Goal: Task Accomplishment & Management: Manage account settings

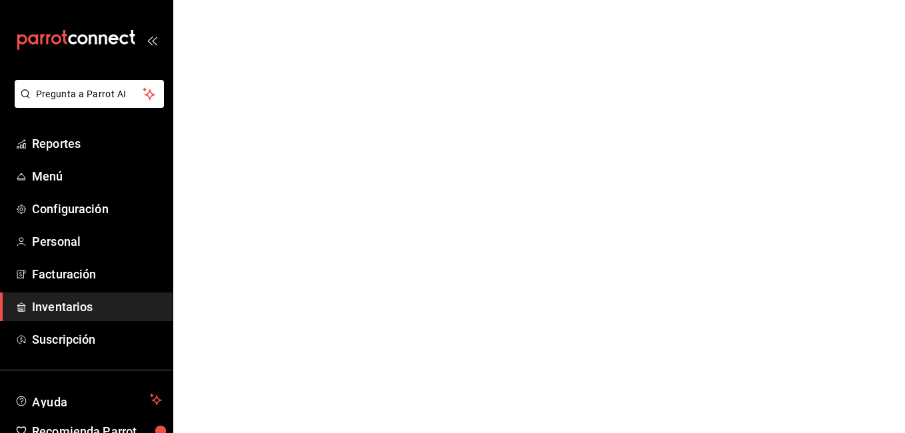
click at [55, 302] on span "Inventarios" at bounding box center [97, 307] width 130 height 18
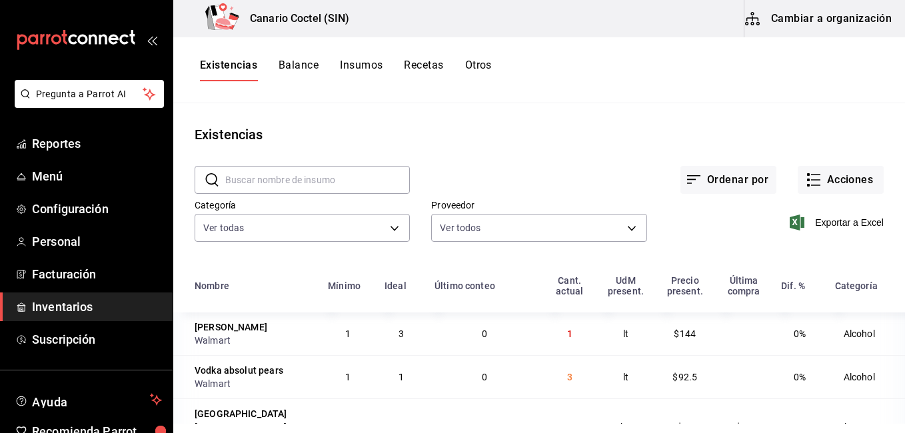
click at [823, 29] on button "Cambiar a organización" at bounding box center [819, 18] width 150 height 37
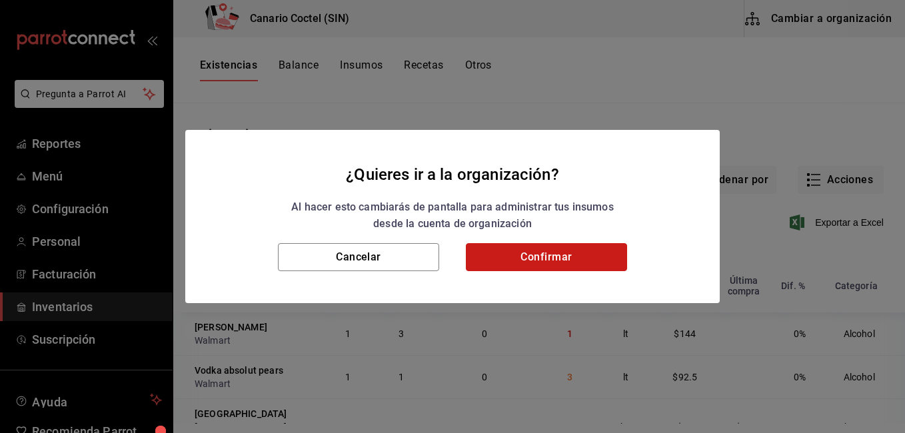
click at [550, 269] on button "Confirmar" at bounding box center [546, 257] width 161 height 28
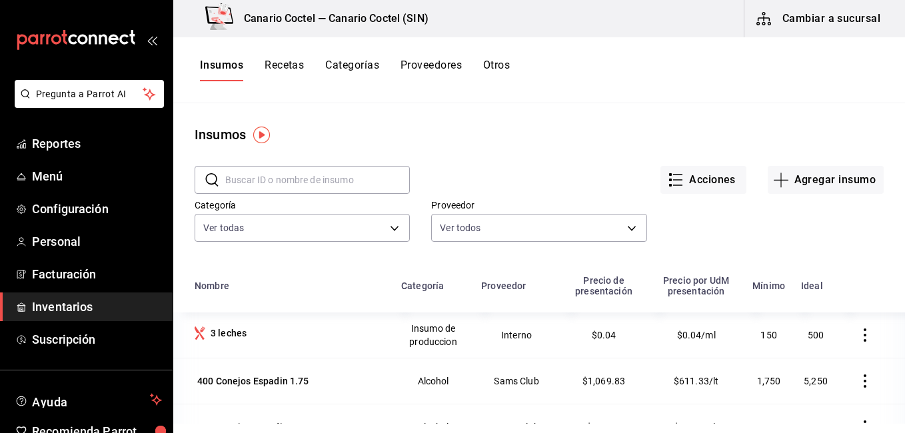
click at [295, 63] on button "Recetas" at bounding box center [284, 70] width 39 height 23
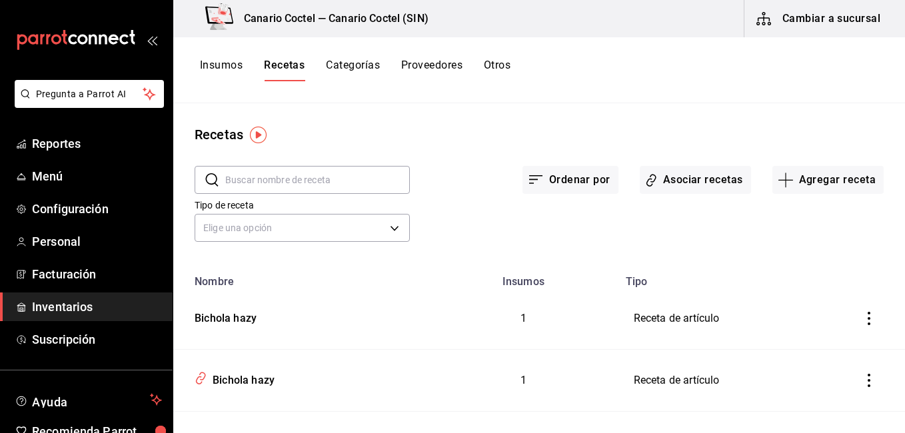
click at [263, 180] on input "text" at bounding box center [317, 180] width 185 height 27
type input "v"
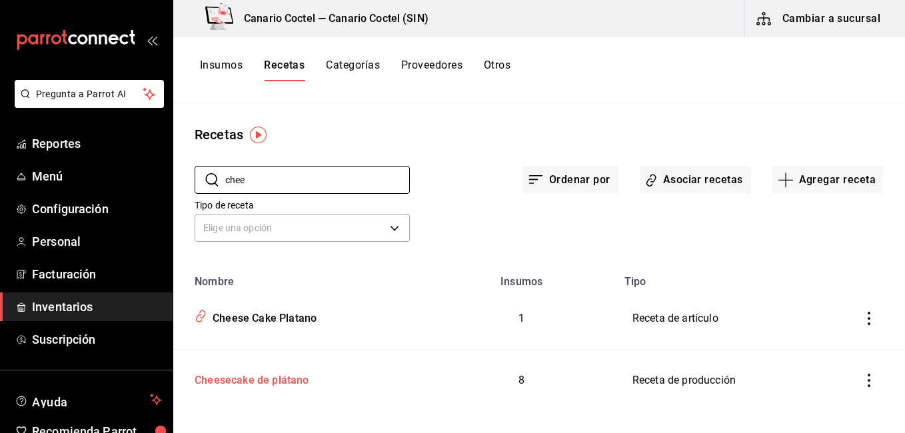
type input "chee"
click at [243, 380] on div "Cheesecake de plátano" at bounding box center [249, 378] width 120 height 21
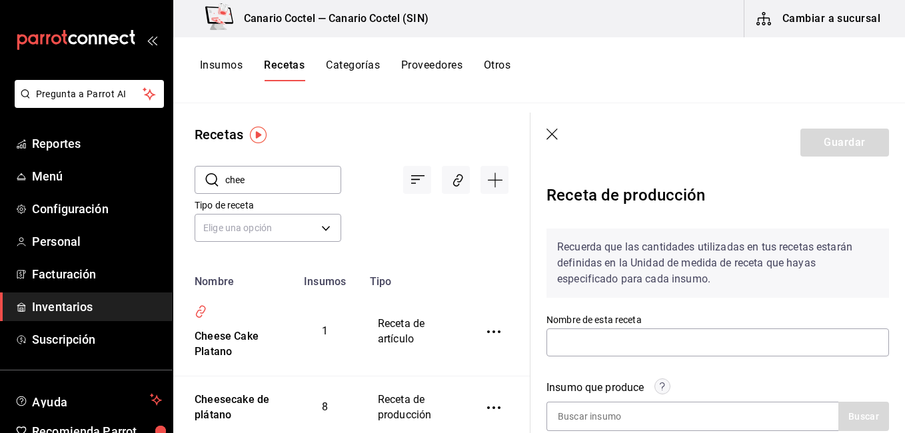
type input "Cheesecake de plátano"
type input "6"
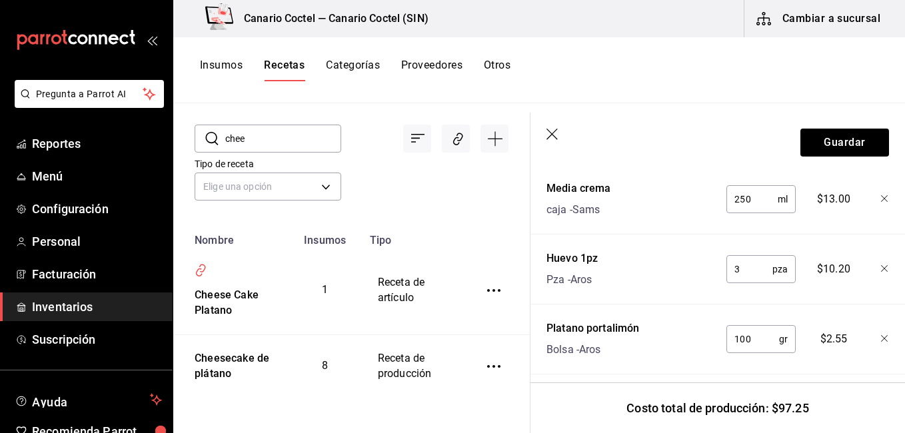
scroll to position [927, 0]
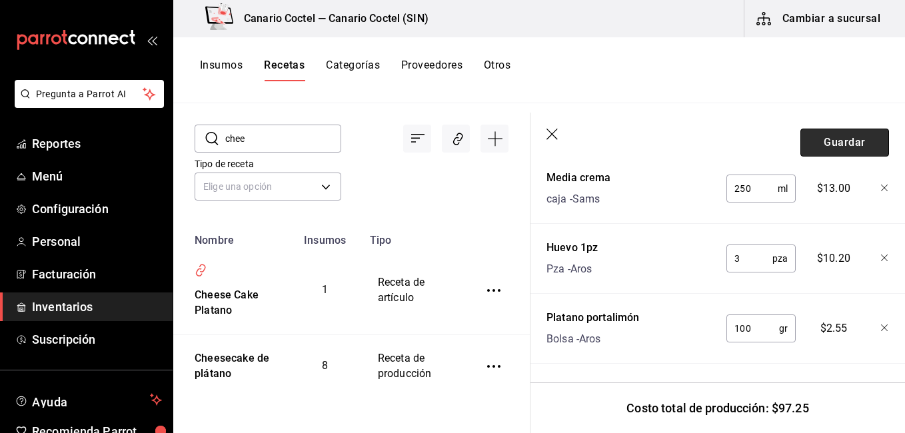
click at [844, 139] on button "Guardar" at bounding box center [844, 143] width 89 height 28
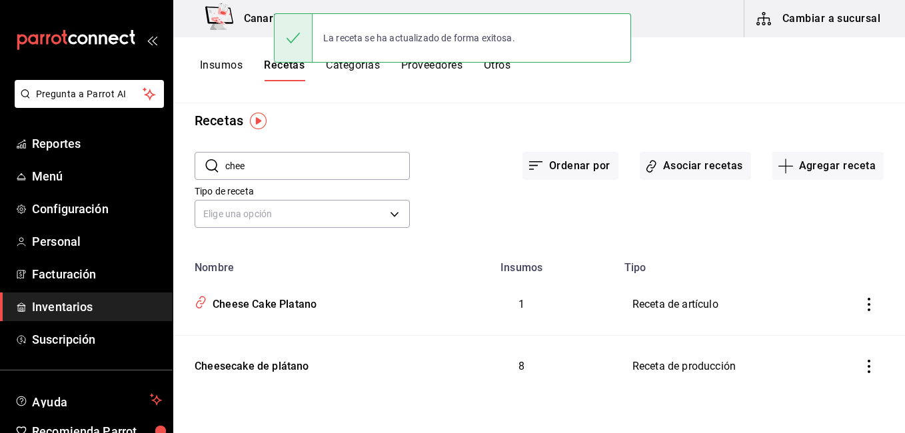
scroll to position [14, 0]
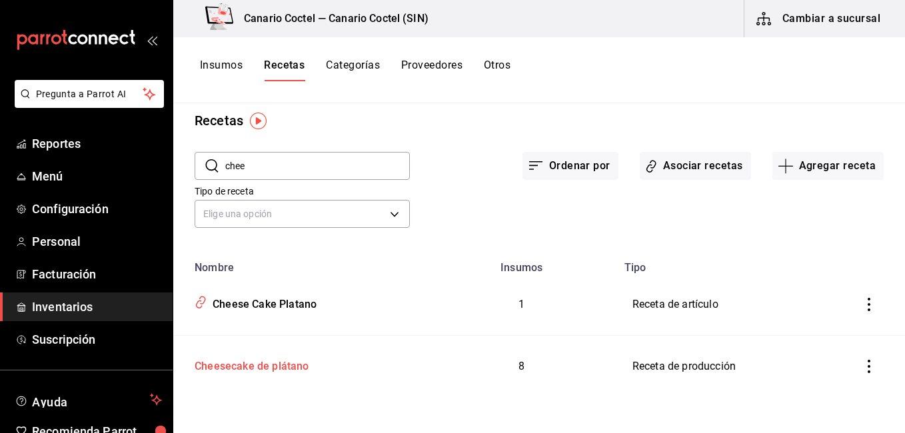
click at [257, 359] on div "Cheesecake de plátano" at bounding box center [249, 364] width 120 height 21
type input "Cheesecake de plátano"
type input "6"
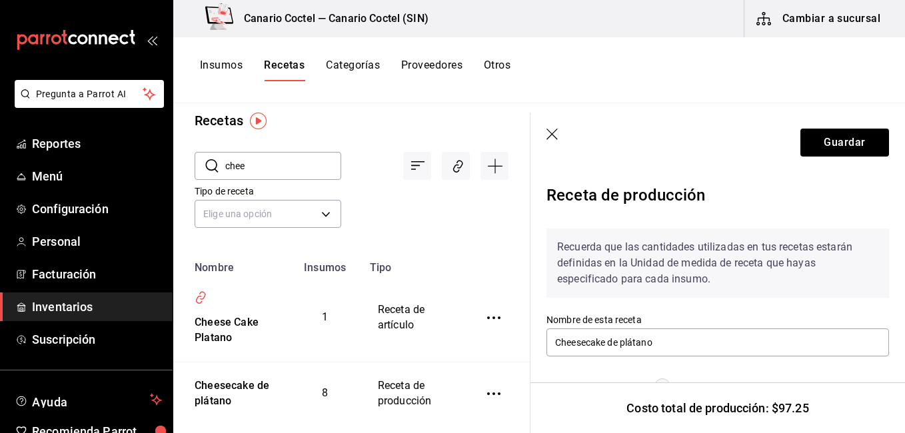
click at [555, 131] on icon "button" at bounding box center [551, 134] width 11 height 11
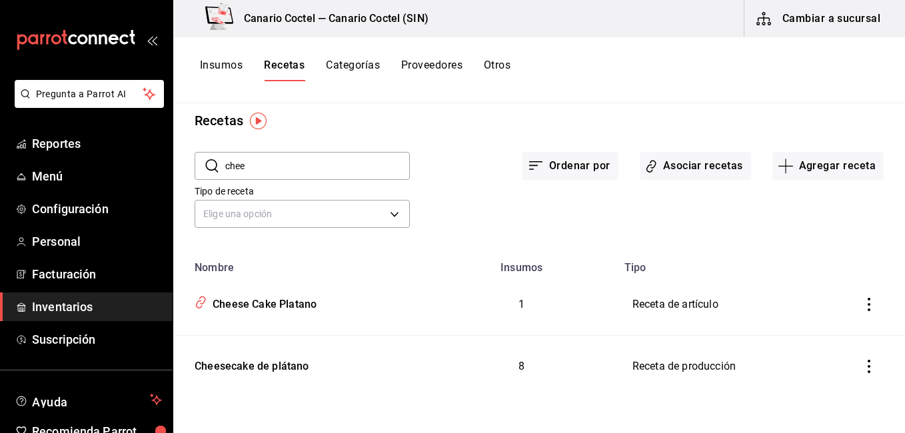
click at [290, 171] on input "chee" at bounding box center [317, 166] width 185 height 27
type input "almend"
click at [263, 362] on div "Almendra caramelizada" at bounding box center [250, 364] width 123 height 21
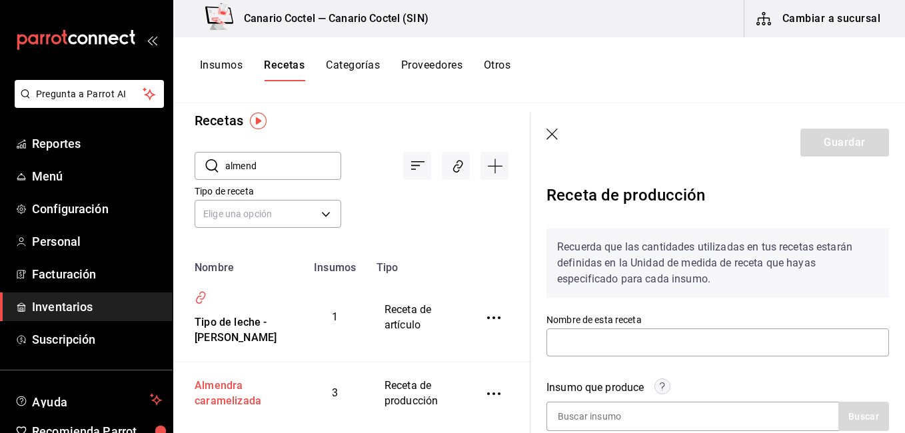
type input "Almendra caramelizada"
type input "200"
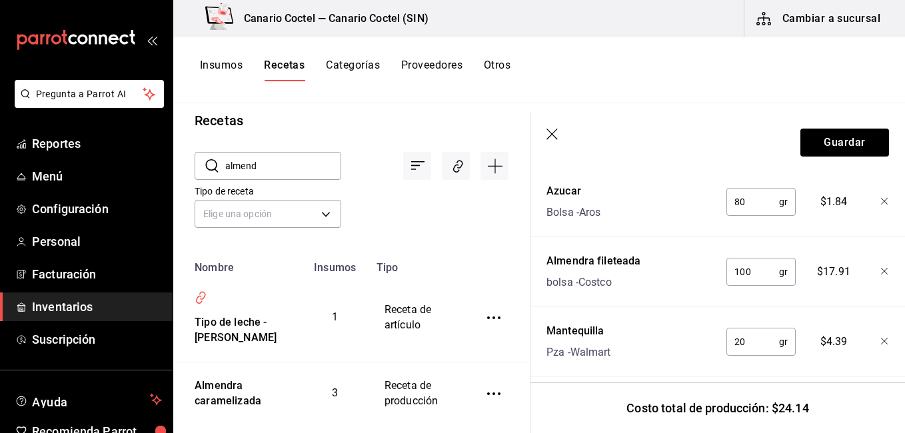
scroll to position [556, 0]
drag, startPoint x: 892, startPoint y: 339, endPoint x: 895, endPoint y: 357, distance: 18.8
click at [895, 357] on section "Guardar Receta de producción Recuerda que las cantidades utilizadas en tus rece…" at bounding box center [717, 273] width 374 height 321
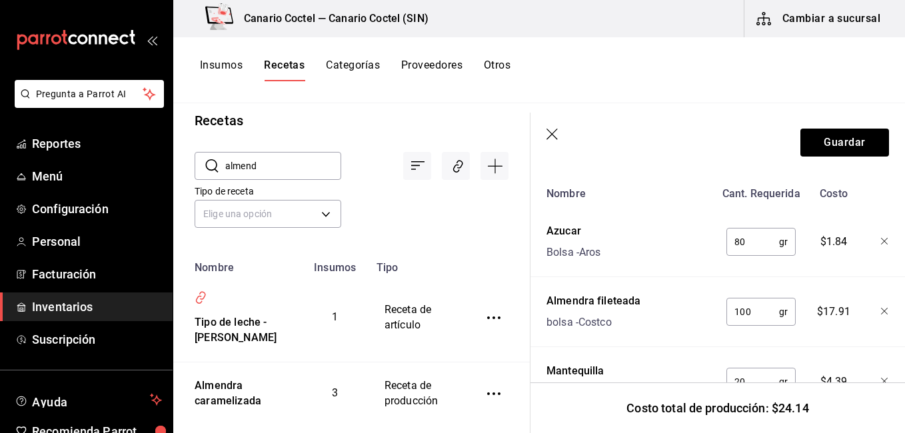
scroll to position [505, 0]
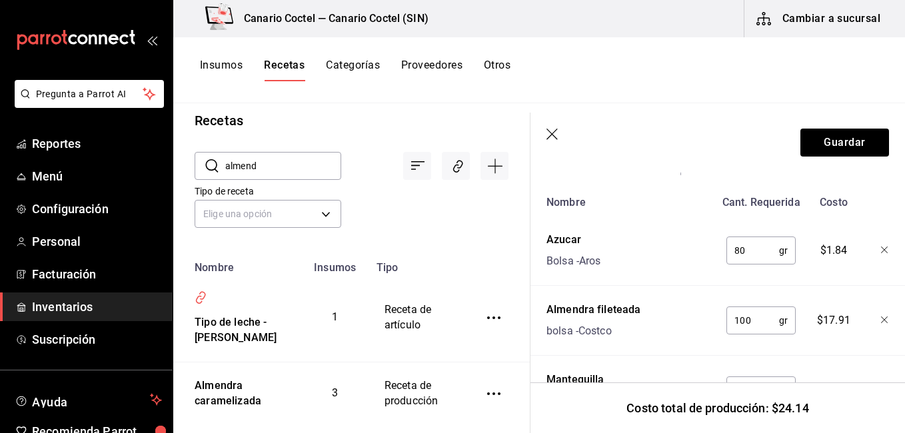
click at [555, 129] on icon "button" at bounding box center [552, 135] width 13 height 13
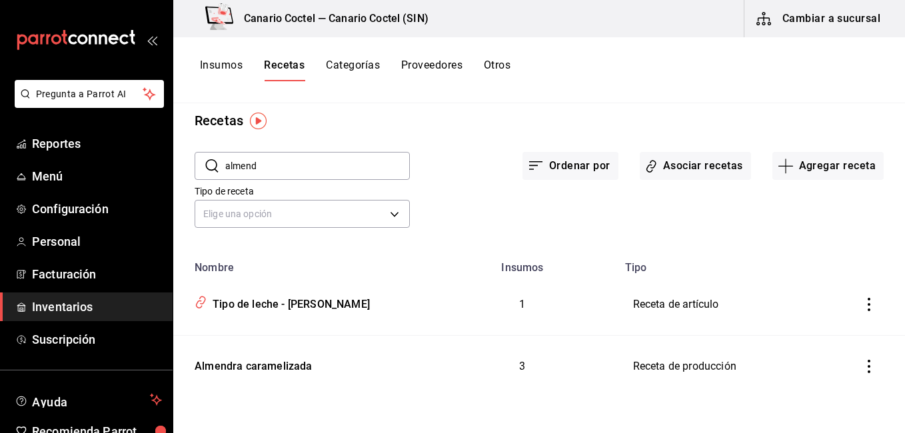
click at [311, 162] on input "almend" at bounding box center [317, 166] width 185 height 27
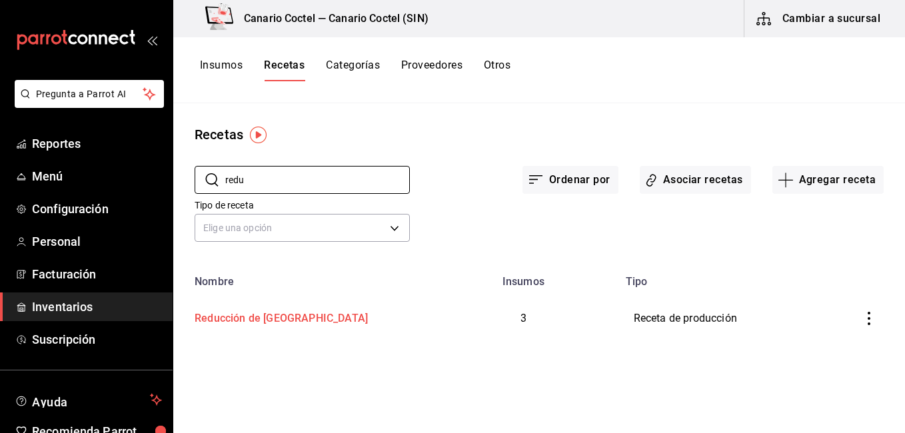
type input "redu"
click at [273, 304] on td "Reducción de [GEOGRAPHIC_DATA]" at bounding box center [301, 318] width 256 height 61
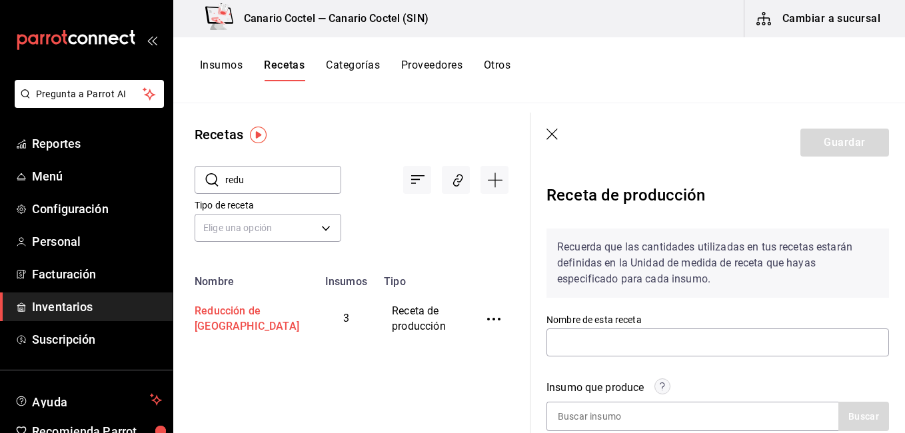
type input "Reducción de [GEOGRAPHIC_DATA]"
type input "1,500"
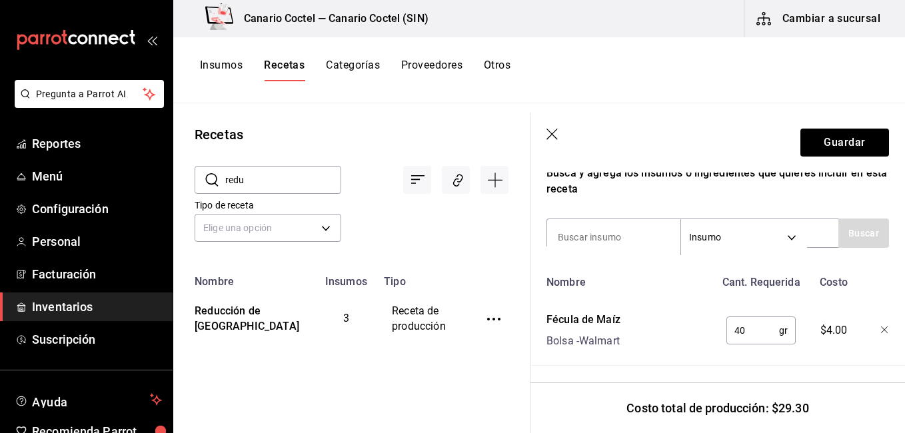
scroll to position [404, 0]
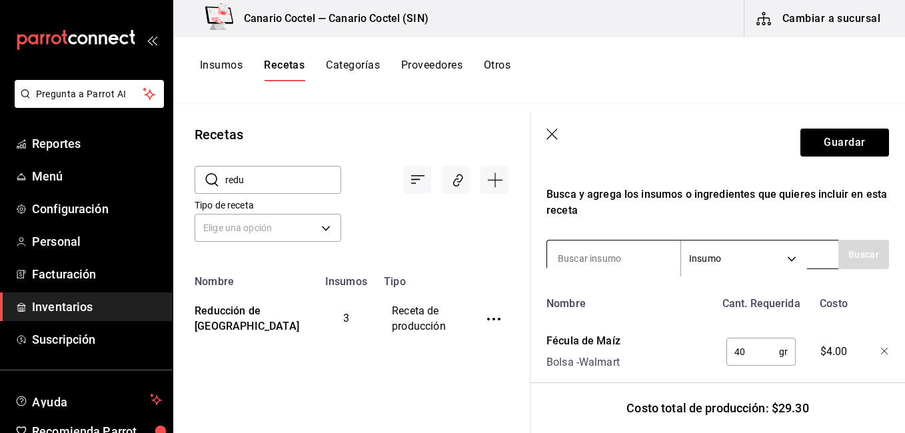
click at [592, 264] on input at bounding box center [613, 259] width 133 height 28
type input "agua"
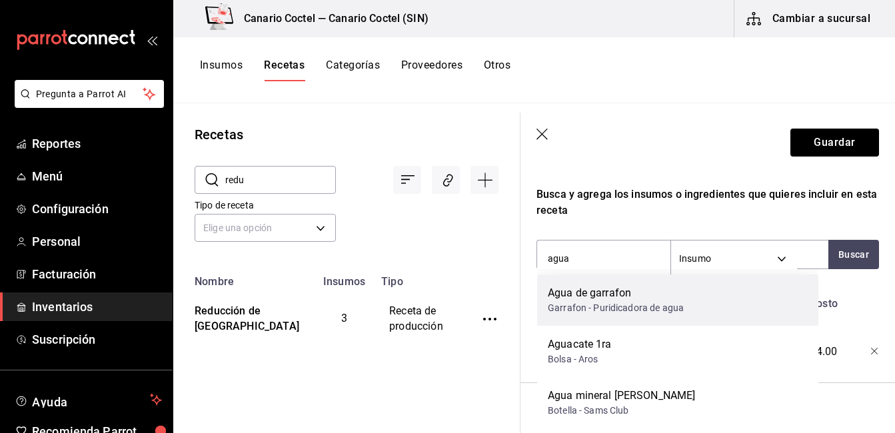
click at [598, 296] on div "Agua de garrafon" at bounding box center [616, 293] width 136 height 16
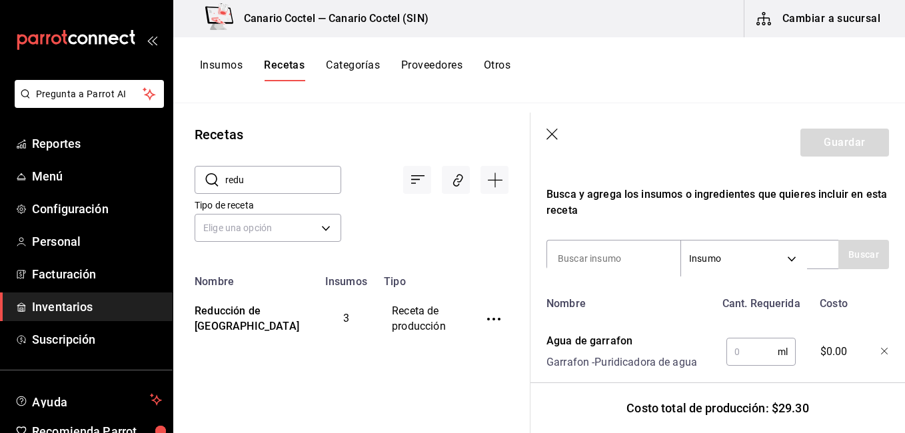
click at [736, 351] on input "text" at bounding box center [751, 352] width 51 height 27
type input "1,500"
click at [841, 143] on button "Guardar" at bounding box center [844, 143] width 89 height 28
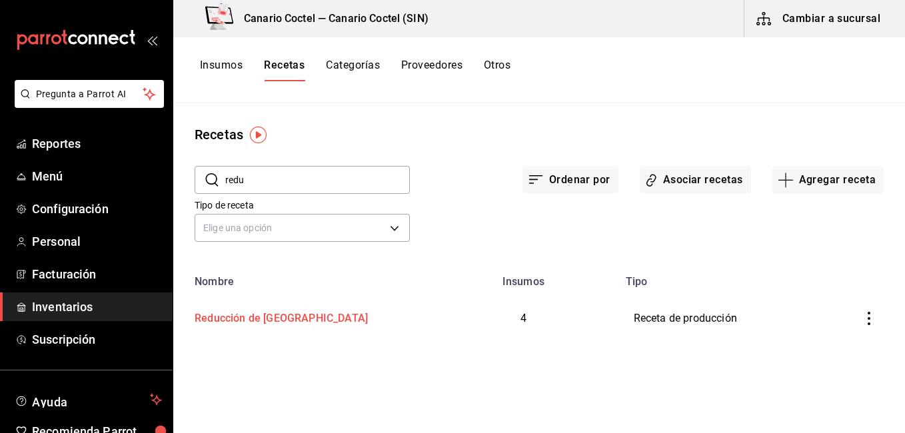
click at [265, 323] on div "Reducción de [GEOGRAPHIC_DATA]" at bounding box center [278, 316] width 179 height 21
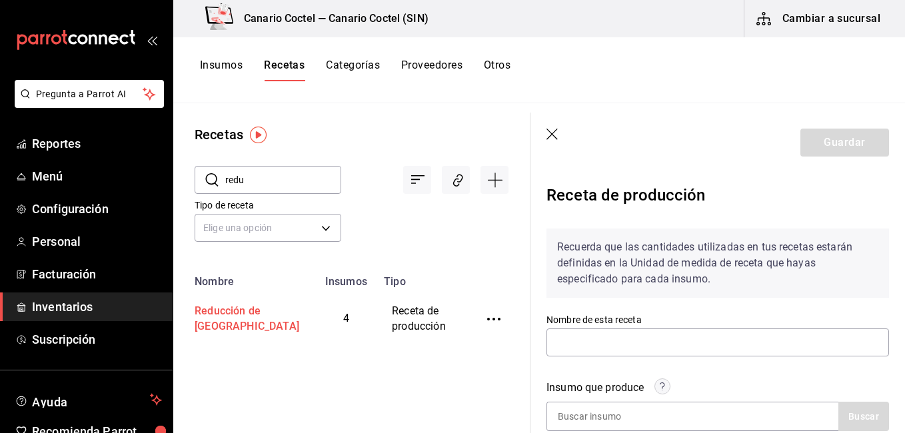
type input "Reducción de [GEOGRAPHIC_DATA]"
type input "1,500"
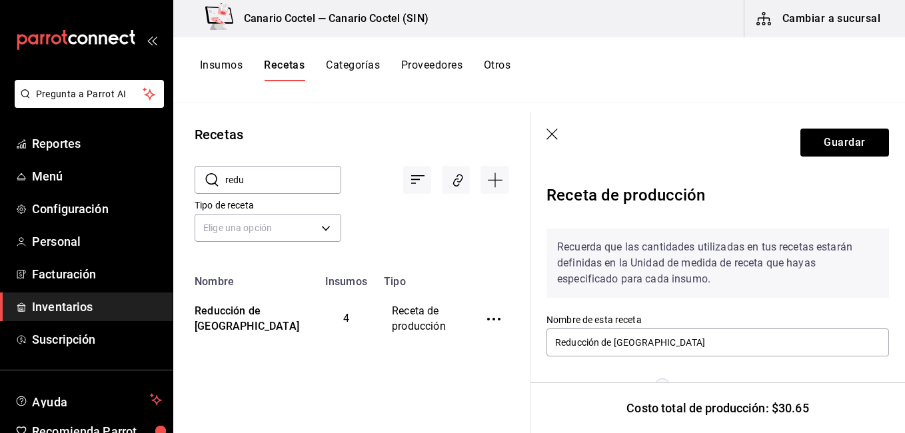
click at [556, 133] on icon "button" at bounding box center [552, 135] width 13 height 13
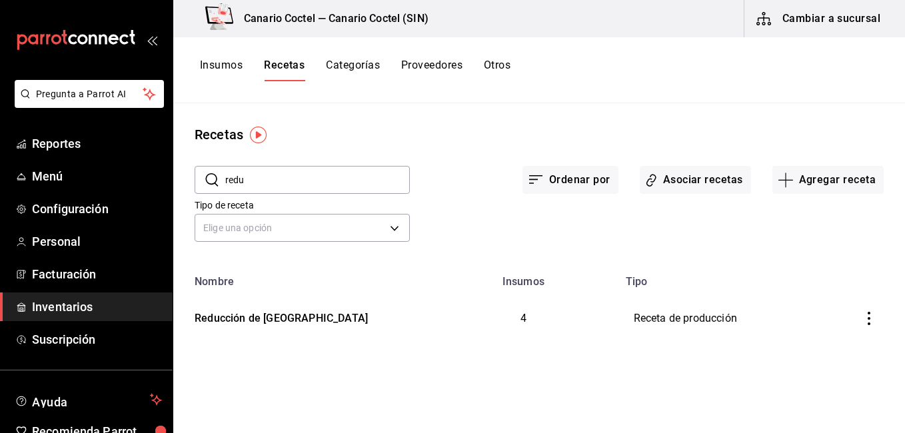
click at [291, 183] on input "redu" at bounding box center [317, 180] width 185 height 27
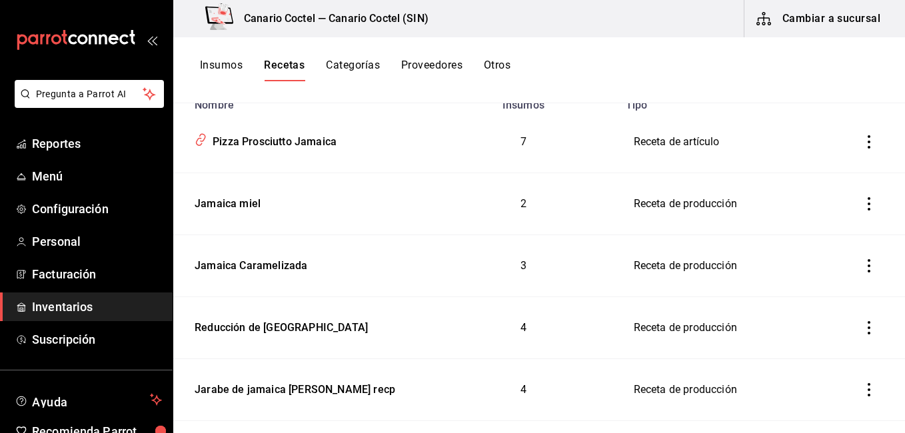
scroll to position [182, 0]
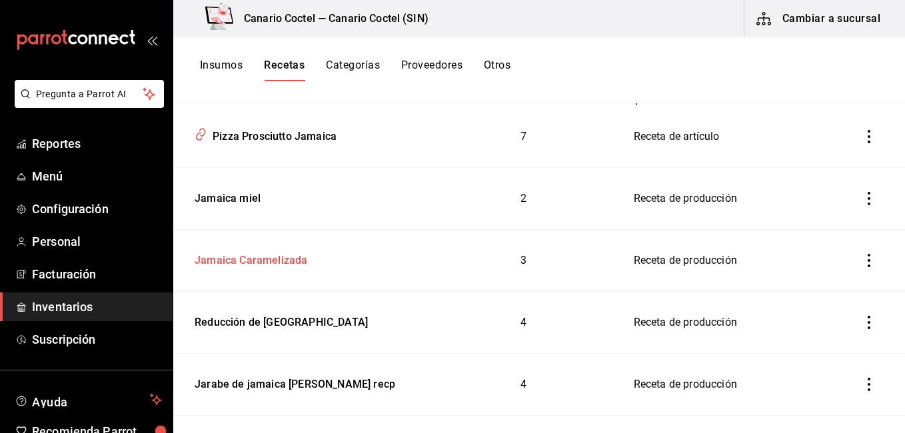
type input "[GEOGRAPHIC_DATA]"
click at [267, 263] on div "Jamaica Caramelizada" at bounding box center [248, 258] width 118 height 21
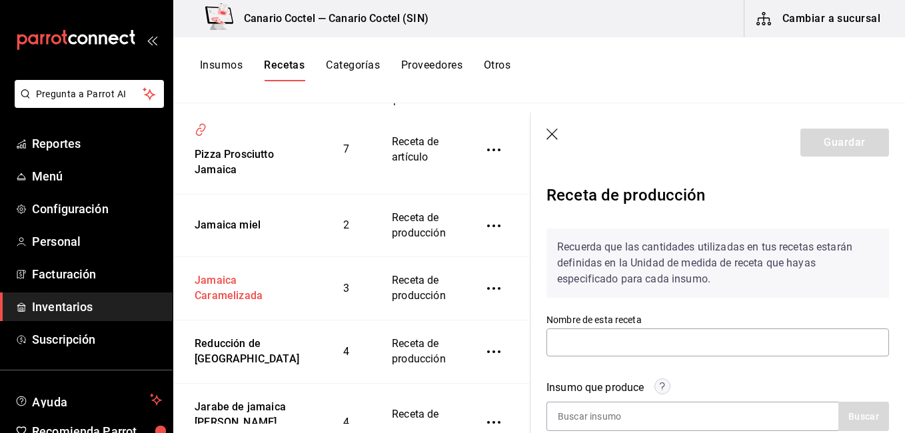
type input "Jamaica Caramelizada"
type input "150"
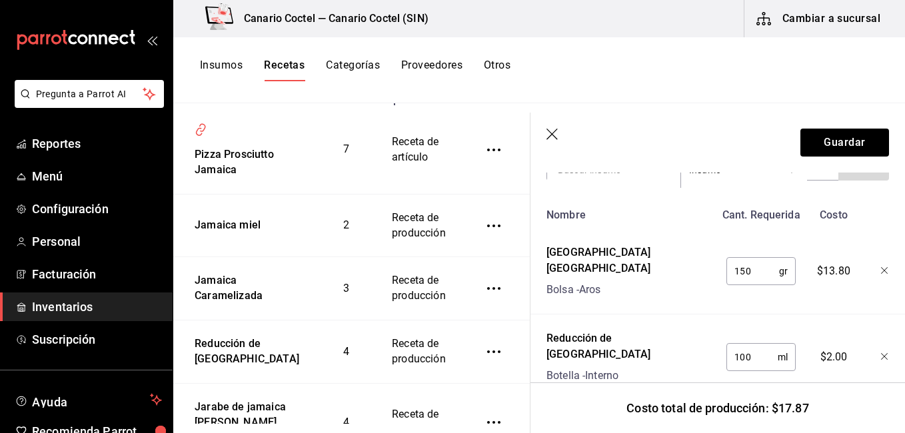
scroll to position [530, 0]
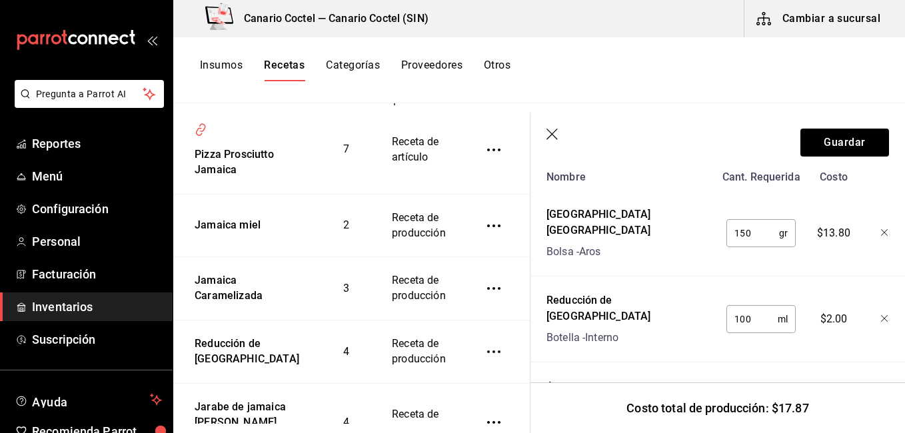
click at [548, 129] on icon "button" at bounding box center [552, 135] width 13 height 13
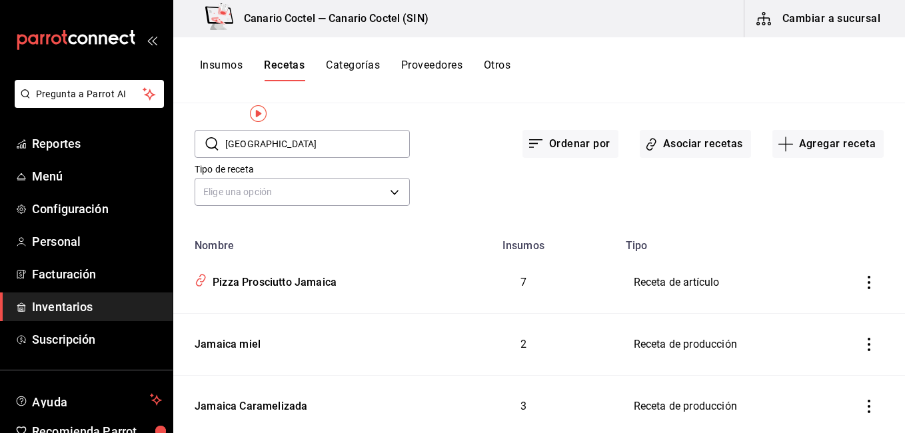
scroll to position [16, 0]
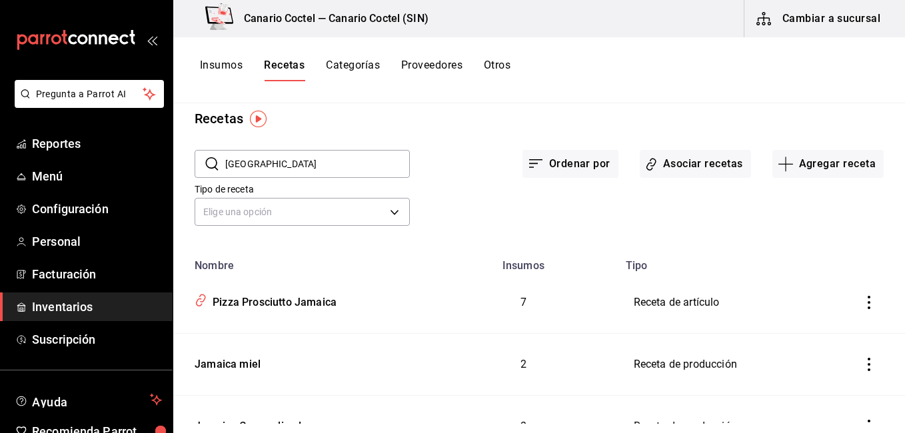
click at [284, 165] on input "[GEOGRAPHIC_DATA]" at bounding box center [317, 164] width 185 height 27
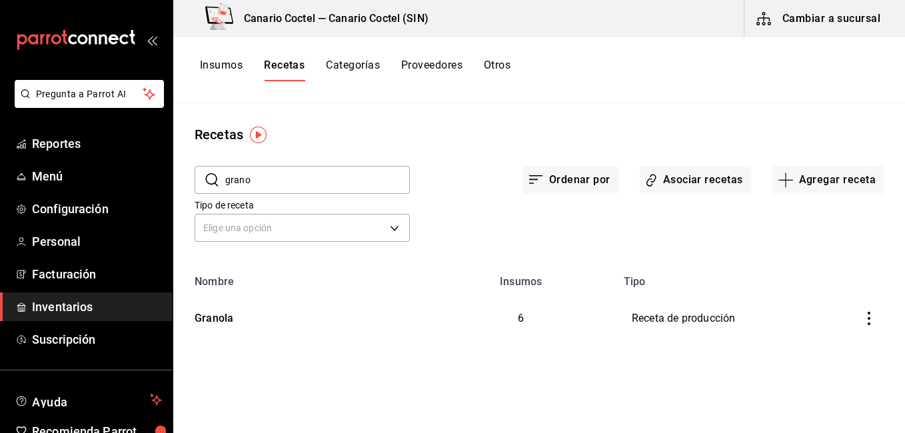
scroll to position [0, 0]
type input "grano"
click at [233, 319] on div "Granola" at bounding box center [299, 316] width 221 height 21
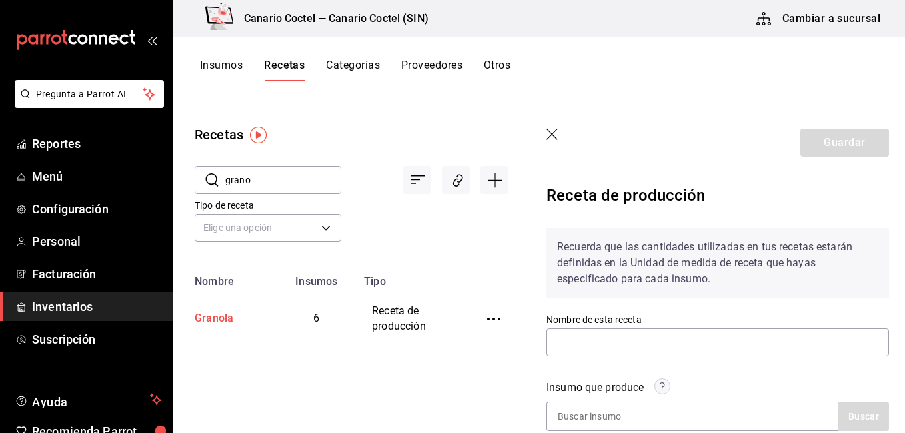
type input "Granola"
type input "400"
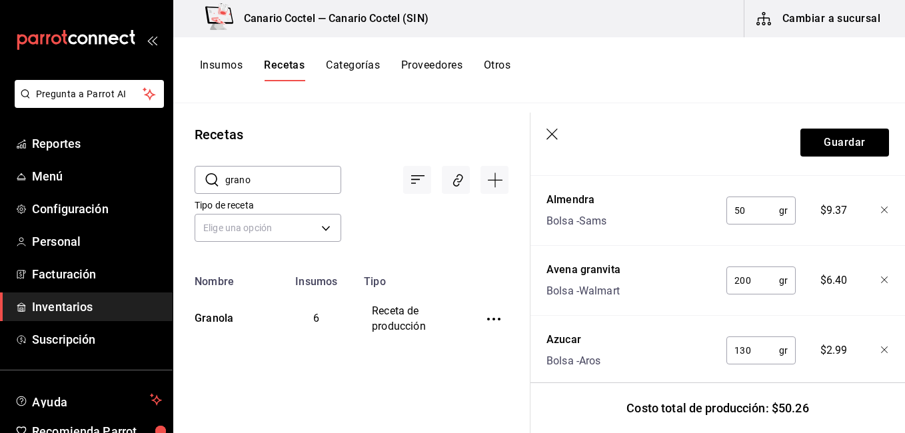
scroll to position [476, 0]
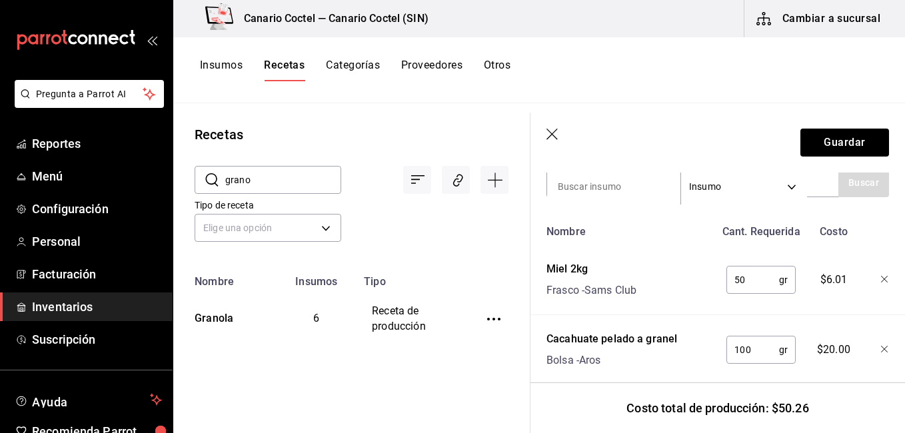
click at [552, 128] on header "Guardar" at bounding box center [717, 143] width 374 height 60
click at [549, 136] on icon "button" at bounding box center [552, 135] width 13 height 13
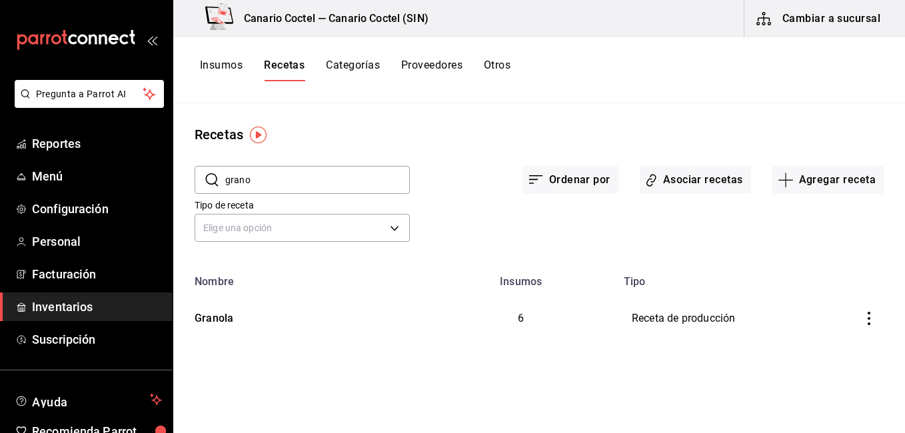
click at [315, 180] on input "grano" at bounding box center [317, 180] width 185 height 27
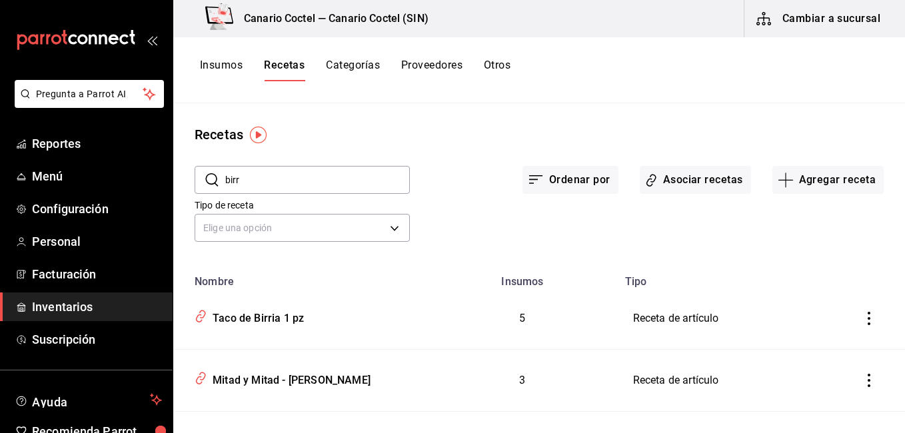
type input "birr"
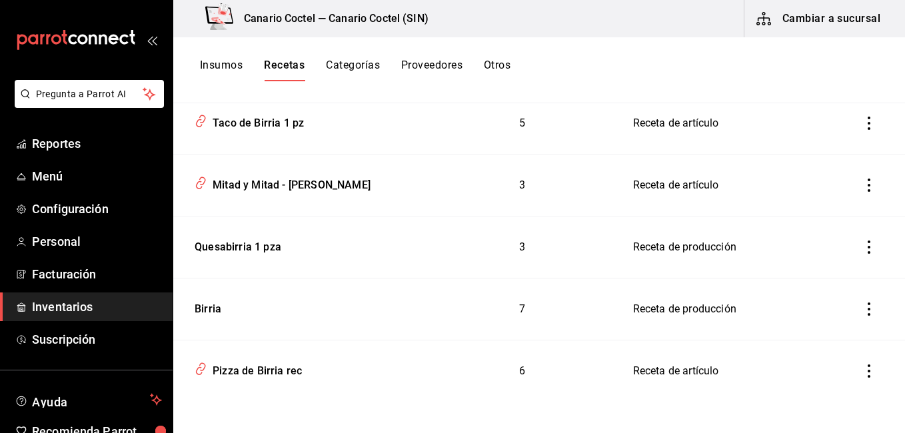
scroll to position [197, 0]
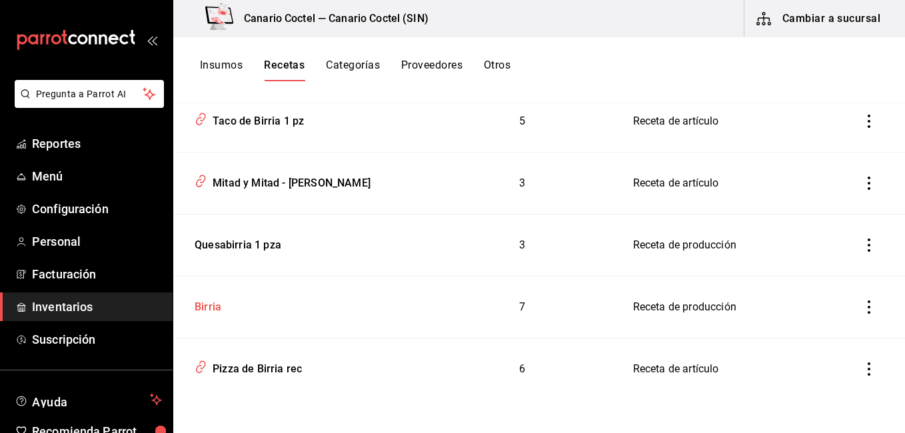
click at [198, 310] on div "Birria" at bounding box center [205, 305] width 32 height 21
type input "Birria"
type input "16"
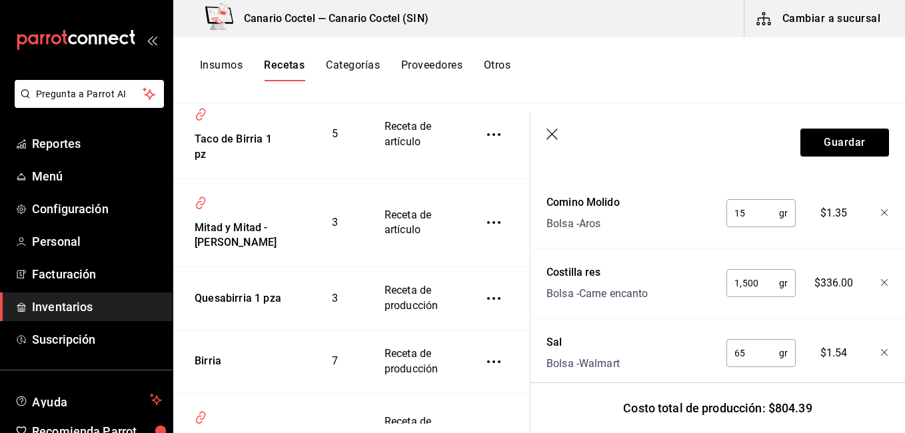
scroll to position [545, 0]
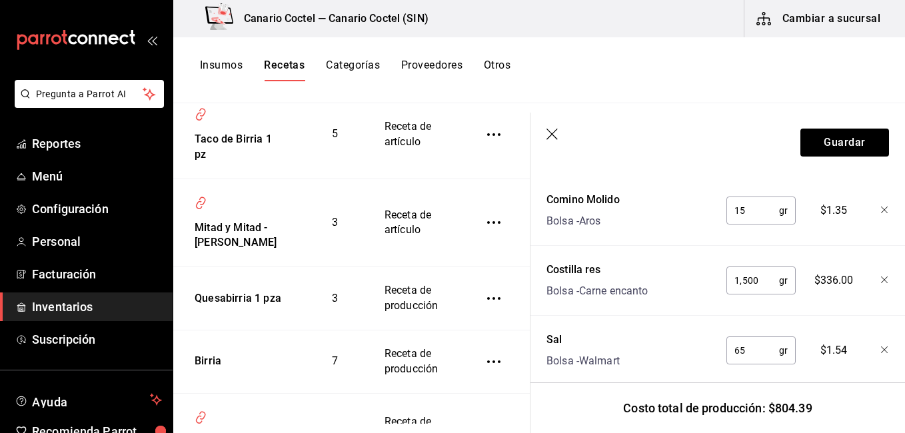
click at [552, 138] on icon "button" at bounding box center [552, 135] width 13 height 13
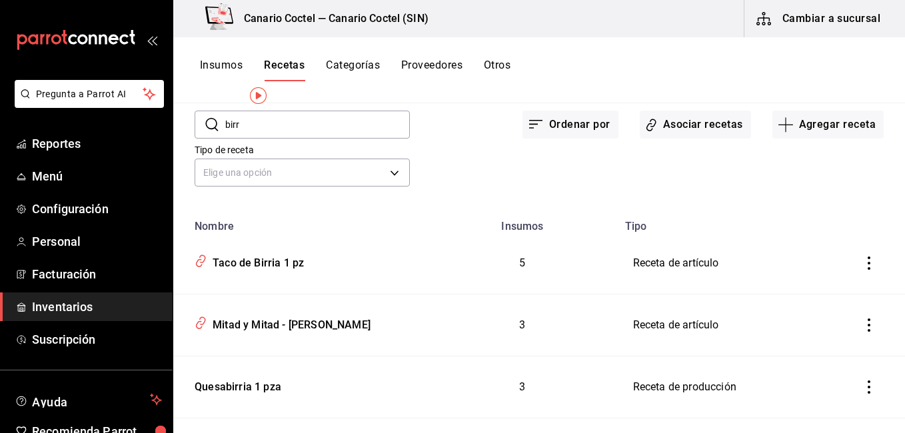
scroll to position [9, 0]
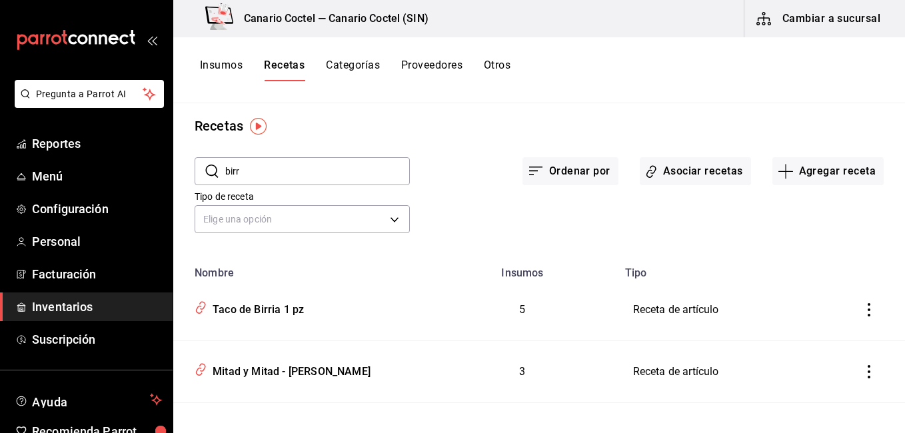
click at [260, 159] on input "birr" at bounding box center [317, 171] width 185 height 27
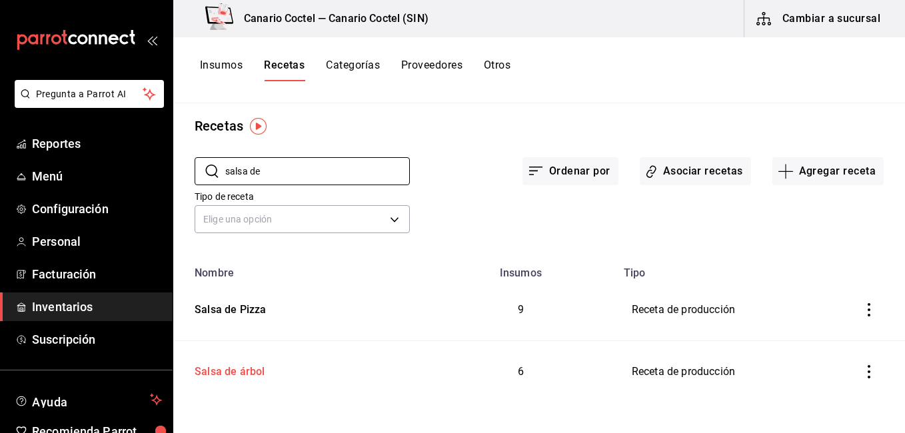
type input "salsa de"
click at [220, 380] on td "Salsa de árbol" at bounding box center [299, 372] width 253 height 62
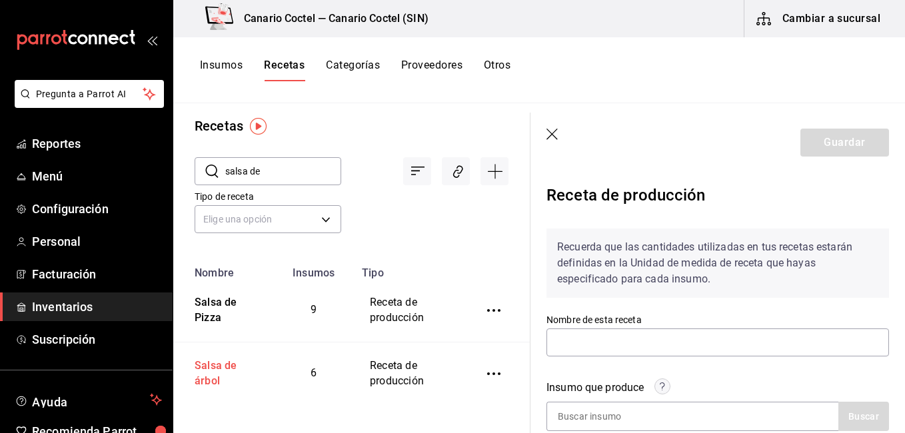
type input "Salsa de árbol"
type input "800"
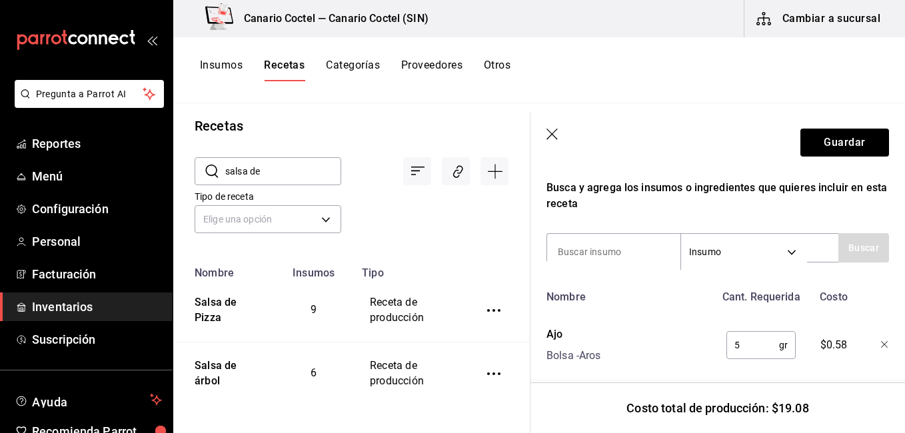
scroll to position [400, 0]
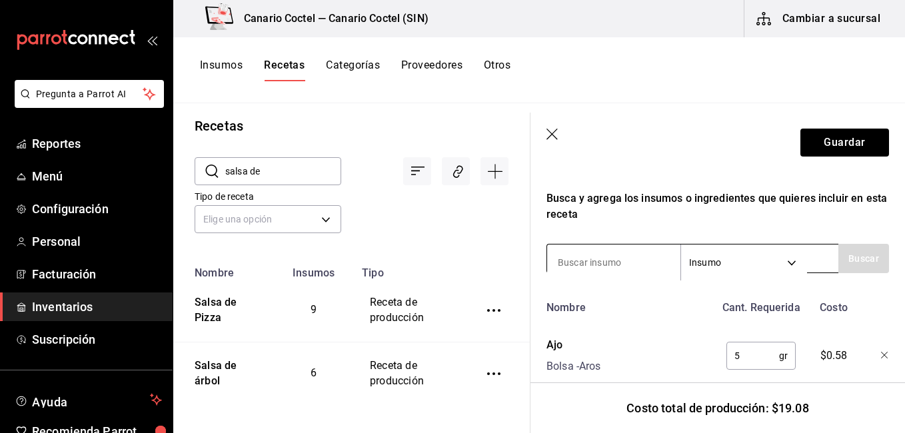
click at [584, 265] on input at bounding box center [613, 263] width 133 height 28
type input "agua"
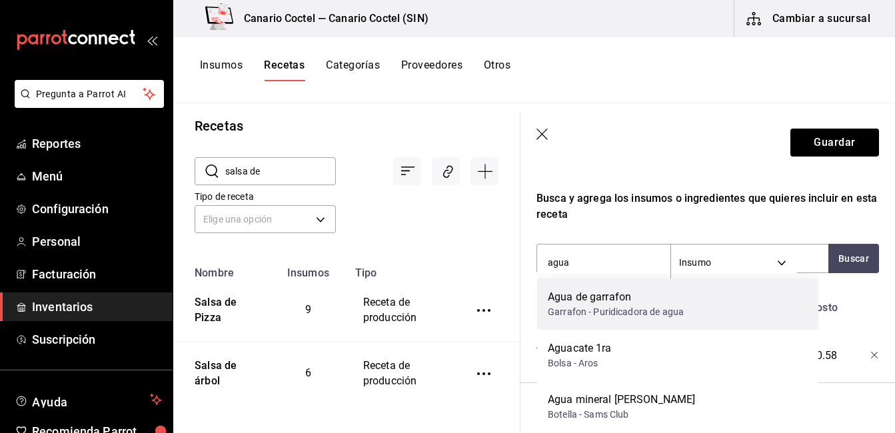
click at [587, 303] on div "Agua de garrafon" at bounding box center [616, 297] width 136 height 16
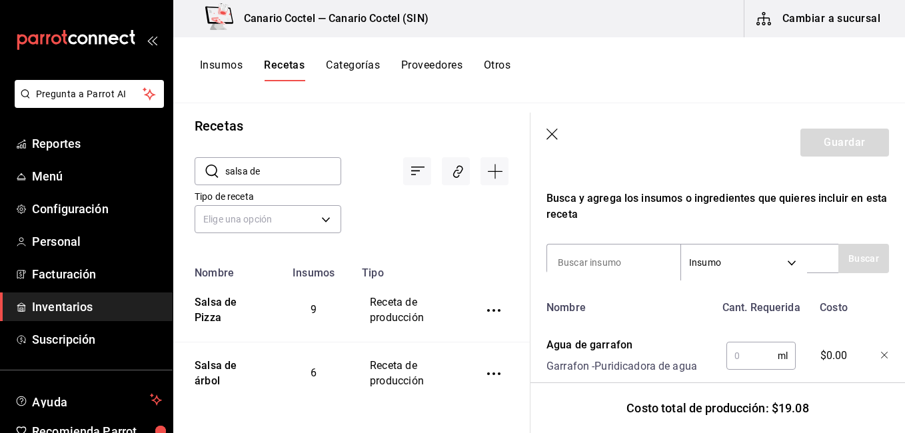
click at [739, 352] on input "text" at bounding box center [751, 356] width 51 height 27
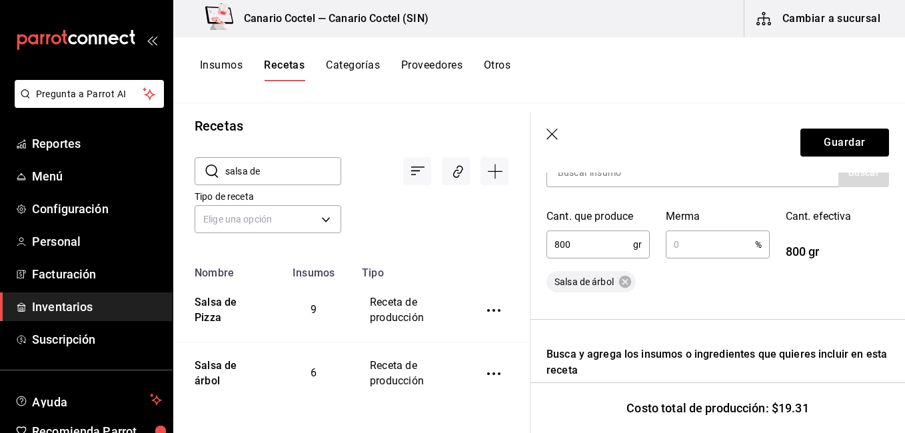
scroll to position [233, 0]
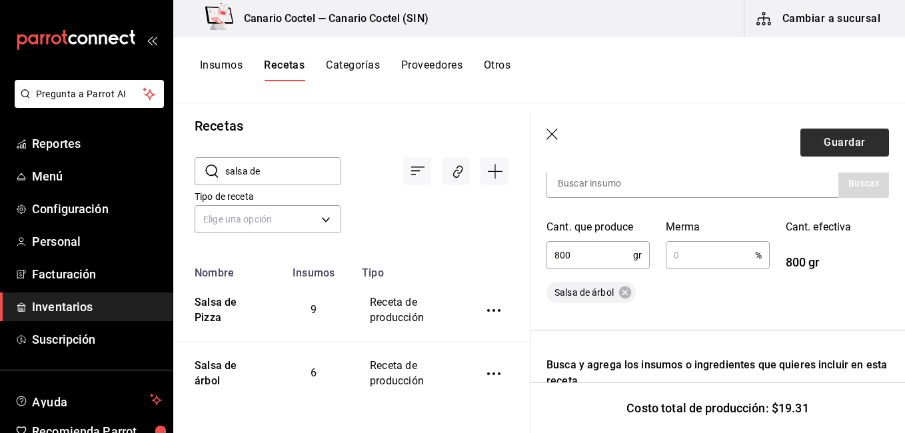
type input "250"
click at [853, 143] on button "Guardar" at bounding box center [844, 143] width 89 height 28
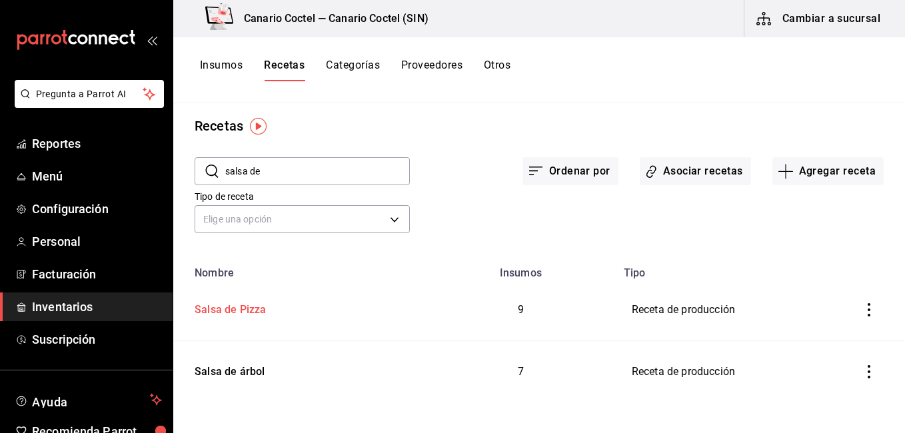
click at [265, 313] on div "Salsa de Pizza" at bounding box center [227, 307] width 77 height 21
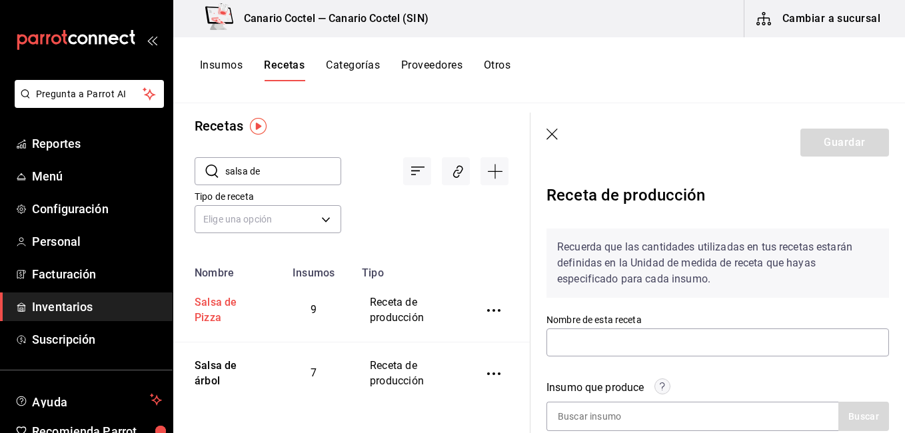
type input "Salsa de Pizza"
type input "1,350"
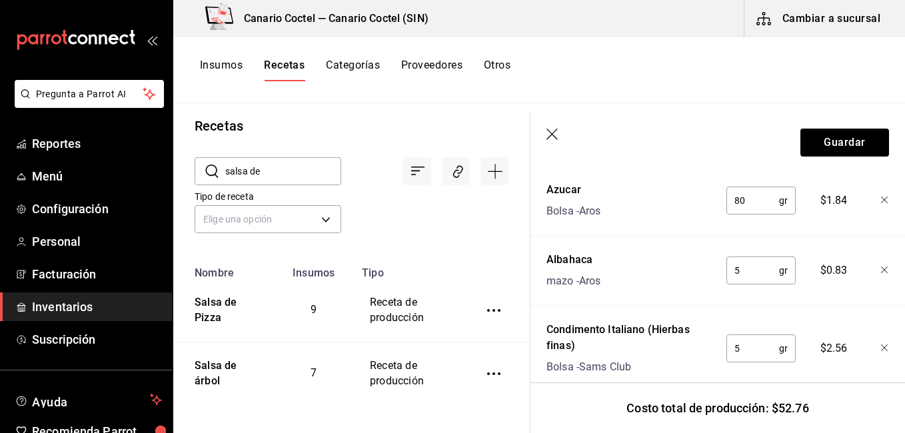
scroll to position [1013, 0]
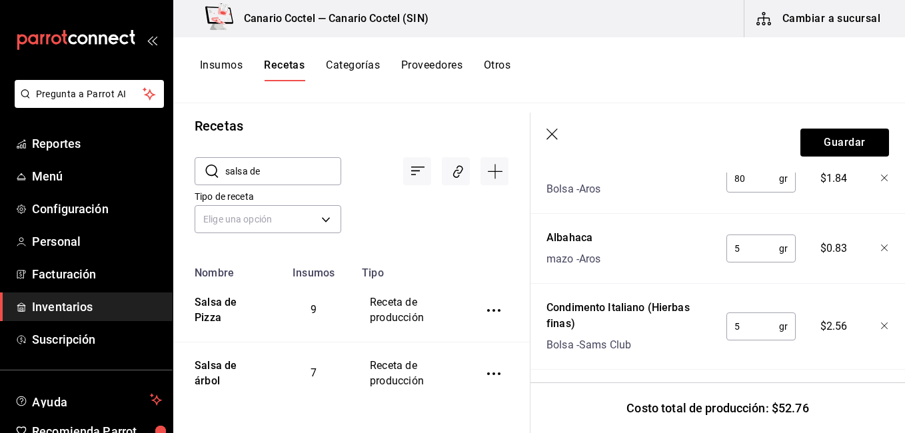
click at [555, 131] on icon "button" at bounding box center [551, 134] width 11 height 11
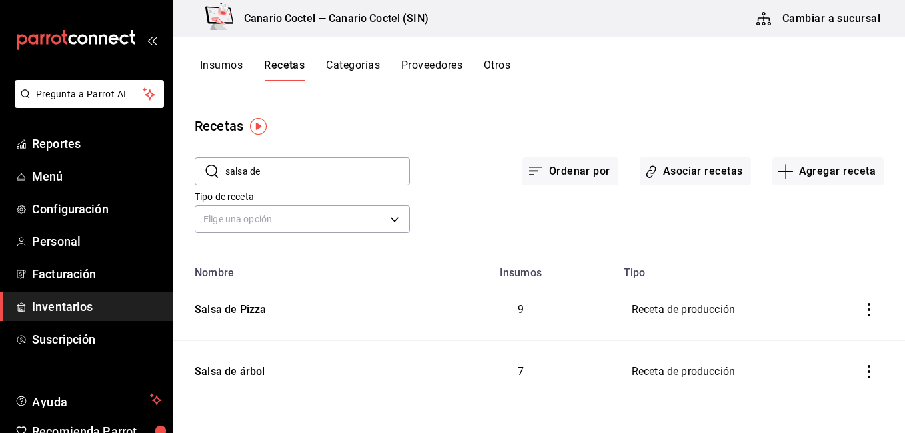
click at [365, 173] on input "salsa de" at bounding box center [317, 171] width 185 height 27
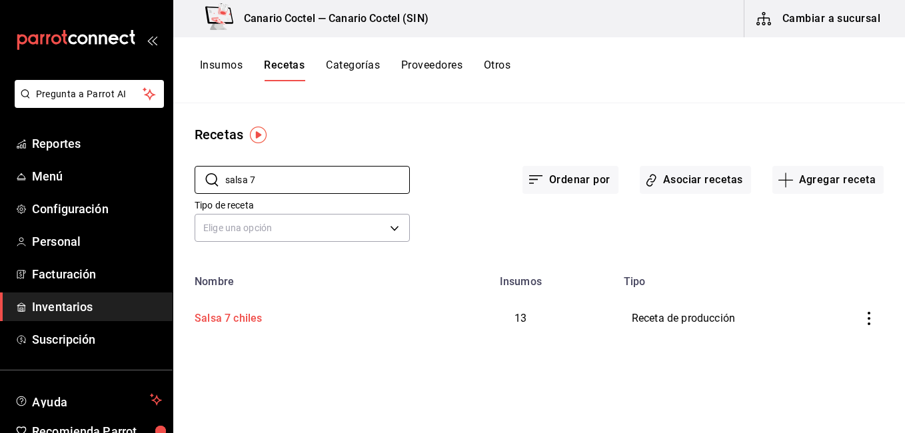
type input "salsa 7"
click at [304, 316] on div "Salsa 7 chiles" at bounding box center [299, 316] width 221 height 21
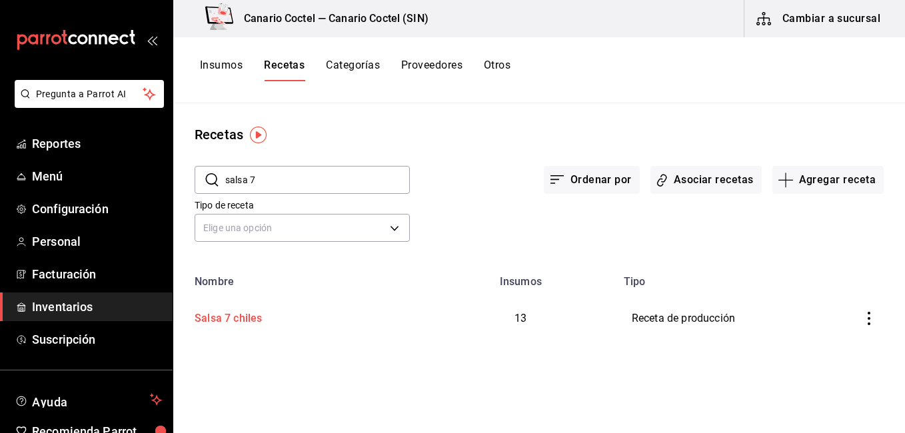
type input "Salsa 7 chiles"
type input "4,000"
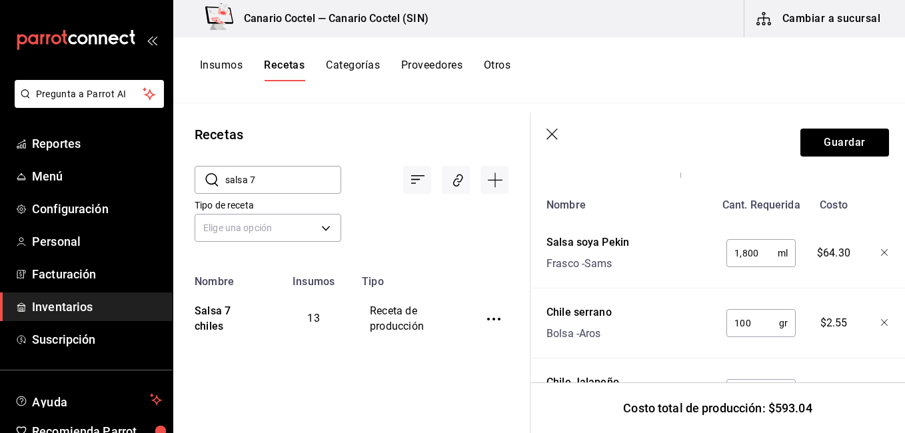
scroll to position [510, 0]
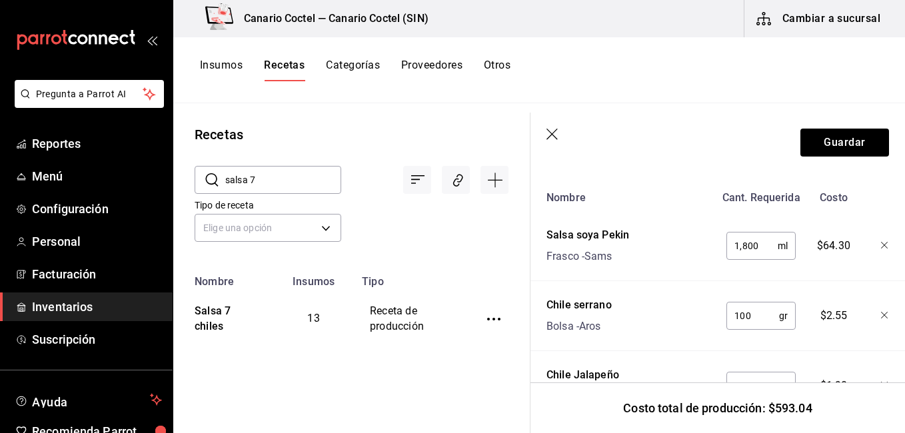
click at [651, 292] on div "Chile [PERSON_NAME] - Aros" at bounding box center [628, 313] width 174 height 43
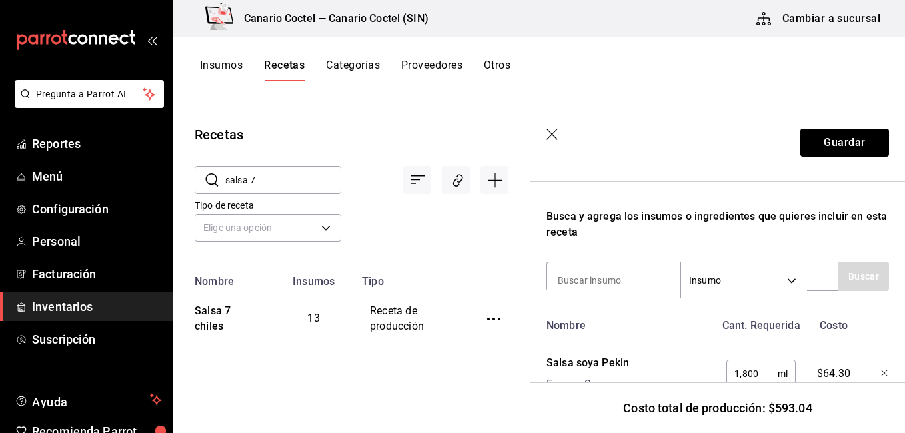
scroll to position [370, 0]
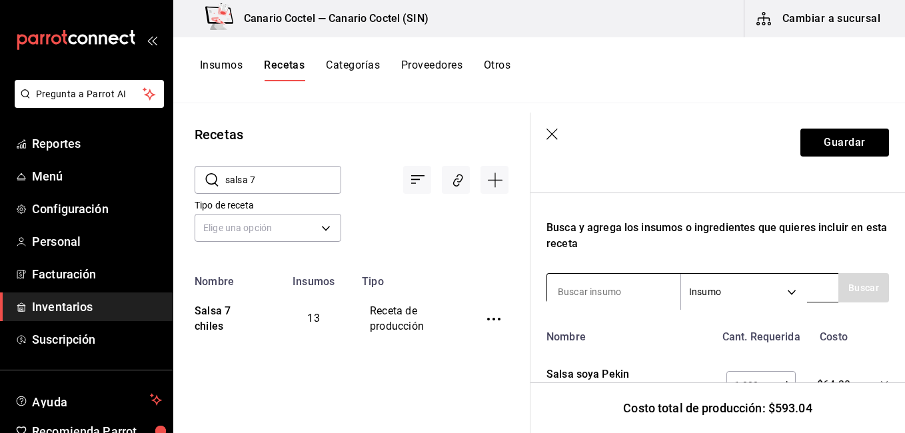
click at [610, 293] on input at bounding box center [613, 292] width 133 height 28
type input "salsa de an"
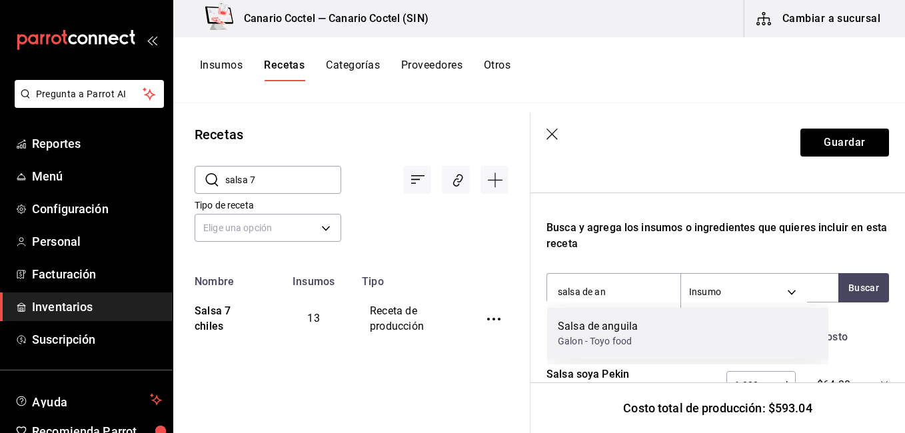
click at [585, 340] on div "Galon - Toyo food" at bounding box center [598, 342] width 80 height 14
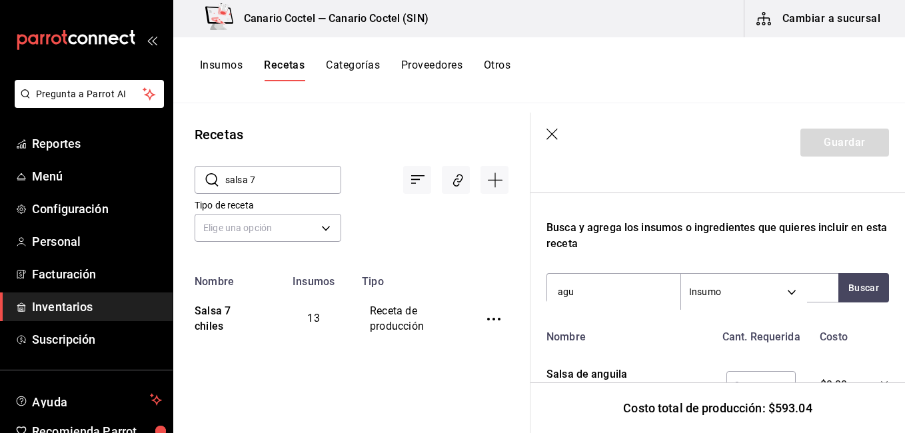
type input "agua"
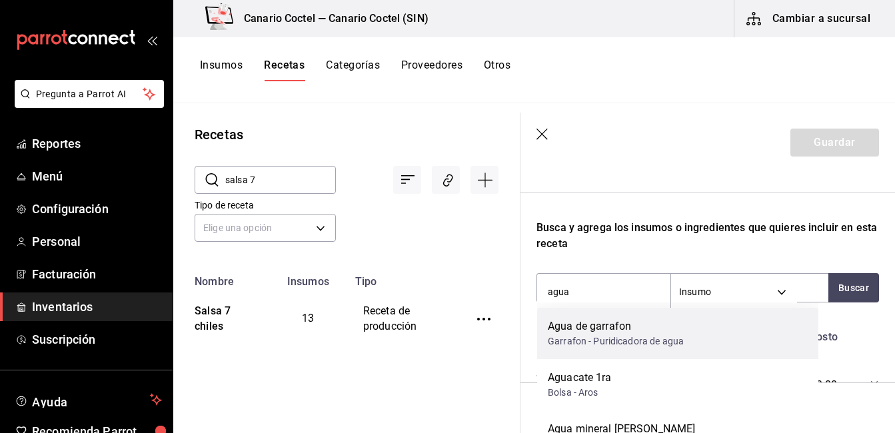
click at [602, 338] on div "Garrafon - Puridicadora de agua" at bounding box center [616, 342] width 136 height 14
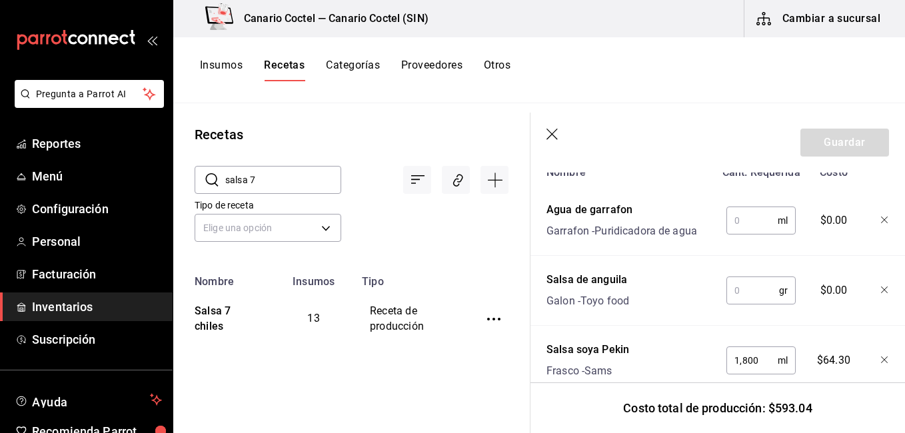
scroll to position [548, 0]
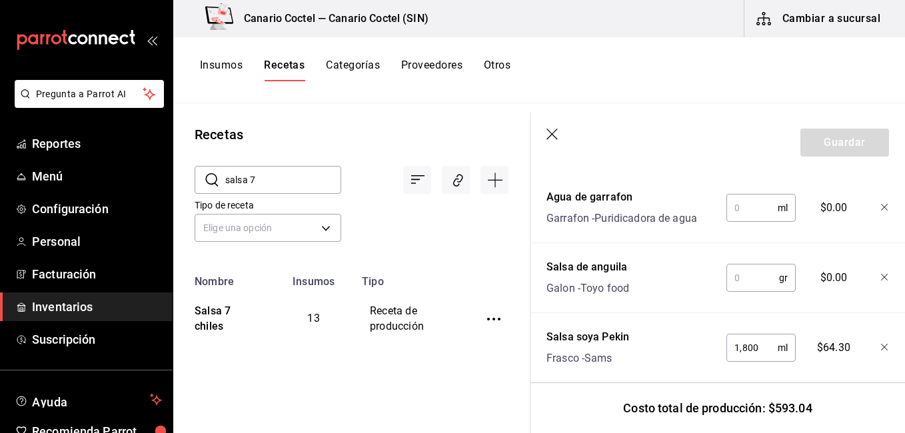
click at [732, 201] on input "text" at bounding box center [751, 208] width 51 height 27
type input "1,000"
click at [758, 277] on input "text" at bounding box center [752, 278] width 53 height 27
type input "200"
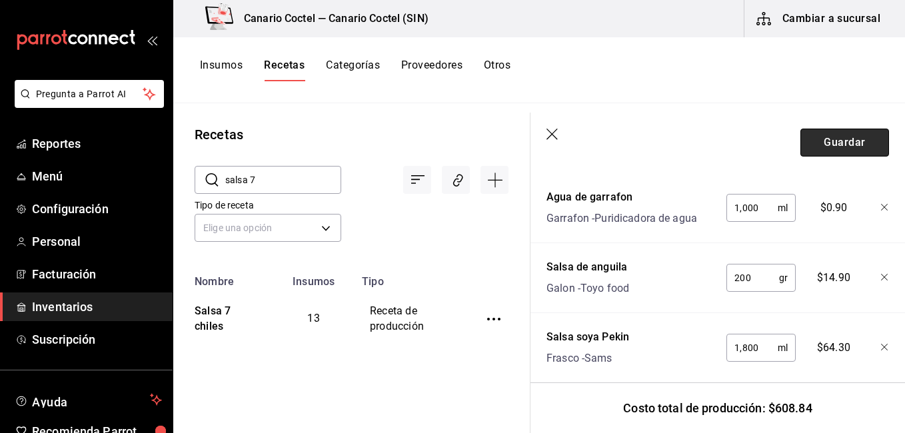
click at [828, 133] on button "Guardar" at bounding box center [844, 143] width 89 height 28
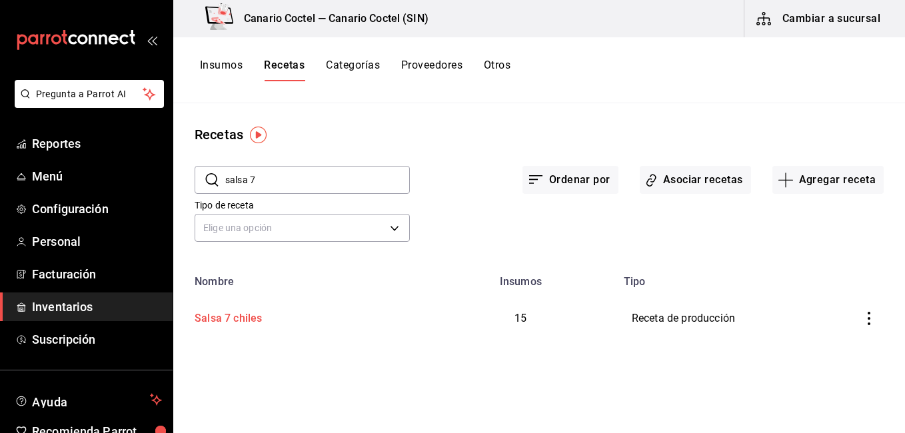
click at [228, 319] on div "Salsa 7 chiles" at bounding box center [225, 316] width 73 height 21
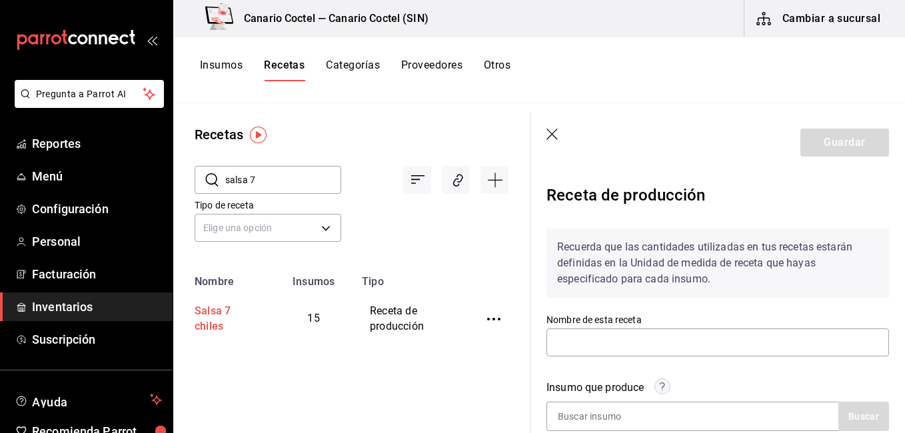
type input "Salsa 7 chiles"
type input "4,000"
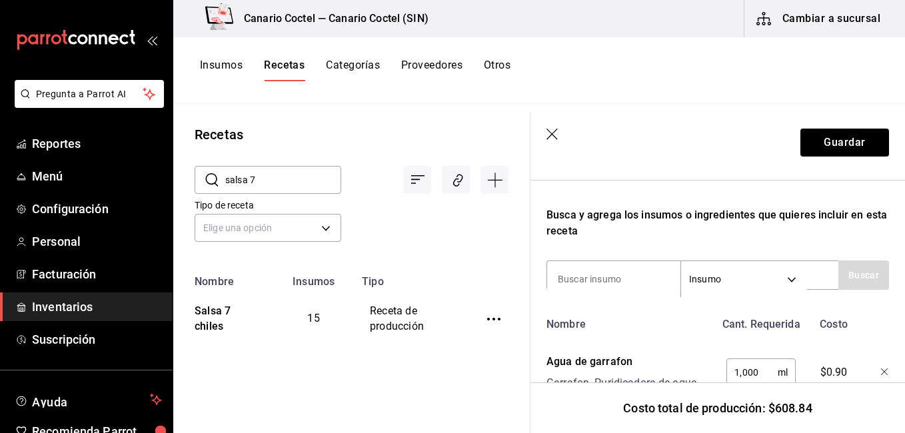
scroll to position [374, 0]
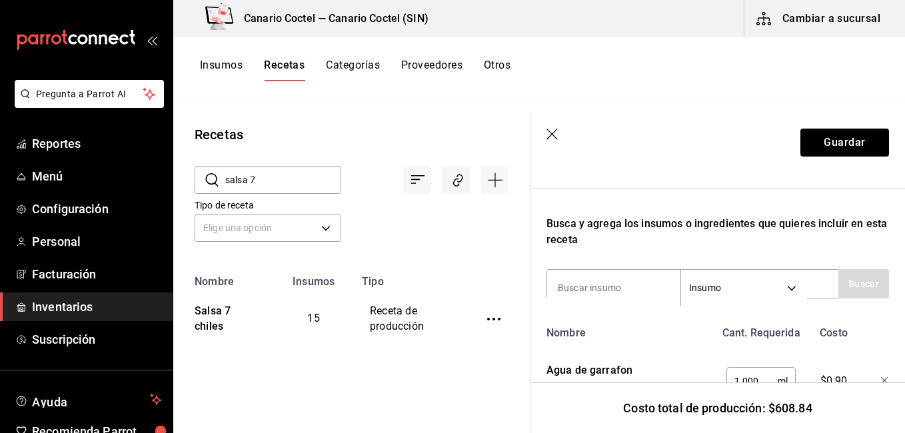
click at [554, 139] on icon "button" at bounding box center [552, 135] width 13 height 13
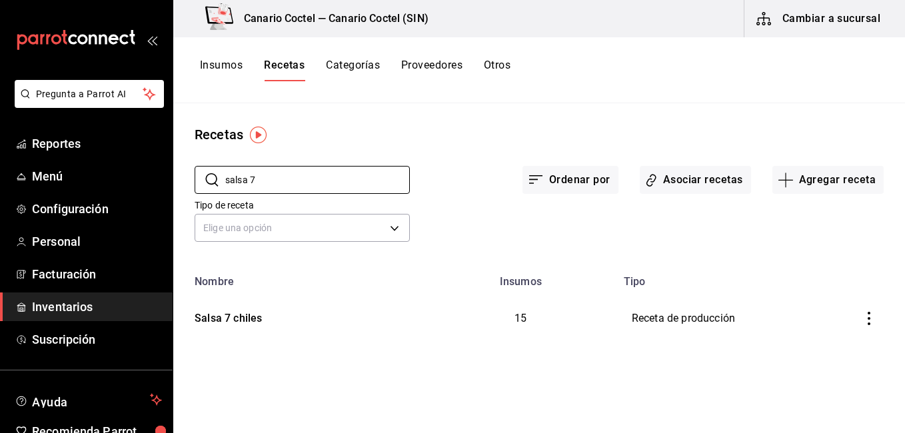
drag, startPoint x: 266, startPoint y: 176, endPoint x: 219, endPoint y: 165, distance: 48.5
click at [219, 165] on div "​ salsa 7 ​" at bounding box center [291, 169] width 237 height 49
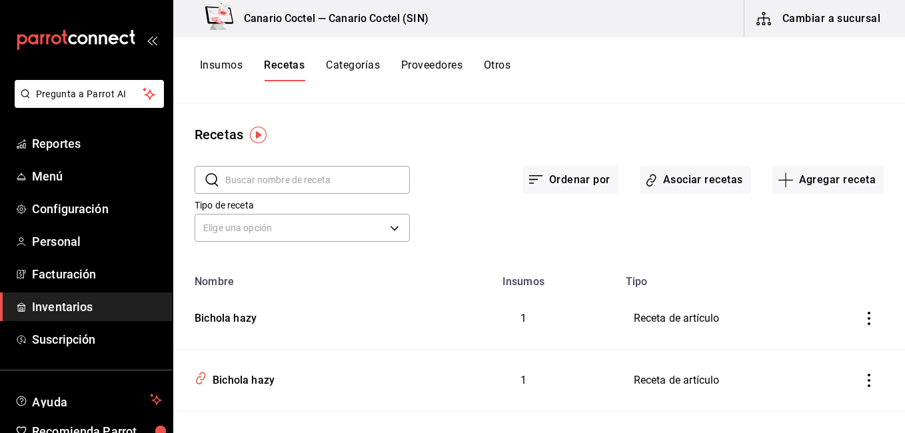
click at [259, 173] on input "text" at bounding box center [317, 180] width 185 height 27
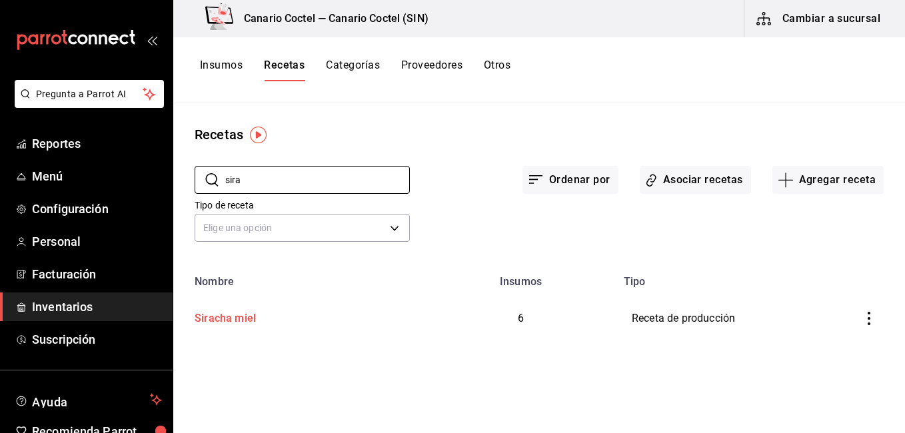
type input "sira"
click at [235, 329] on td "Siracha miel" at bounding box center [299, 318] width 253 height 61
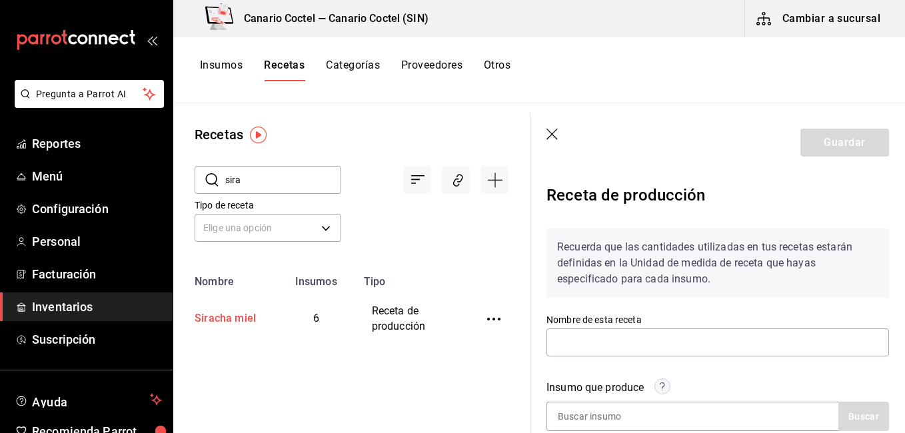
type input "Siracha miel"
type input "700"
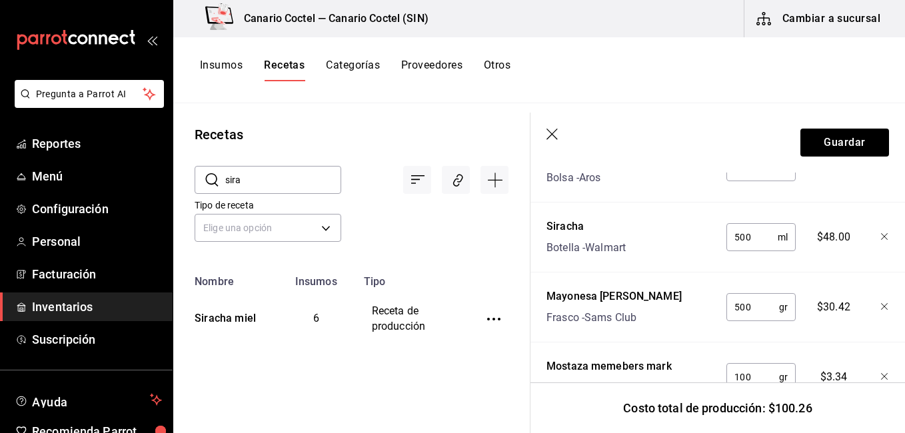
scroll to position [717, 0]
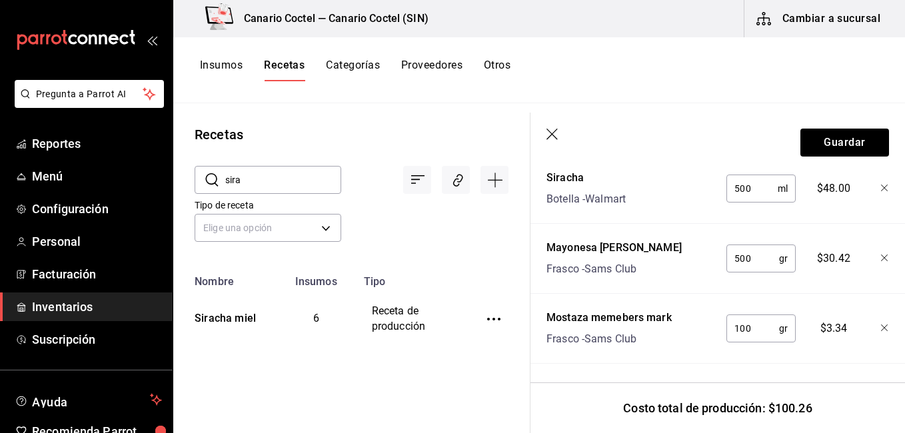
click at [550, 127] on header "Guardar" at bounding box center [717, 143] width 374 height 60
click at [547, 136] on icon "button" at bounding box center [552, 135] width 13 height 13
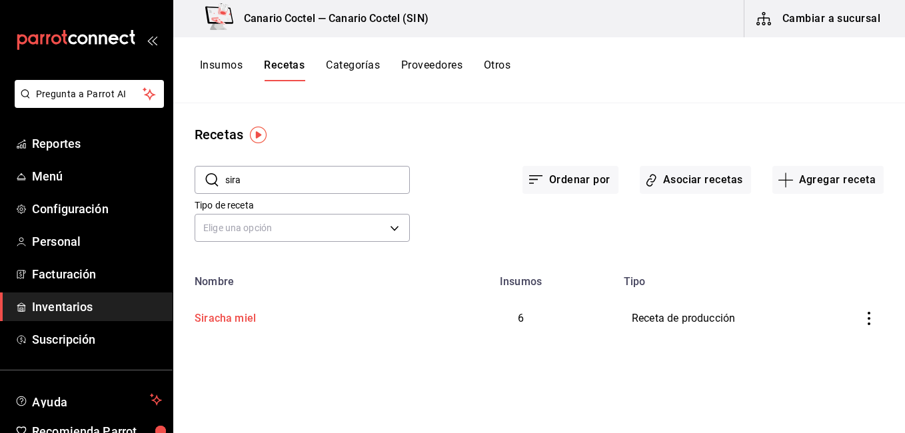
click at [300, 313] on div "Siracha miel" at bounding box center [299, 316] width 221 height 21
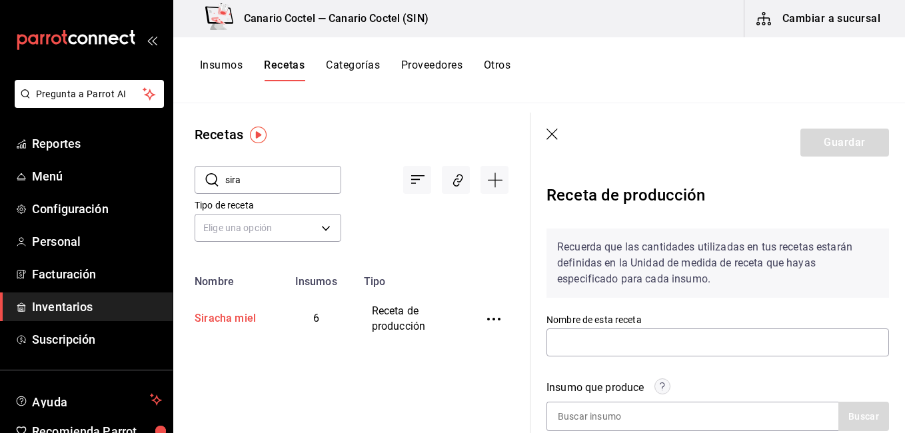
type input "Siracha miel"
type input "700"
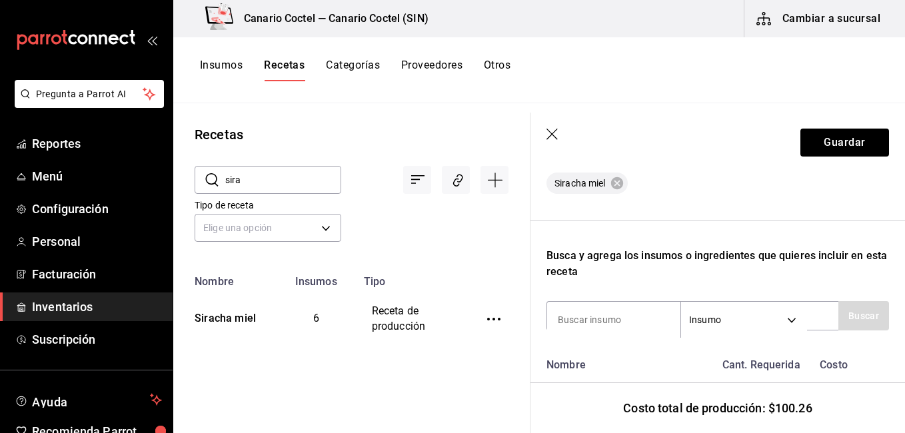
scroll to position [394, 0]
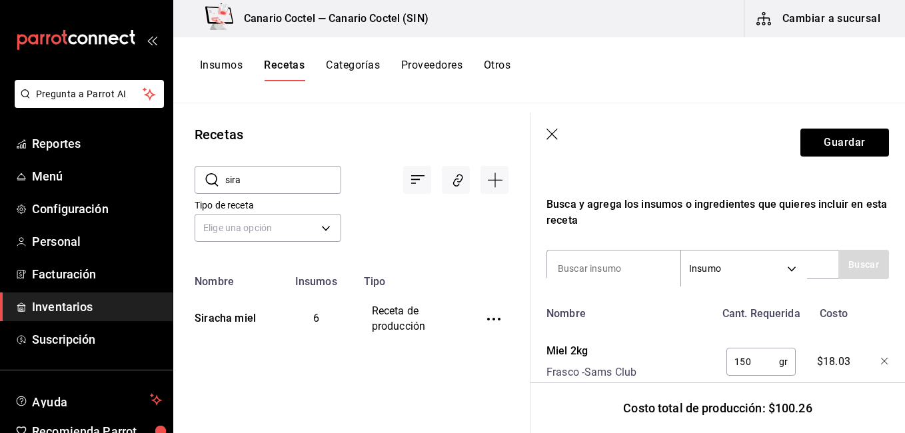
click at [690, 349] on div "Miel 2kg Frasco - Sams Club" at bounding box center [628, 359] width 174 height 43
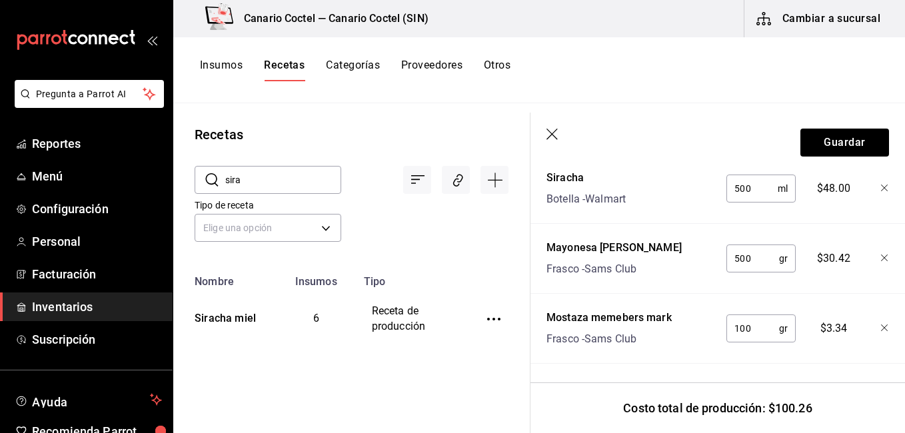
scroll to position [717, 0]
drag, startPoint x: 691, startPoint y: 339, endPoint x: 687, endPoint y: 332, distance: 7.8
drag, startPoint x: 687, startPoint y: 332, endPoint x: 550, endPoint y: 131, distance: 243.2
click at [550, 131] on icon "button" at bounding box center [552, 135] width 13 height 13
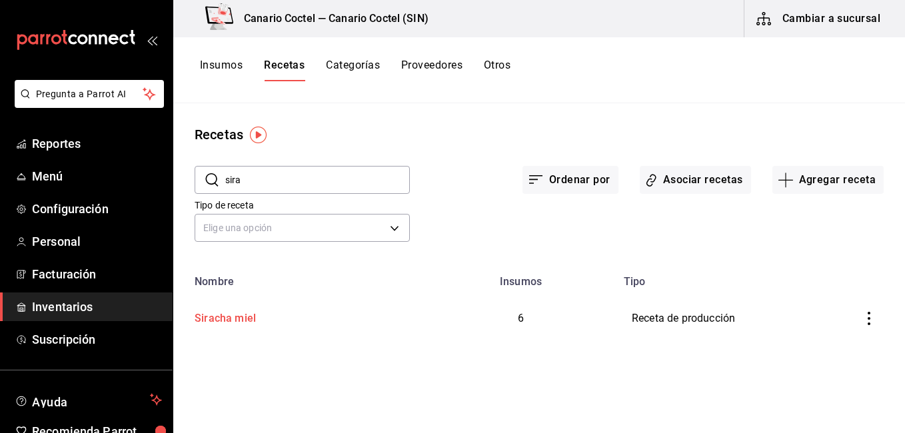
click at [221, 321] on div "Siracha miel" at bounding box center [222, 316] width 67 height 21
type input "Siracha miel"
type input "700"
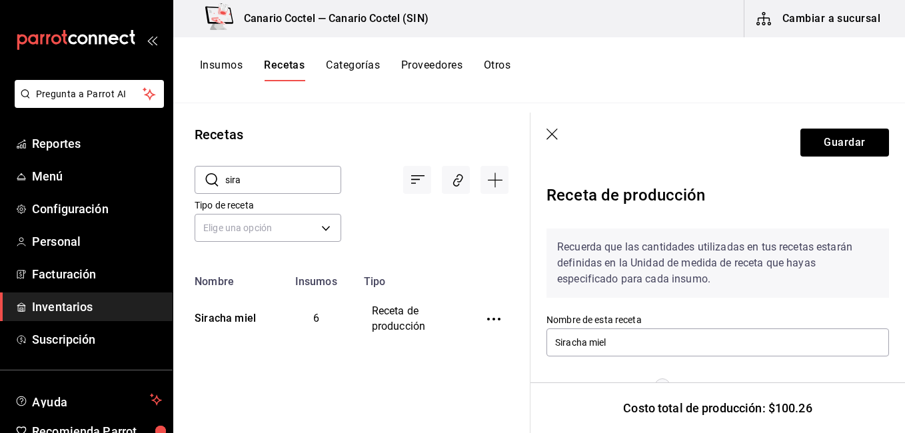
click at [870, 284] on div "Recuerda que las cantidades utilizadas en tus recetas estarán definidas en la U…" at bounding box center [717, 263] width 343 height 69
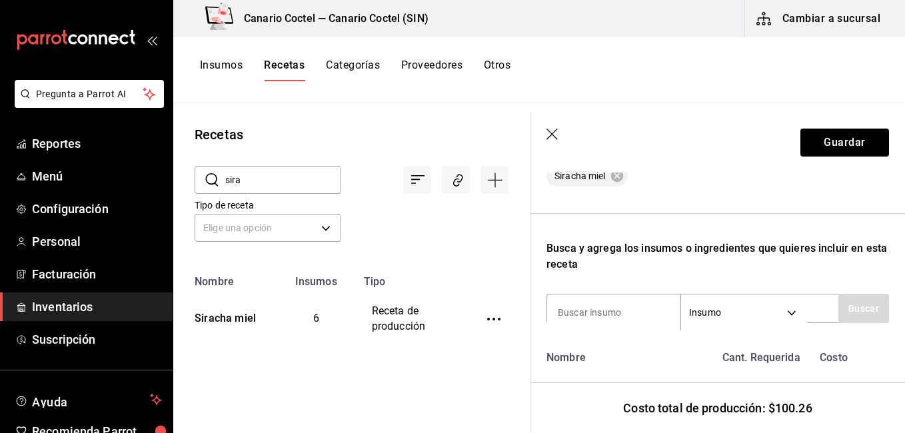
scroll to position [370, 0]
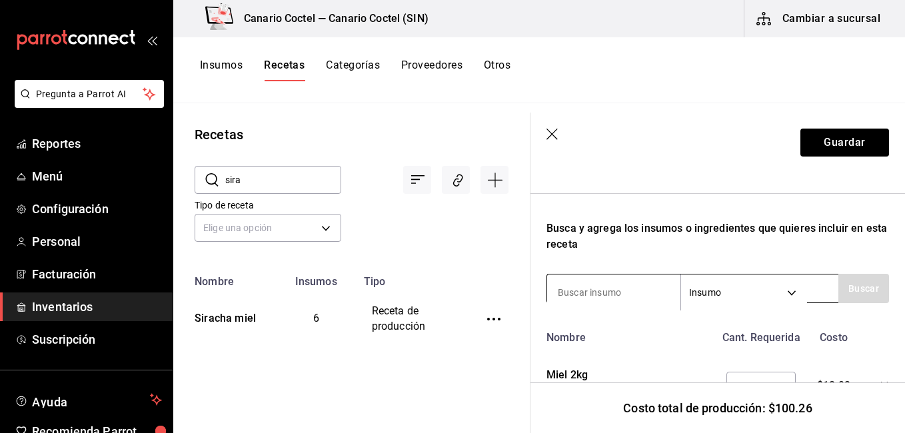
click at [596, 289] on input at bounding box center [613, 293] width 133 height 28
type input "cebol"
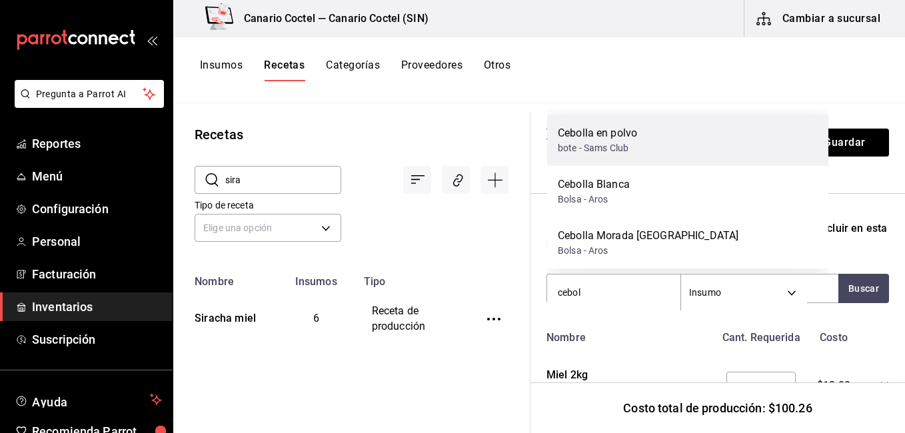
click at [602, 143] on div "bote - Sams Club" at bounding box center [597, 148] width 79 height 14
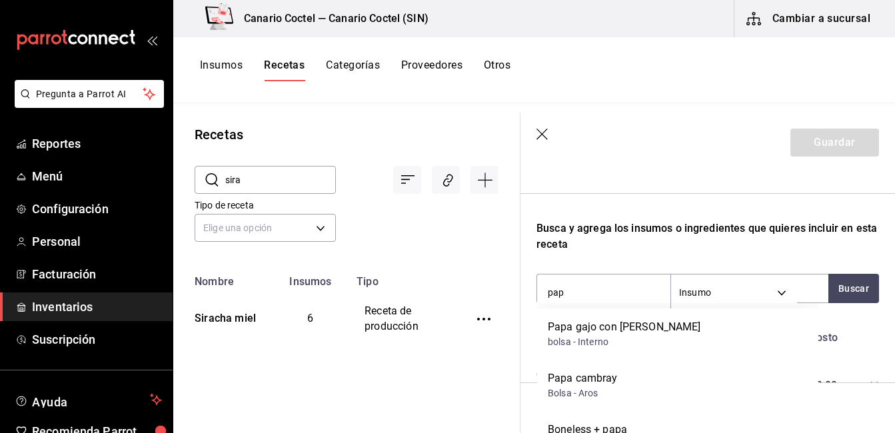
type input "papr"
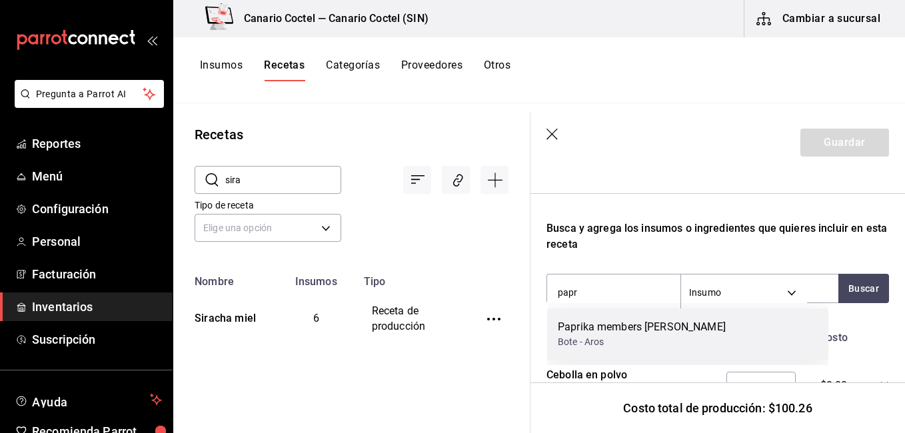
click at [604, 330] on div "Paprika members [PERSON_NAME]" at bounding box center [642, 327] width 168 height 16
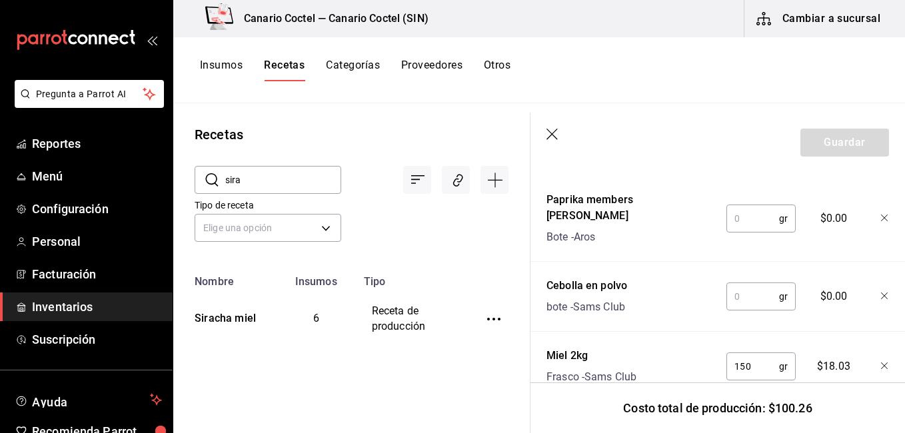
scroll to position [544, 0]
type input "10"
click at [768, 211] on input "text" at bounding box center [752, 219] width 53 height 27
type input "10"
click at [736, 284] on input "text" at bounding box center [752, 297] width 53 height 27
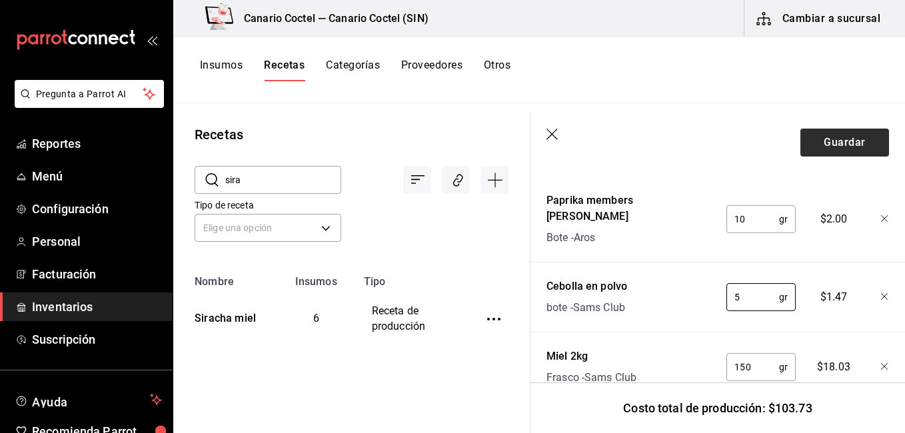
type input "5"
click at [831, 139] on button "Guardar" at bounding box center [844, 143] width 89 height 28
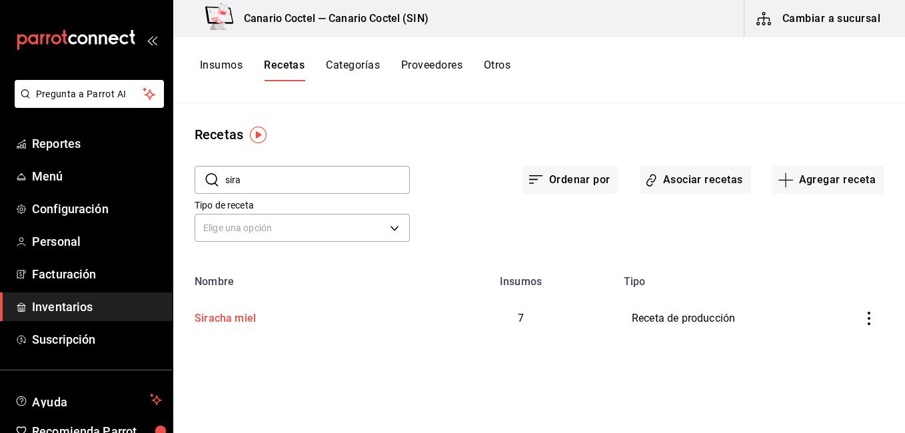
click at [355, 345] on td "Siracha miel" at bounding box center [299, 318] width 253 height 61
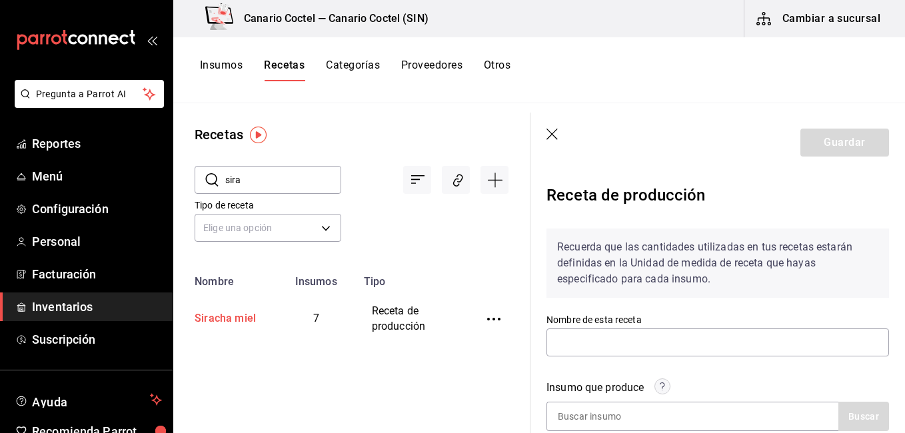
type input "Siracha miel"
type input "700"
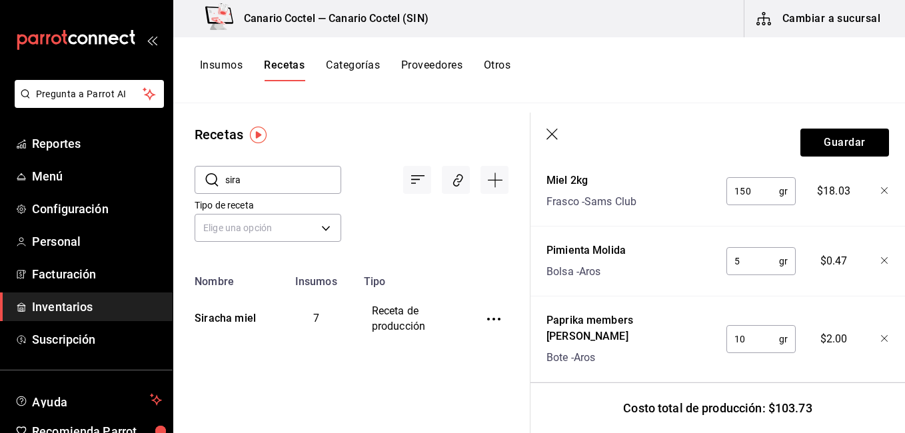
scroll to position [684, 0]
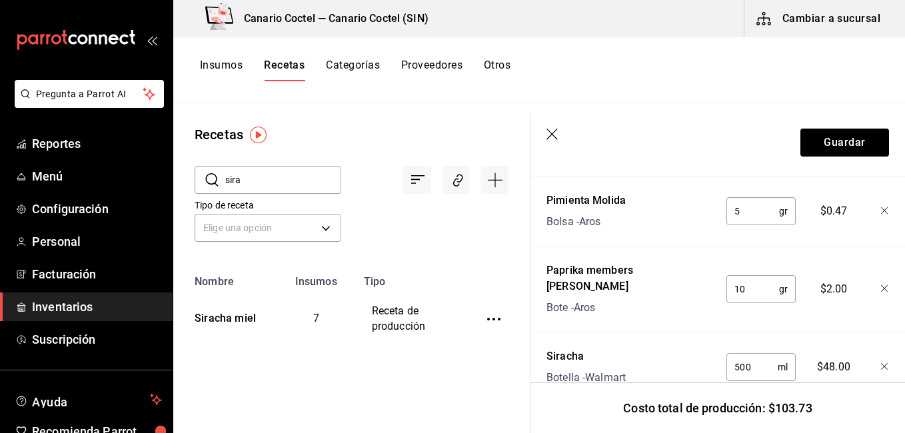
click at [671, 266] on div "Paprika members [PERSON_NAME]" at bounding box center [628, 286] width 174 height 59
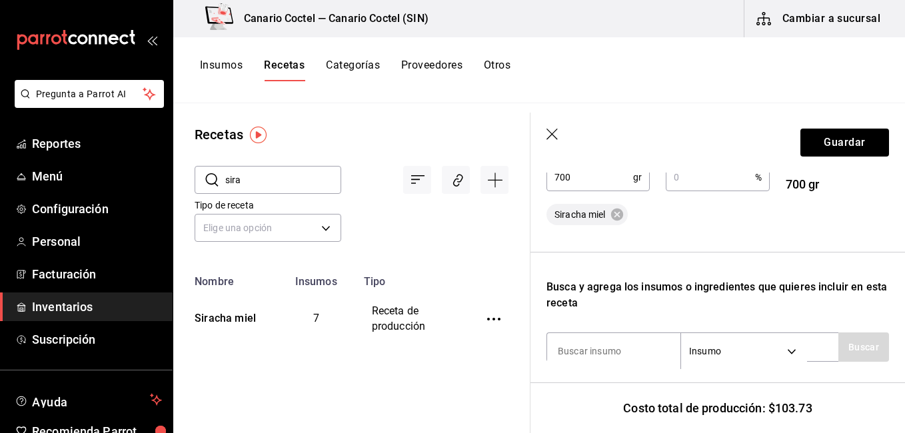
scroll to position [285, 0]
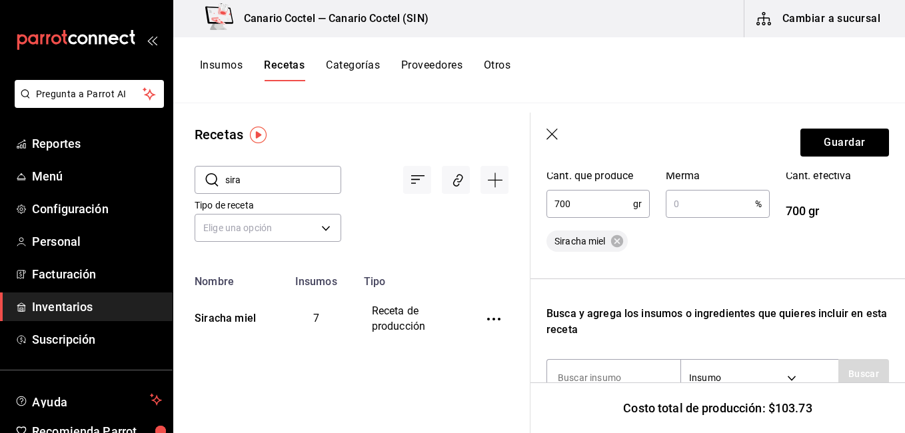
click at [552, 130] on icon "button" at bounding box center [552, 135] width 13 height 13
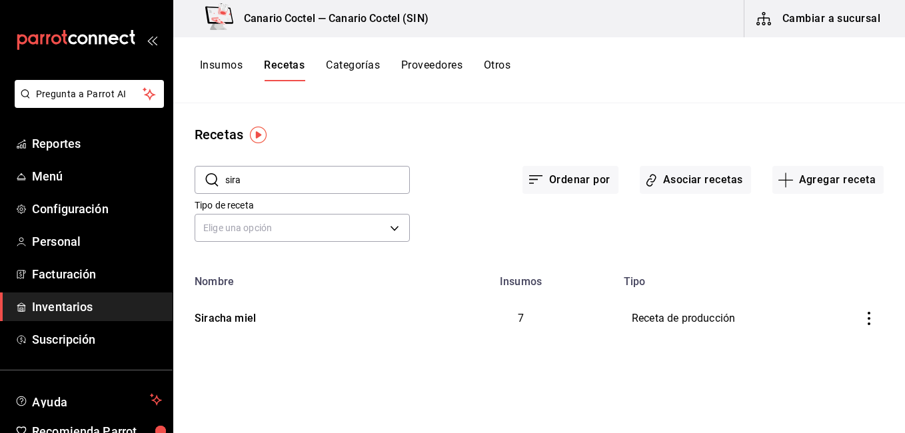
click at [301, 174] on input "sira" at bounding box center [317, 180] width 185 height 27
type input "soya"
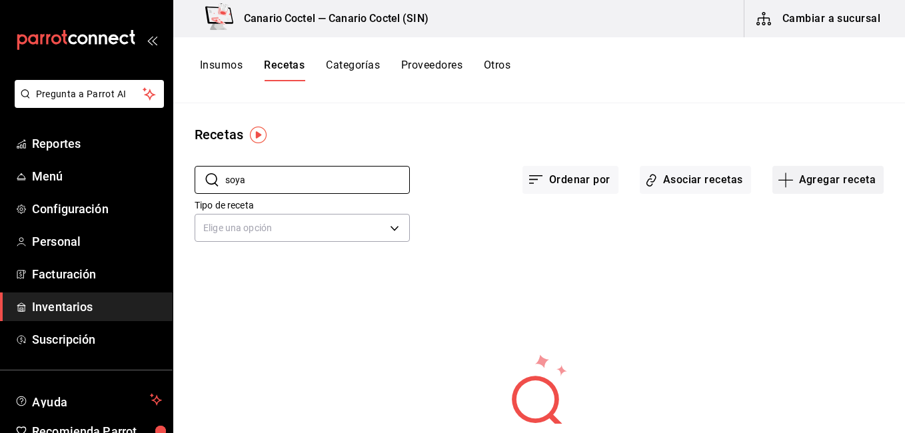
click at [817, 183] on button "Agregar receta" at bounding box center [827, 180] width 111 height 28
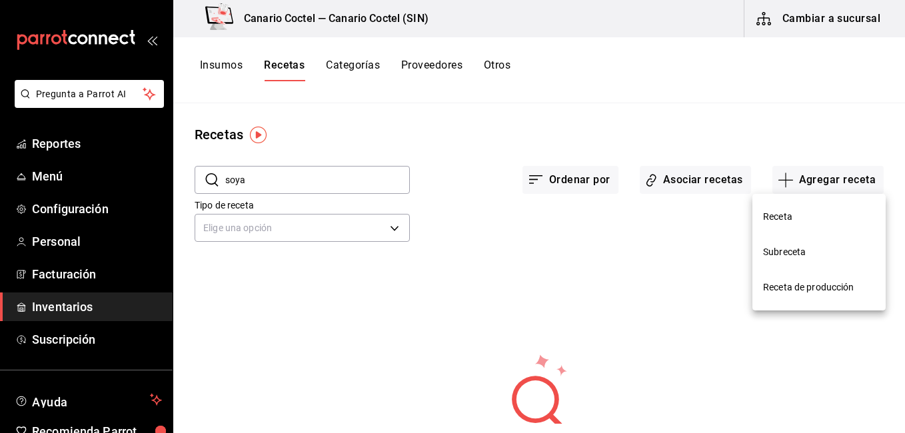
click at [790, 297] on li "Receta de producción" at bounding box center [818, 287] width 133 height 35
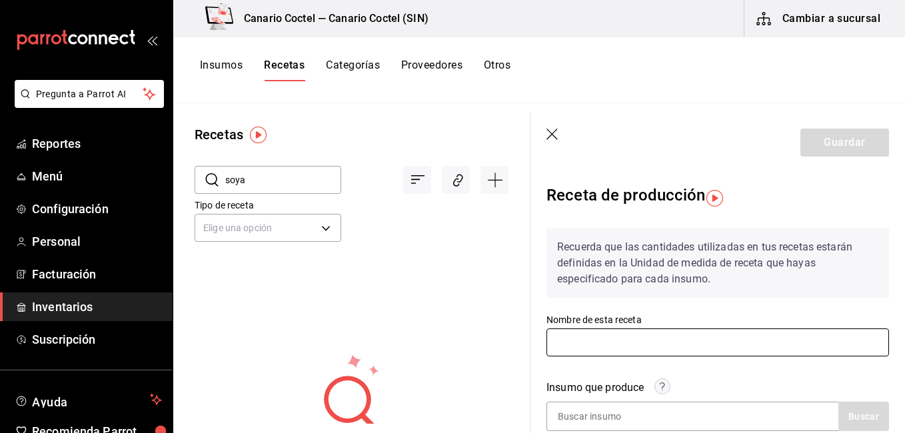
click at [611, 337] on input "text" at bounding box center [717, 343] width 343 height 28
type input "s"
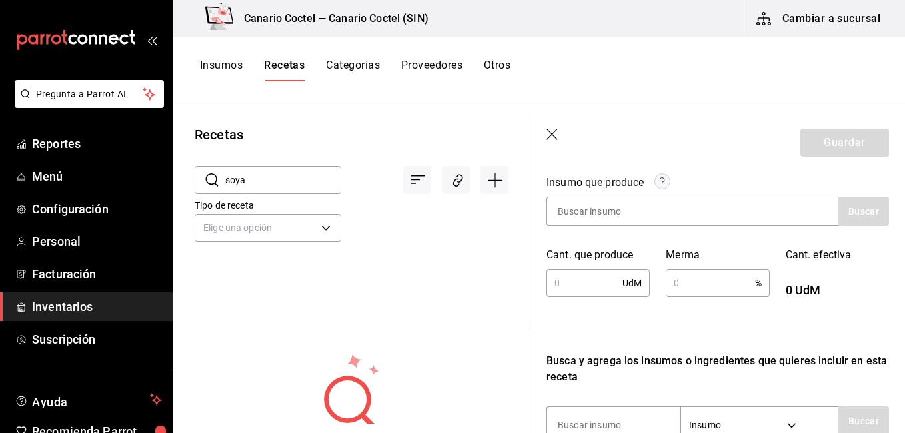
scroll to position [219, 0]
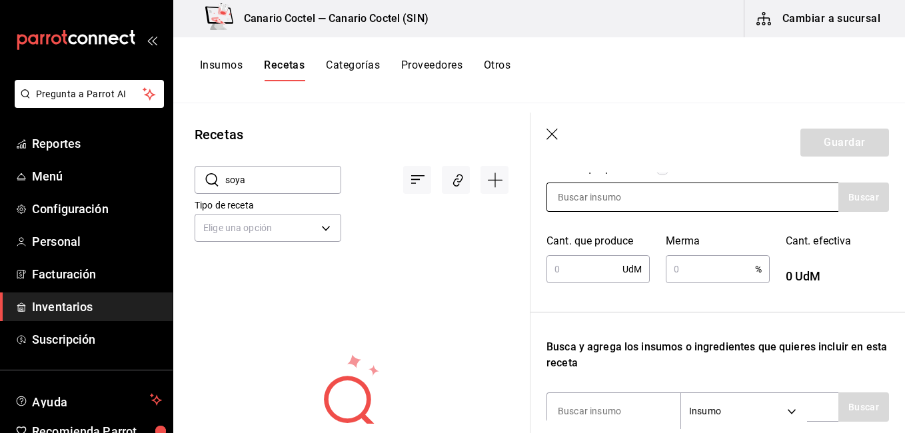
type input "Soya citrica"
click at [726, 192] on div at bounding box center [692, 197] width 292 height 29
click at [684, 197] on div at bounding box center [692, 197] width 292 height 29
click at [229, 67] on button "Insumos" at bounding box center [221, 70] width 43 height 23
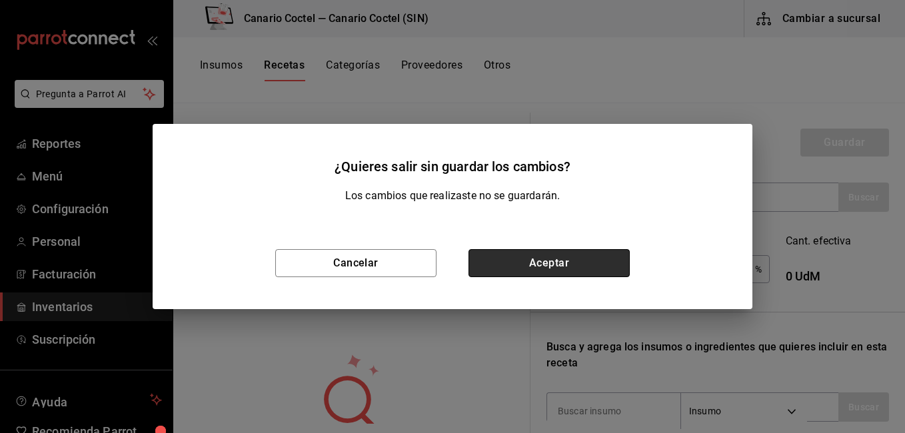
click at [580, 263] on button "Aceptar" at bounding box center [548, 263] width 161 height 28
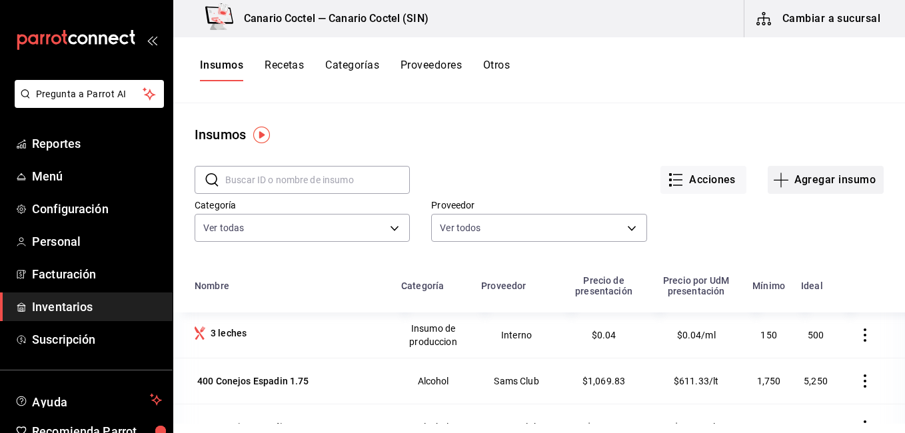
click at [796, 182] on button "Agregar insumo" at bounding box center [826, 180] width 116 height 28
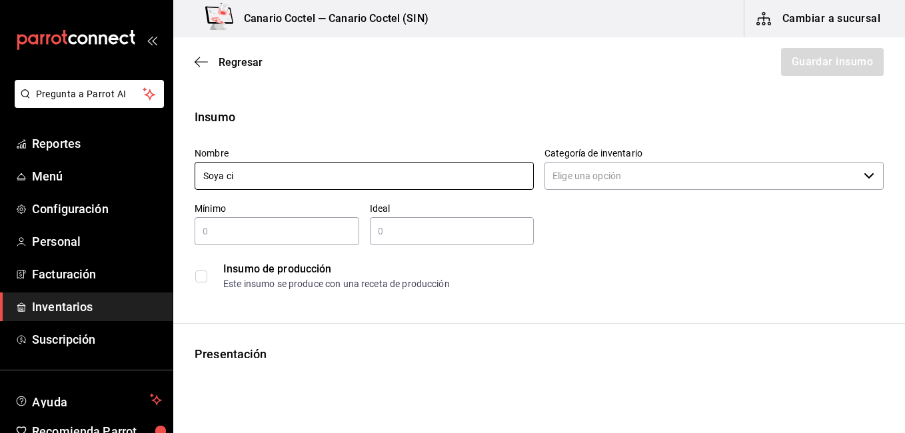
click at [424, 173] on input "Soya ci" at bounding box center [364, 176] width 339 height 28
type input "Soya citrica"
click at [609, 168] on input "Categoría de inventario" at bounding box center [701, 176] width 314 height 28
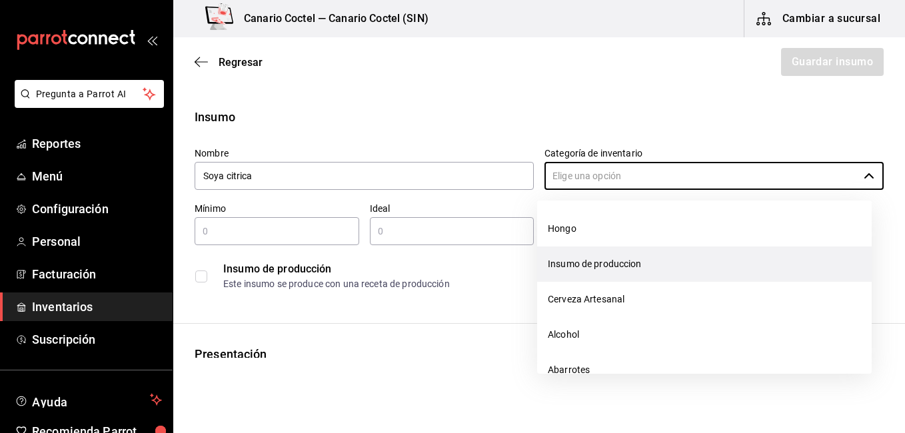
click at [550, 269] on li "Insumo de produccion" at bounding box center [704, 264] width 335 height 35
type input "Insumo de produccion"
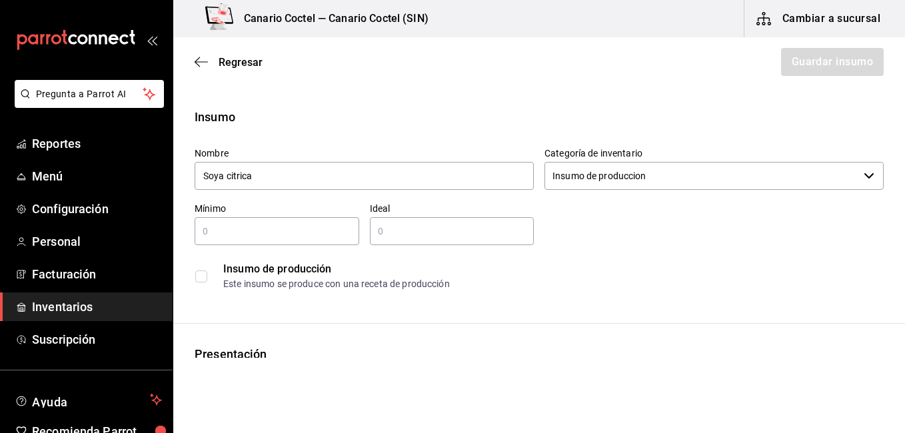
click at [319, 243] on div "​" at bounding box center [277, 231] width 165 height 28
click at [415, 223] on div "​" at bounding box center [452, 231] width 165 height 28
drag, startPoint x: 236, startPoint y: 251, endPoint x: 245, endPoint y: 237, distance: 16.3
click at [245, 237] on div "Nombre Soya citrica Categoría de inventario Insumo de produccion ​ Mínimo 500 ​…" at bounding box center [534, 217] width 700 height 160
click at [245, 237] on input "500" at bounding box center [277, 231] width 165 height 16
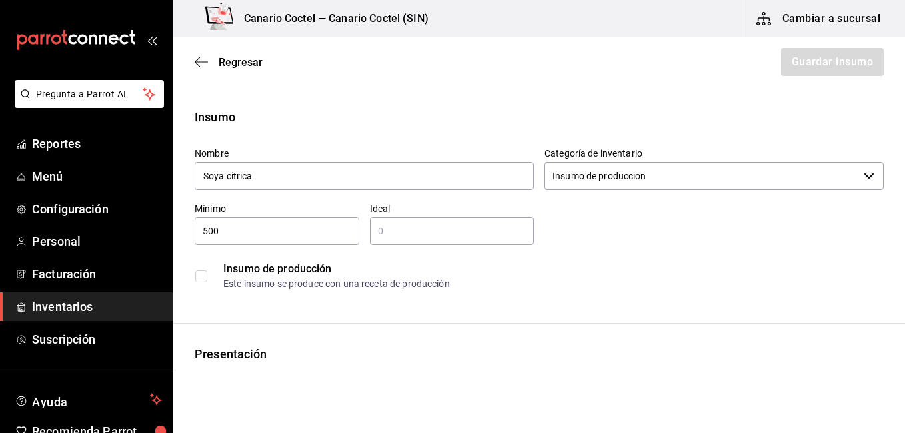
click at [245, 237] on input "500" at bounding box center [277, 231] width 165 height 16
type input "300"
click at [446, 218] on div "​" at bounding box center [452, 231] width 165 height 28
type input "500"
click at [207, 279] on label at bounding box center [203, 277] width 17 height 12
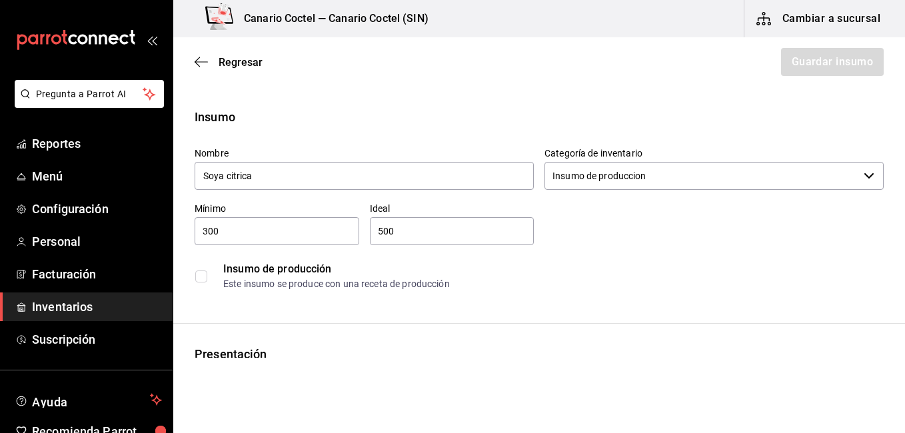
click at [207, 279] on input "checkbox" at bounding box center [201, 277] width 12 height 12
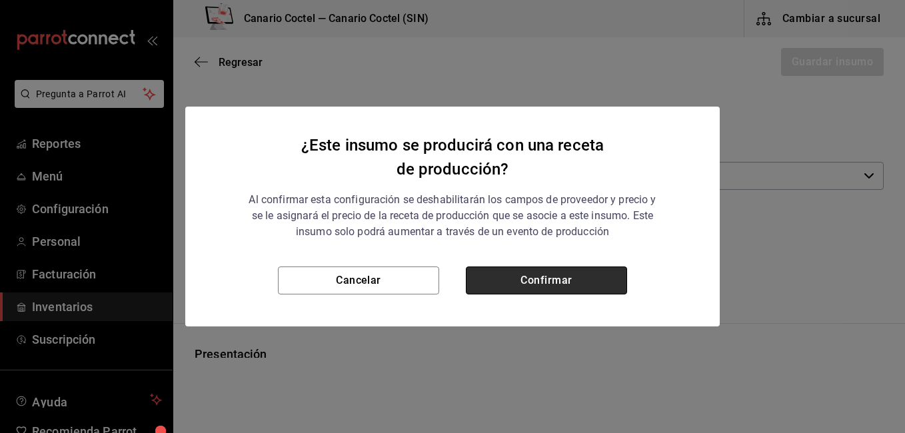
click at [546, 275] on button "Confirmar" at bounding box center [546, 281] width 161 height 28
checkbox input "true"
type input "$0.00"
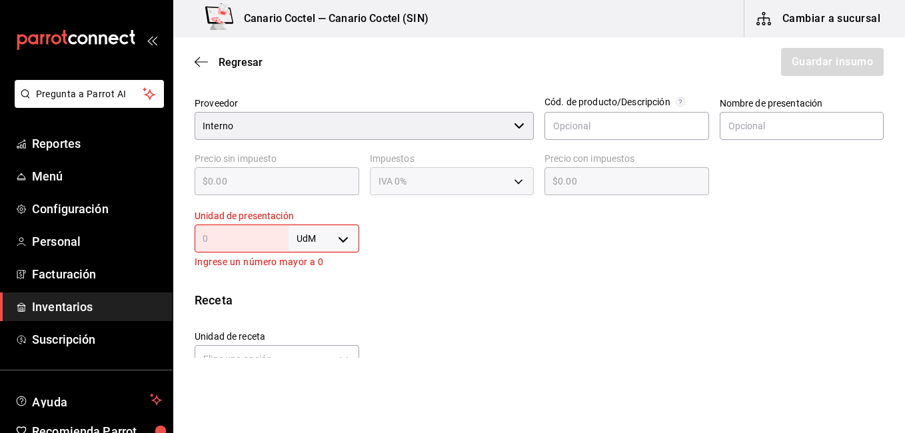
scroll to position [298, 0]
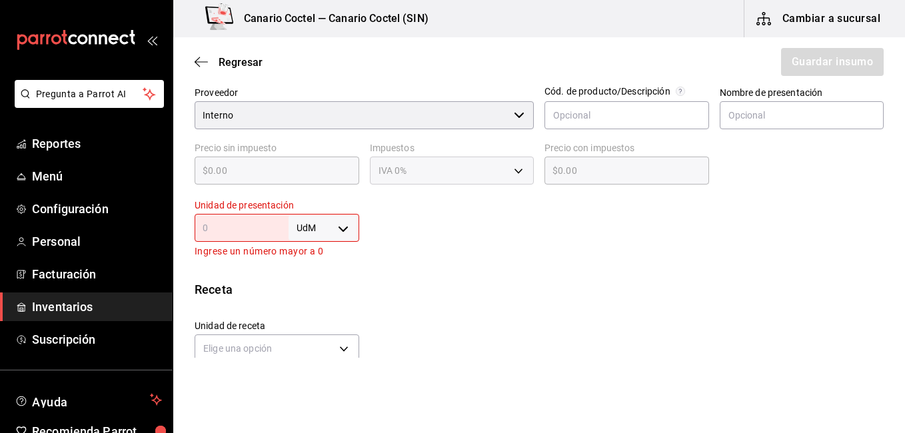
click at [235, 233] on input "text" at bounding box center [242, 228] width 94 height 16
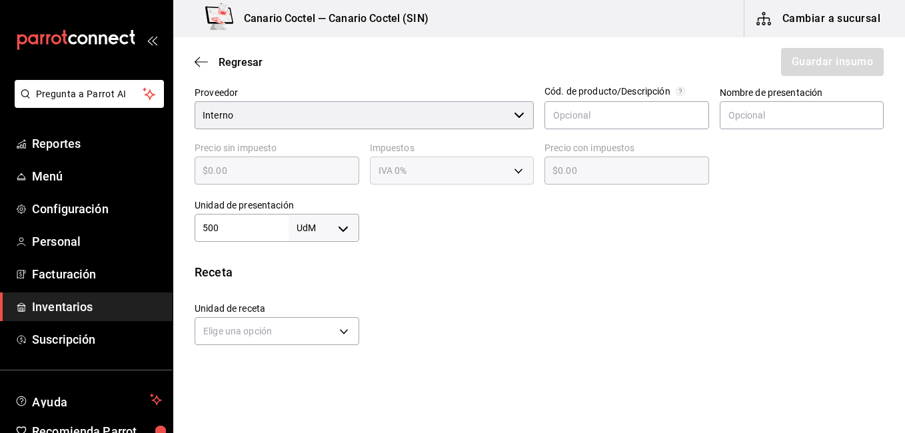
type input "500"
click at [302, 232] on body "Pregunta a Parrot AI Reportes Menú Configuración Personal Facturación Inventari…" at bounding box center [452, 179] width 905 height 358
click at [303, 356] on li "ml" at bounding box center [321, 356] width 69 height 22
type input "MILLILITER"
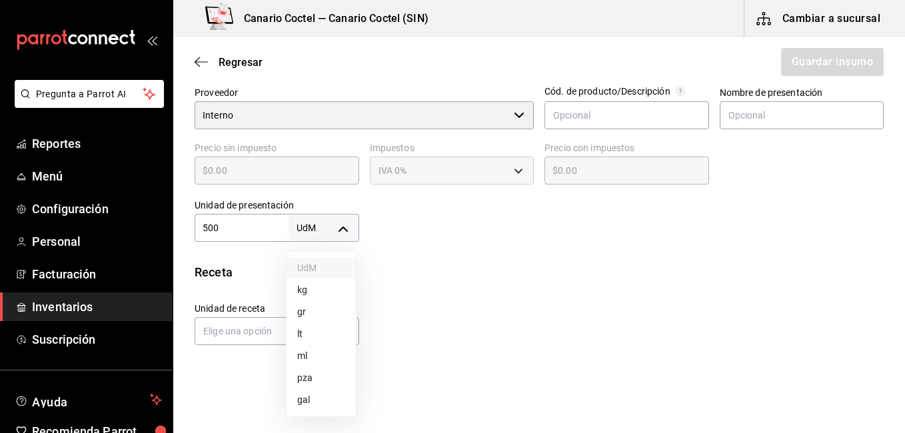
type input "500"
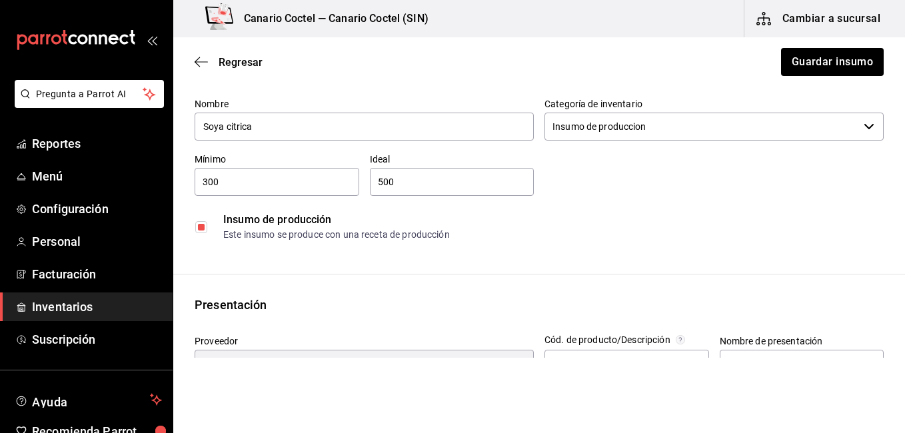
scroll to position [0, 0]
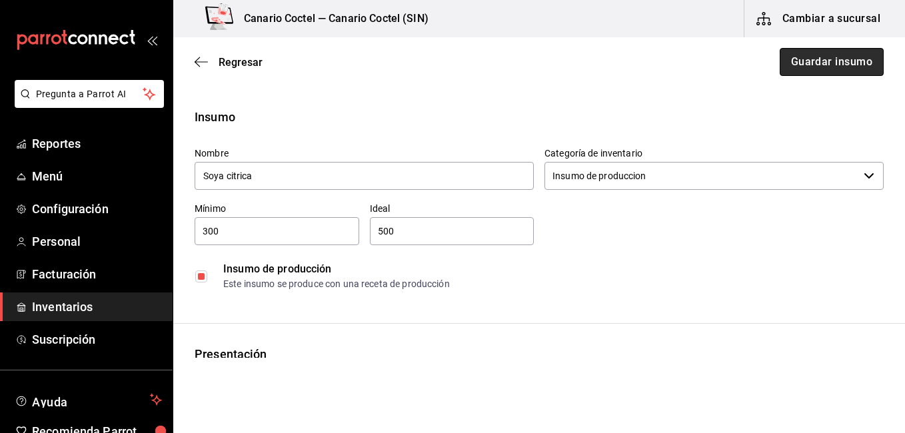
click at [824, 75] on button "Guardar insumo" at bounding box center [832, 62] width 104 height 28
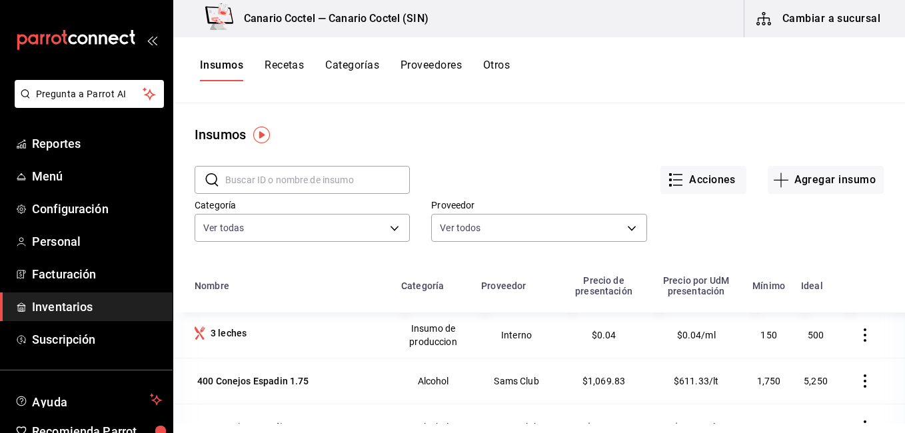
click at [286, 71] on button "Recetas" at bounding box center [284, 70] width 39 height 23
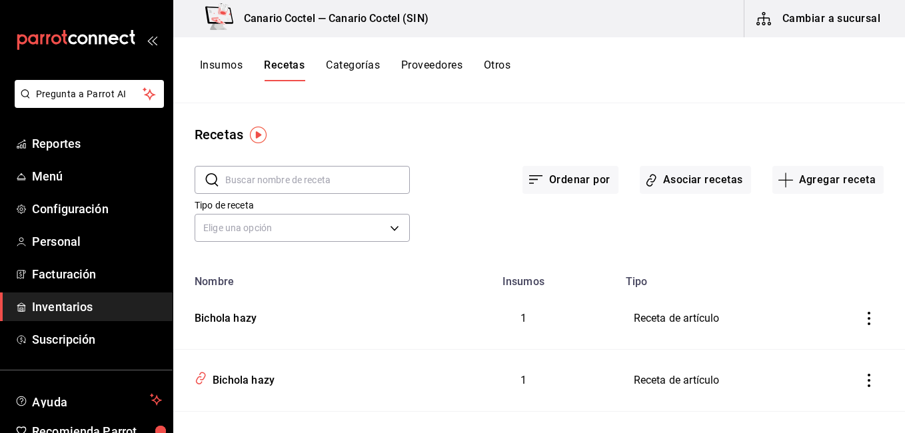
click at [325, 174] on input "text" at bounding box center [317, 180] width 185 height 27
click at [800, 191] on button "Agregar receta" at bounding box center [827, 180] width 111 height 28
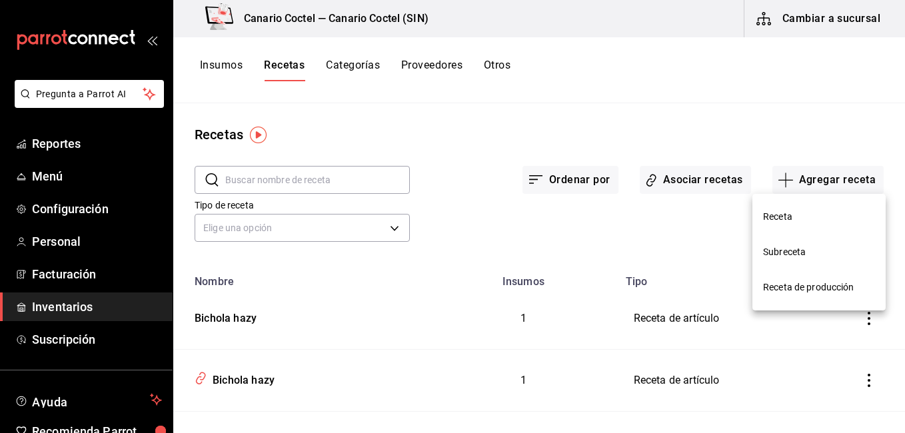
click at [795, 293] on span "Receta de producción" at bounding box center [819, 288] width 112 height 14
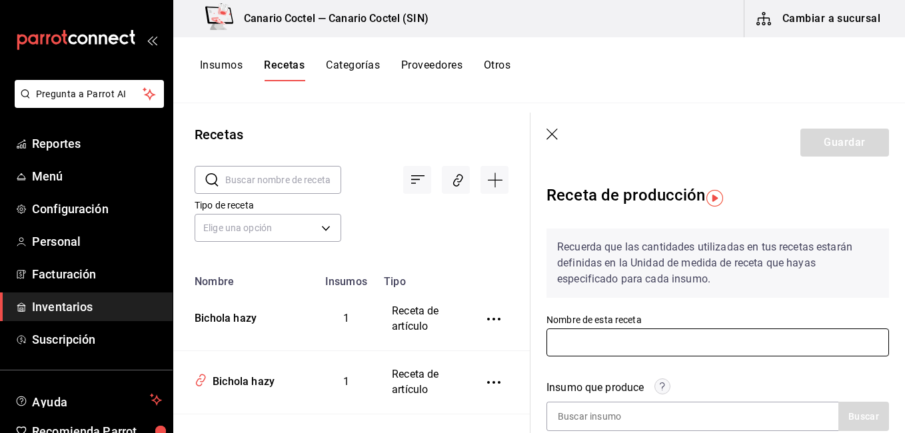
click at [625, 345] on input "text" at bounding box center [717, 343] width 343 height 28
type input "Soya citrica"
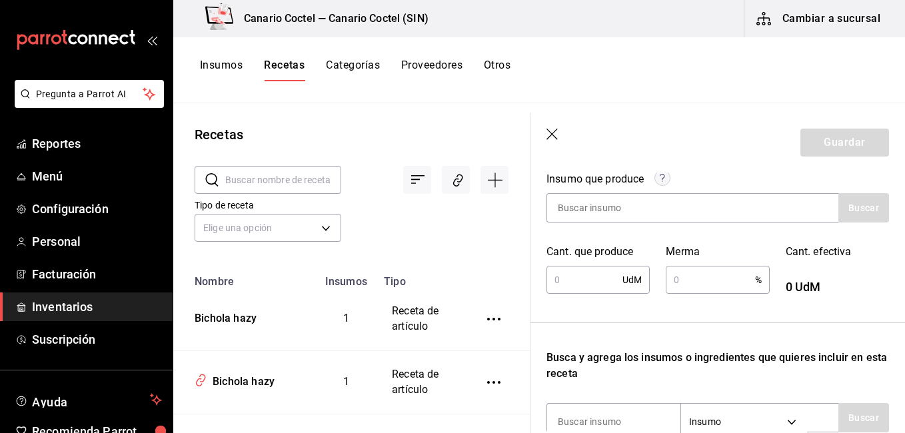
scroll to position [214, 0]
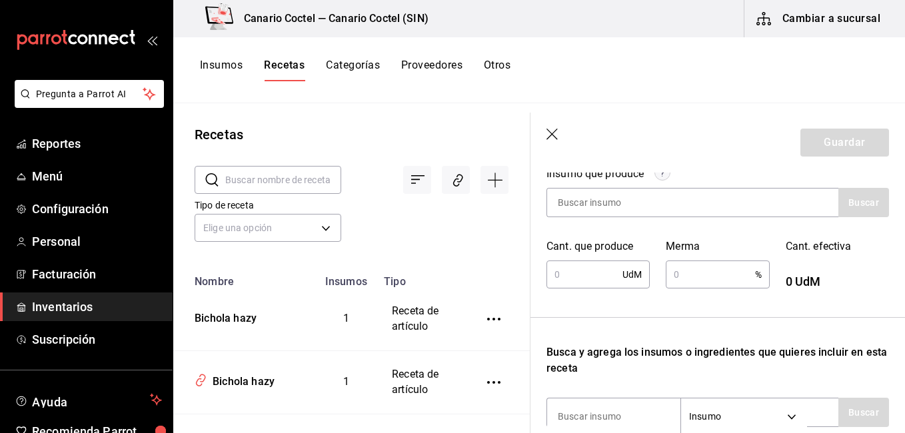
click at [575, 278] on input "text" at bounding box center [584, 274] width 76 height 27
type input "500"
click at [668, 274] on input "text" at bounding box center [710, 274] width 89 height 27
click at [624, 270] on div "500 UdM ​" at bounding box center [597, 275] width 103 height 28
click at [631, 275] on div "500 UdM ​" at bounding box center [597, 275] width 103 height 28
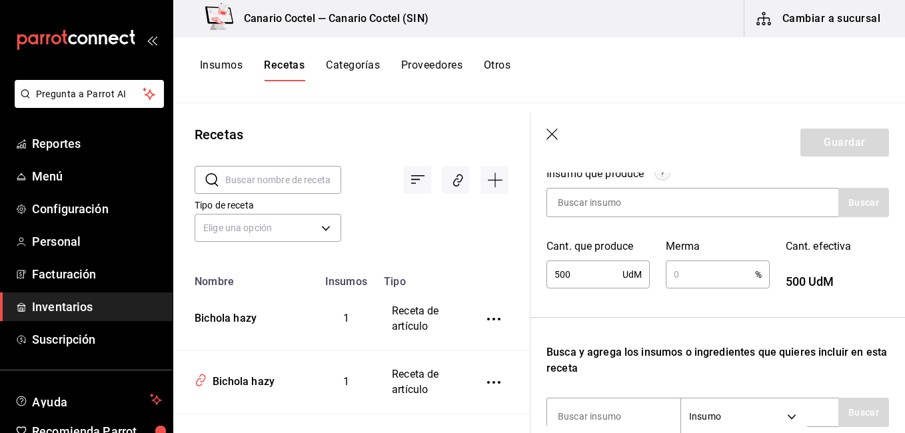
click at [631, 275] on div "500 UdM ​" at bounding box center [597, 275] width 103 height 28
click at [636, 269] on div "500 UdM ​" at bounding box center [597, 275] width 103 height 28
click at [606, 193] on input at bounding box center [613, 203] width 133 height 28
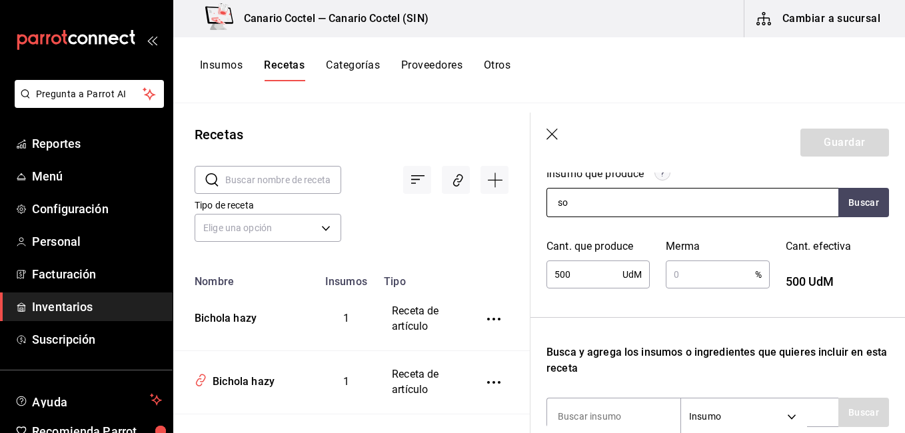
type input "soy"
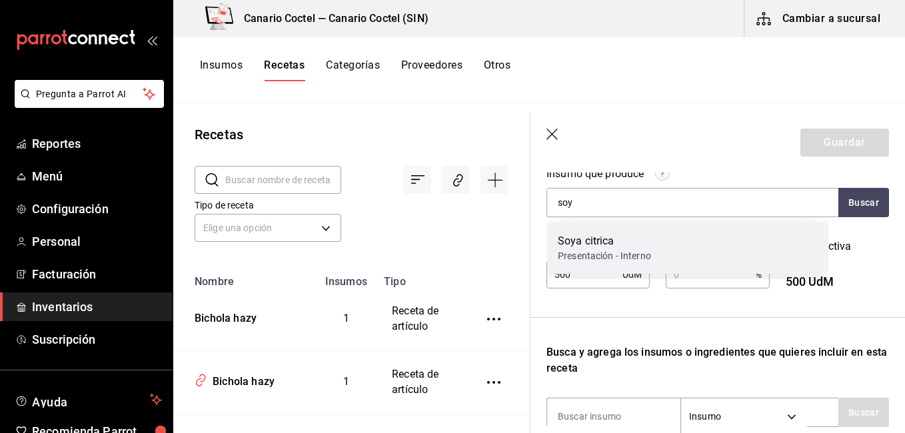
click at [606, 237] on div "Soya citrica" at bounding box center [604, 241] width 93 height 16
click at [606, 237] on div "Cant. que produce 500 UdM ​" at bounding box center [589, 257] width 119 height 68
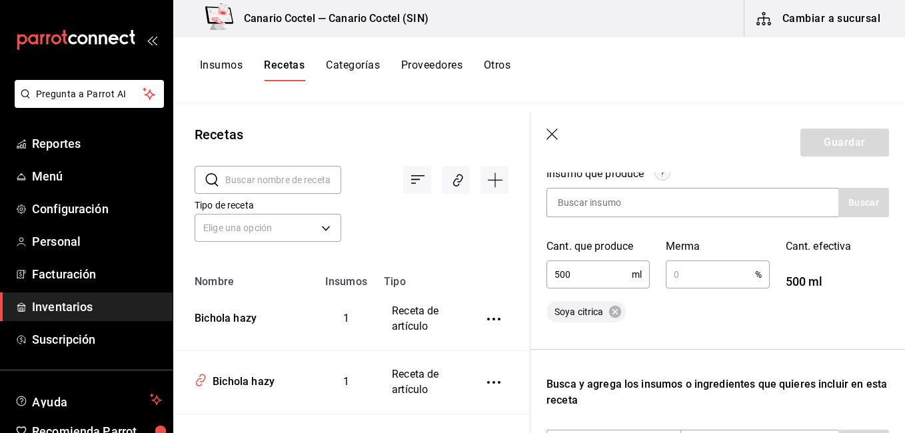
drag, startPoint x: 606, startPoint y: 237, endPoint x: 704, endPoint y: 279, distance: 106.6
click at [704, 279] on input "text" at bounding box center [710, 274] width 89 height 27
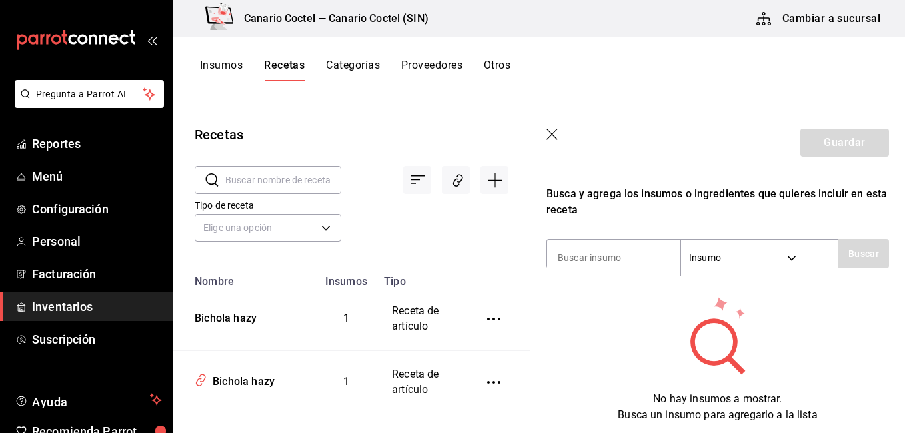
scroll to position [458, 0]
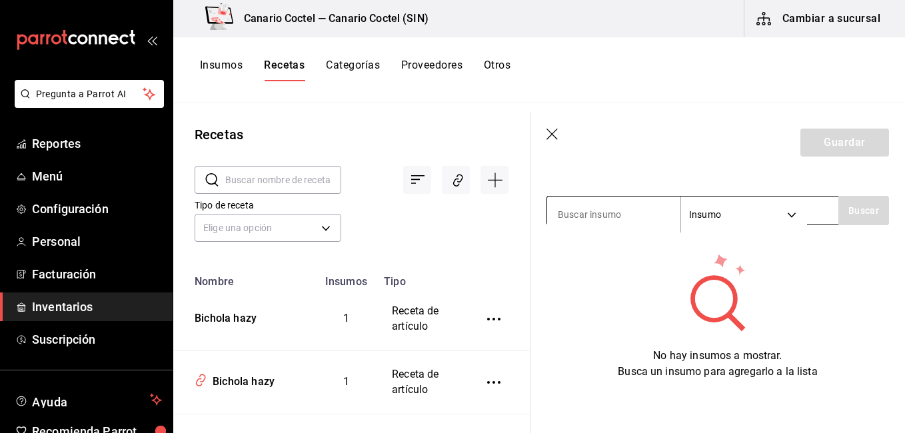
click at [620, 201] on input at bounding box center [613, 215] width 133 height 28
type input "soya"
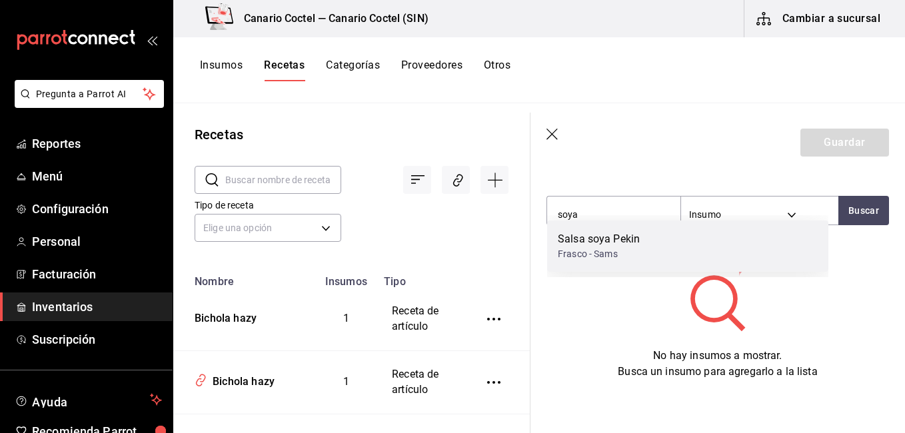
click at [607, 262] on div "Salsa soya Pekin Frasco - Sams" at bounding box center [687, 246] width 281 height 51
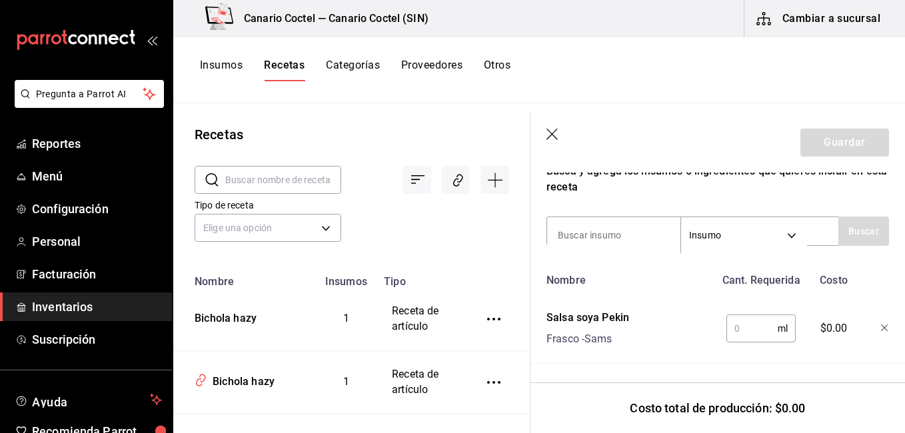
scroll to position [437, 0]
type input "nara"
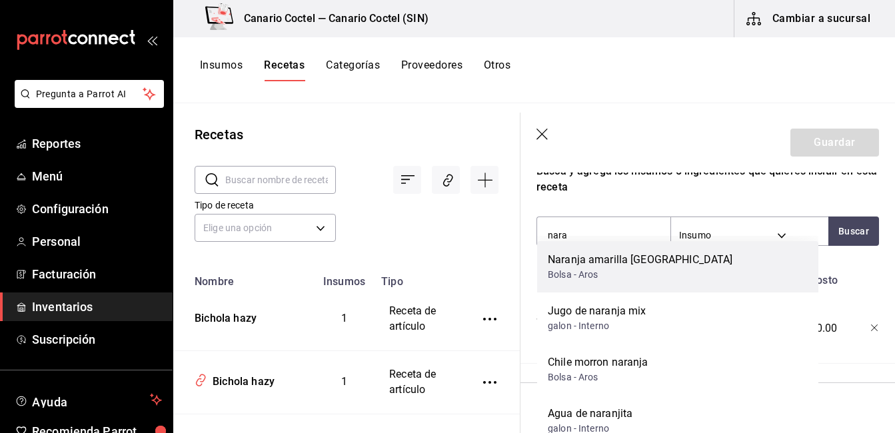
click at [606, 275] on div "Bolsa - Aros" at bounding box center [640, 275] width 185 height 14
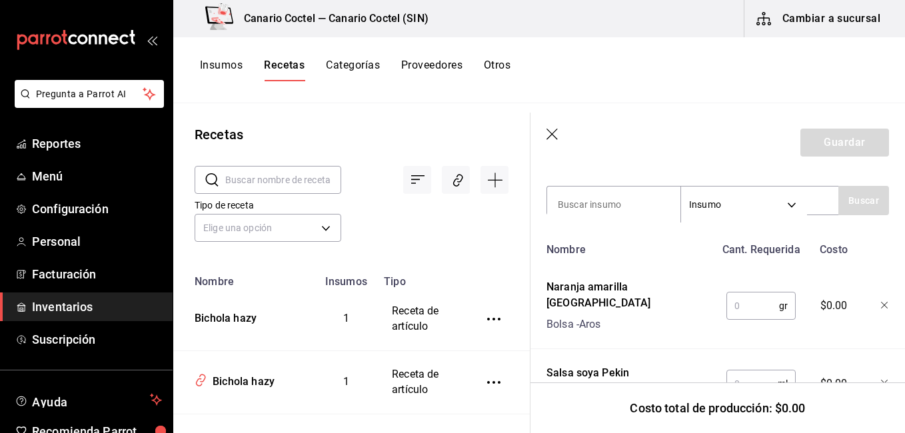
scroll to position [507, 0]
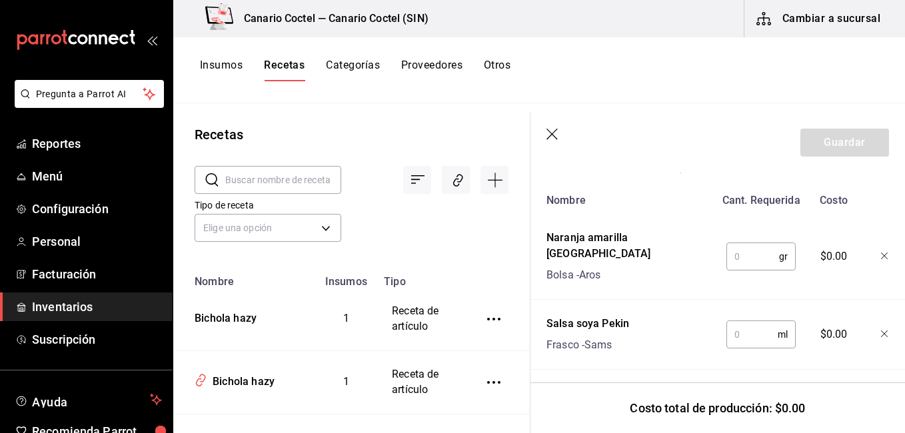
click at [871, 313] on div at bounding box center [874, 332] width 29 height 43
click at [881, 253] on icon "button" at bounding box center [885, 257] width 8 height 8
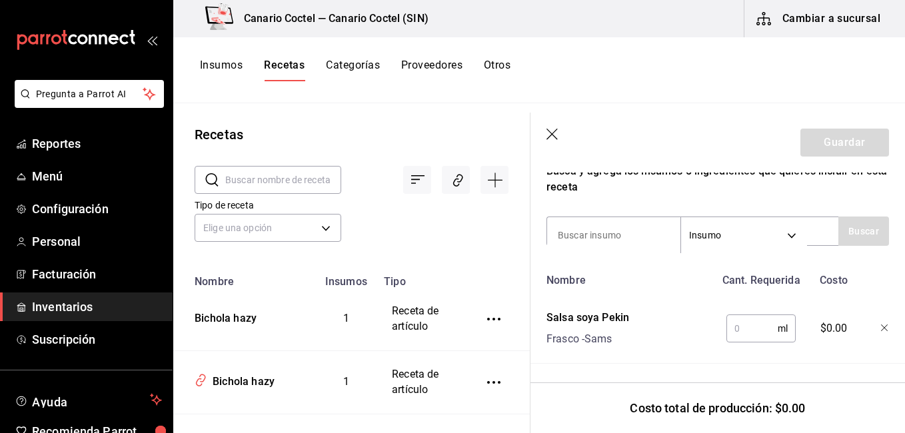
scroll to position [437, 0]
click at [750, 329] on input "text" at bounding box center [751, 328] width 51 height 27
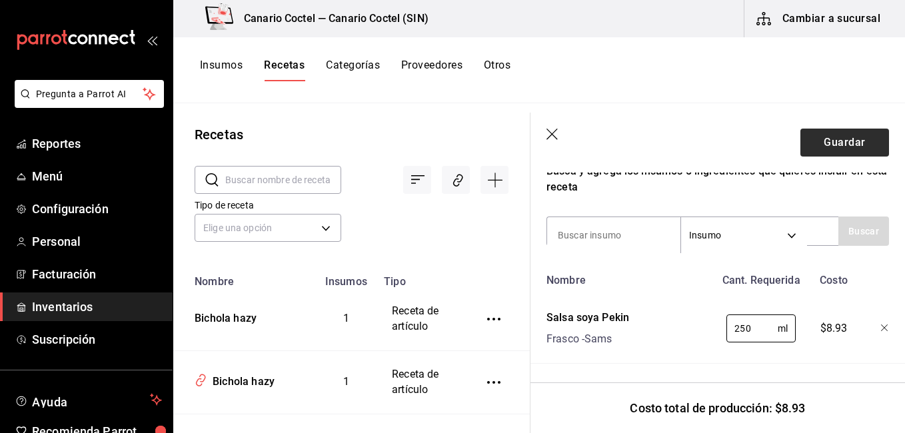
type input "250"
click at [838, 135] on button "Guardar" at bounding box center [844, 143] width 89 height 28
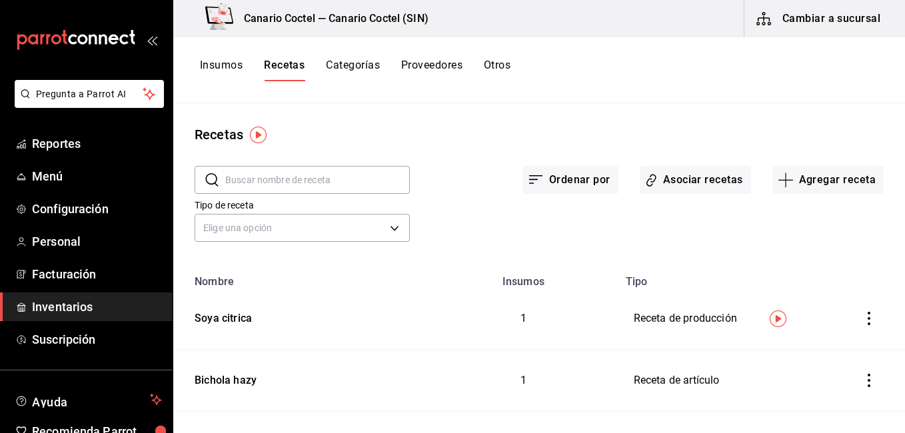
drag, startPoint x: 588, startPoint y: 182, endPoint x: 437, endPoint y: 199, distance: 151.6
click at [437, 199] on div "​ ​ Ordenar por Asociar recetas Agregar receta Tipo de receta Elige una opción …" at bounding box center [539, 206] width 732 height 123
click at [309, 172] on input "text" at bounding box center [317, 180] width 185 height 27
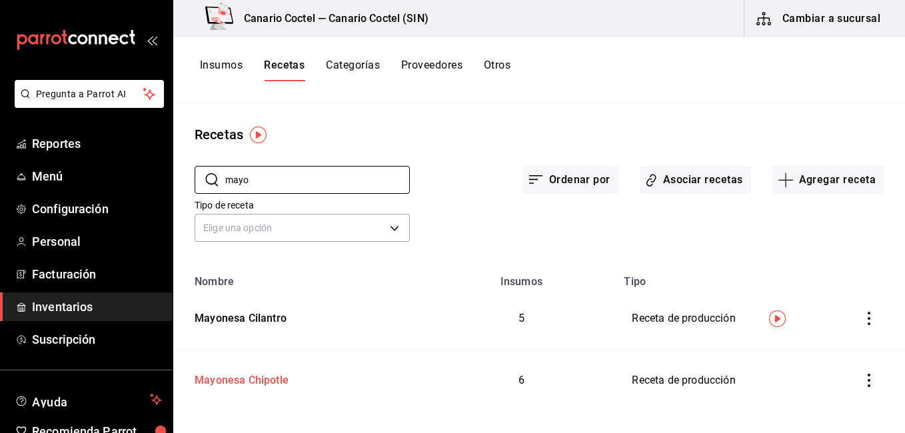
type input "mayo"
click at [225, 381] on div "Mayonesa Chipotle" at bounding box center [238, 378] width 99 height 21
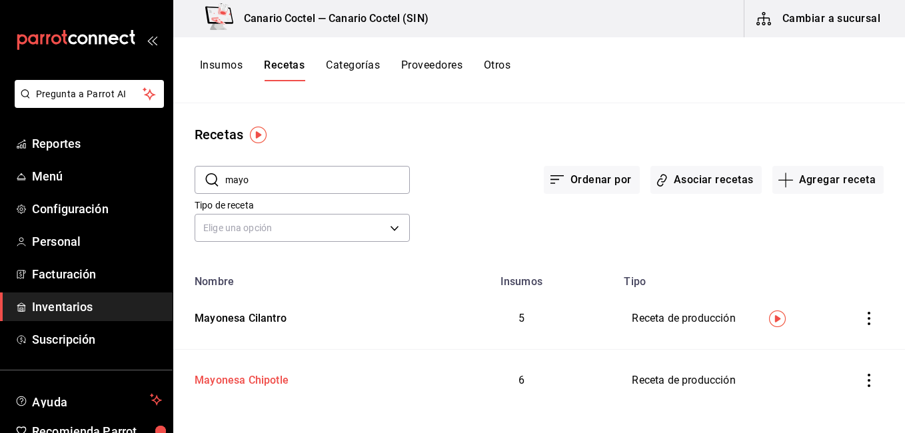
type input "Mayonesa Chipotle"
type input "1,300"
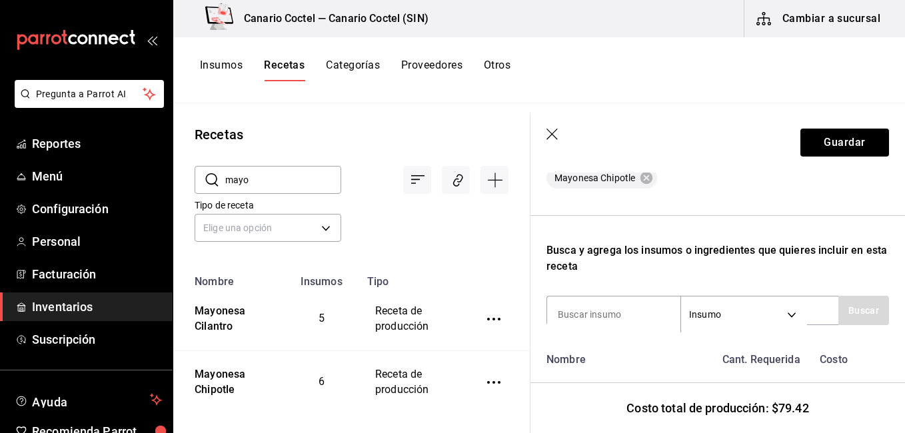
scroll to position [328, 0]
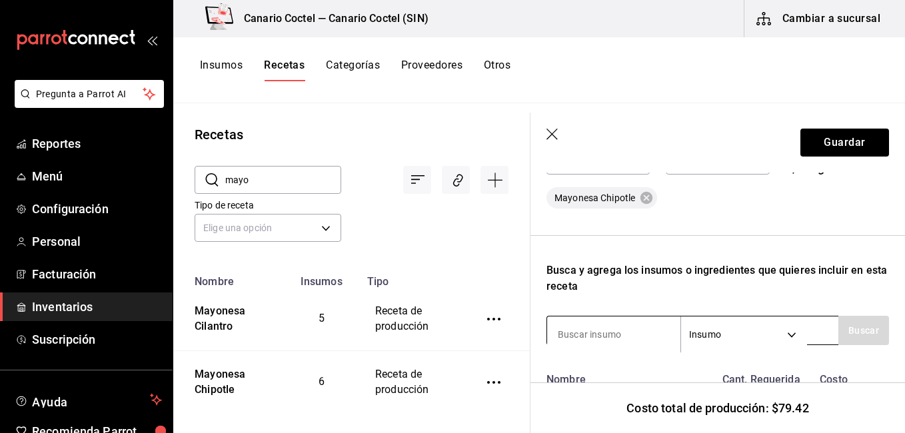
click at [613, 338] on input at bounding box center [613, 335] width 133 height 28
type input "pap"
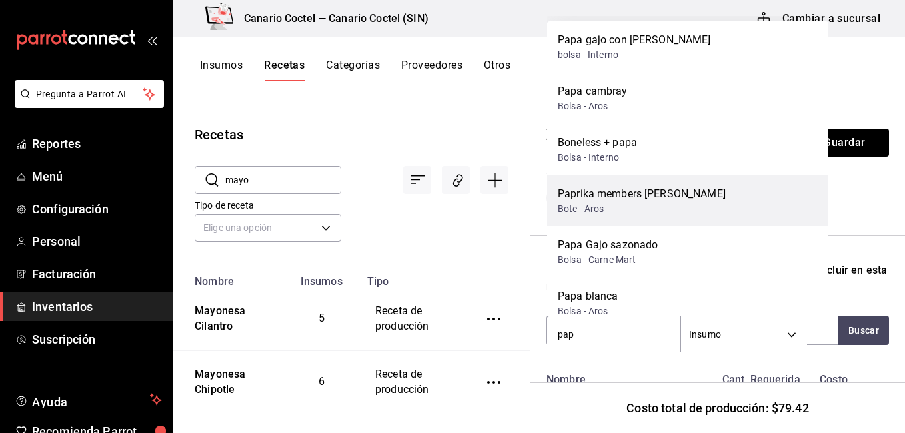
click at [634, 207] on div "Bote - Aros" at bounding box center [642, 209] width 168 height 14
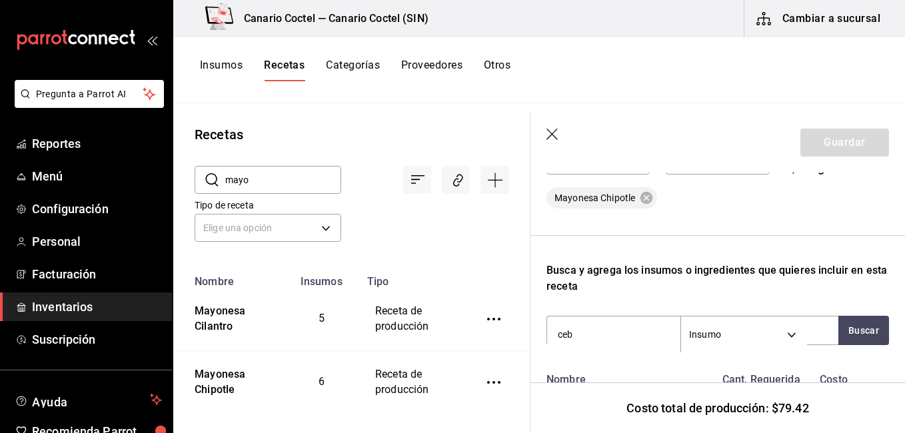
type input "cebo"
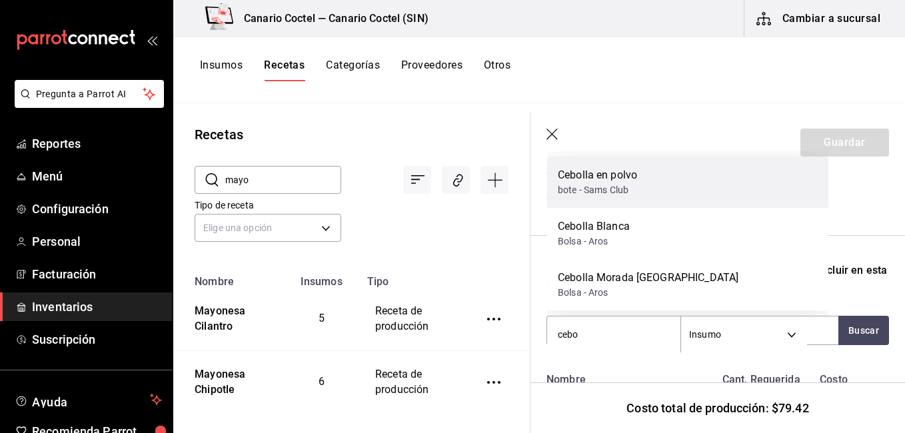
click at [646, 181] on div "Cebolla en polvo bote - Sams Club" at bounding box center [687, 182] width 281 height 51
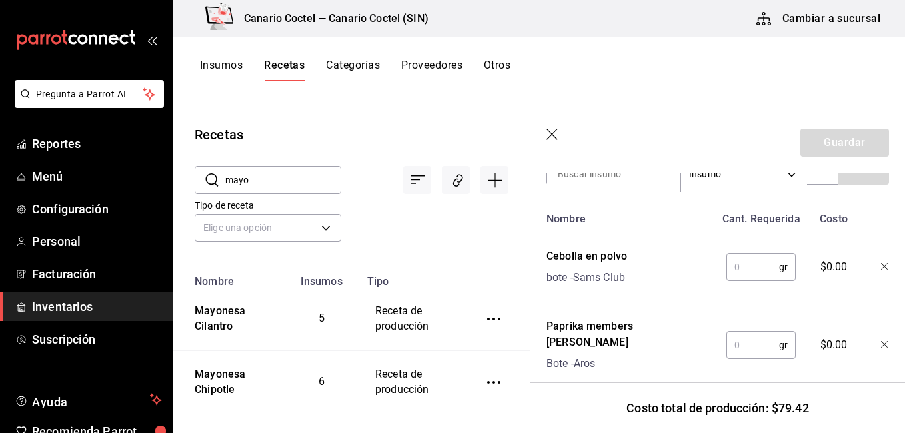
scroll to position [494, 0]
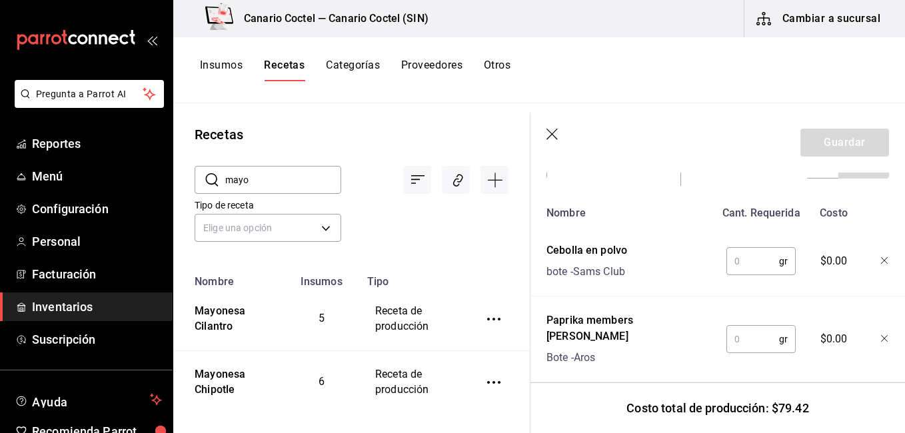
click at [738, 249] on input "text" at bounding box center [752, 261] width 53 height 27
type input "5"
click at [741, 337] on input "text" at bounding box center [752, 339] width 53 height 27
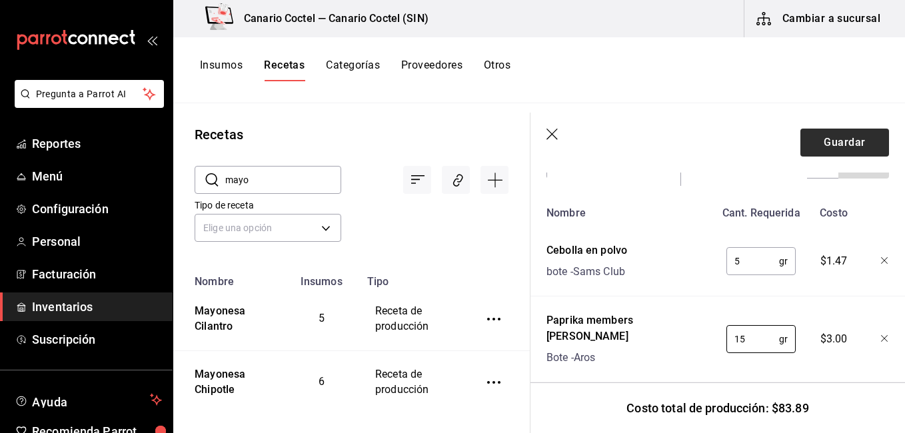
type input "15"
click at [846, 140] on button "Guardar" at bounding box center [844, 143] width 89 height 28
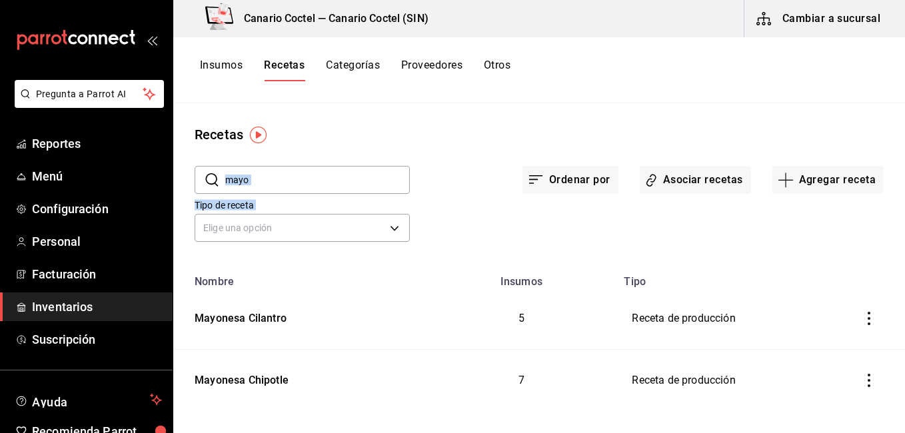
drag, startPoint x: 846, startPoint y: 140, endPoint x: 814, endPoint y: 274, distance: 137.9
click at [814, 274] on div "Recetas ​ mayo ​ Ordenar por Asociar recetas Agregar receta Tipo de receta Elig…" at bounding box center [539, 263] width 732 height 321
click at [289, 392] on td "Mayonesa Chipotle" at bounding box center [299, 381] width 253 height 62
type input "Mayonesa Chipotle"
type input "1,300"
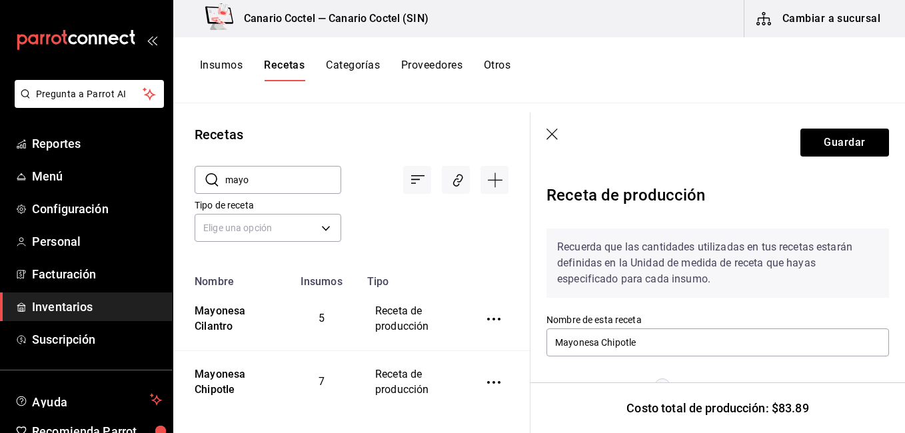
click at [556, 135] on icon "button" at bounding box center [552, 135] width 13 height 13
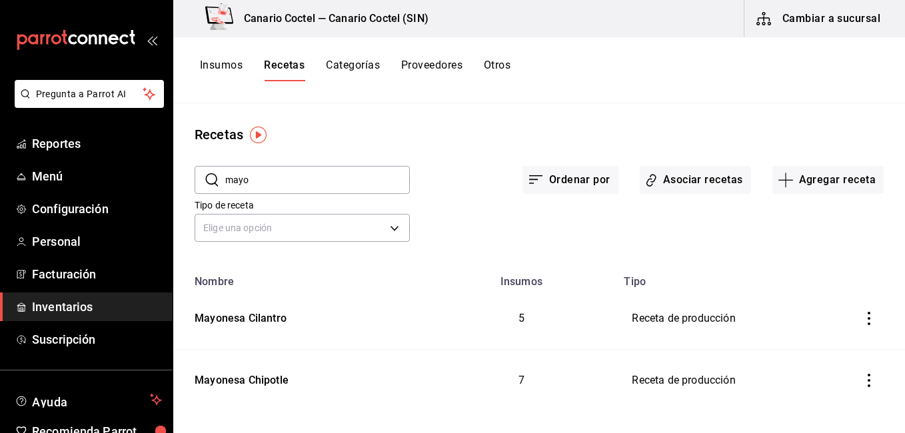
click at [352, 171] on input "mayo" at bounding box center [317, 180] width 185 height 27
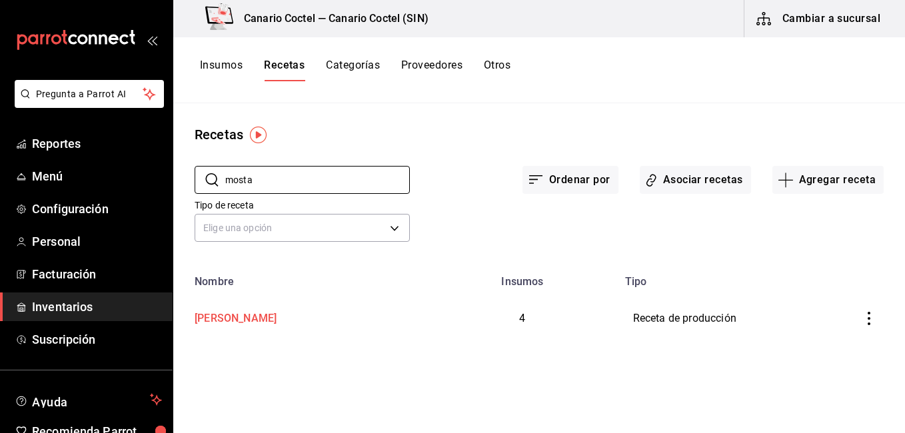
type input "mosta"
click at [230, 319] on div "[PERSON_NAME]" at bounding box center [232, 316] width 87 height 21
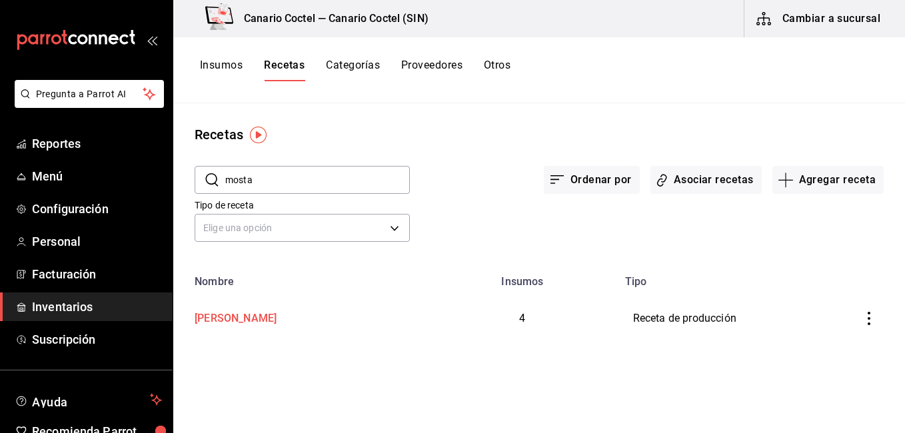
type input "[PERSON_NAME]"
type input "350"
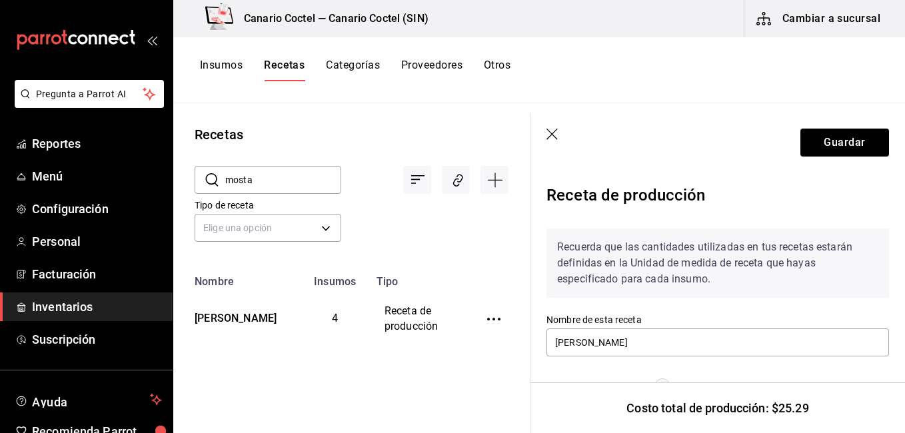
click at [687, 309] on div "Recuerda que las cantidades utilizadas en tus recetas estarán definidas en la U…" at bounding box center [717, 271] width 343 height 85
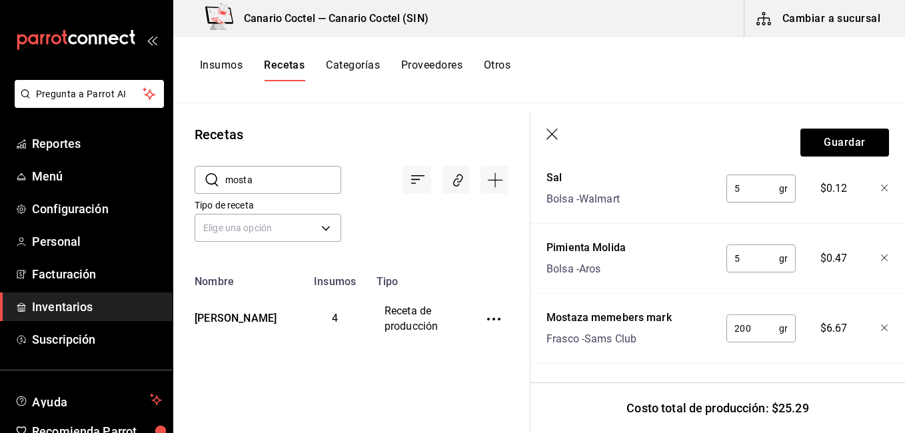
scroll to position [647, 0]
click at [558, 137] on icon "button" at bounding box center [552, 135] width 13 height 13
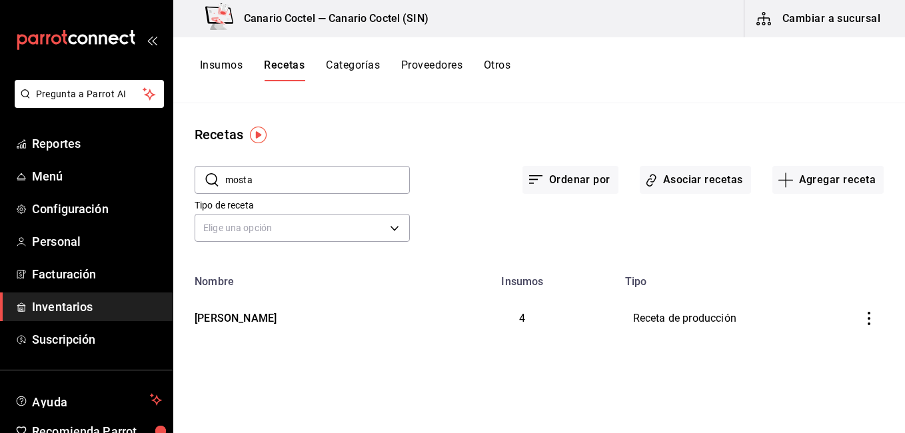
click at [294, 177] on input "mosta" at bounding box center [317, 180] width 185 height 27
type input "alio"
click at [243, 317] on div "Alioli" at bounding box center [299, 316] width 221 height 21
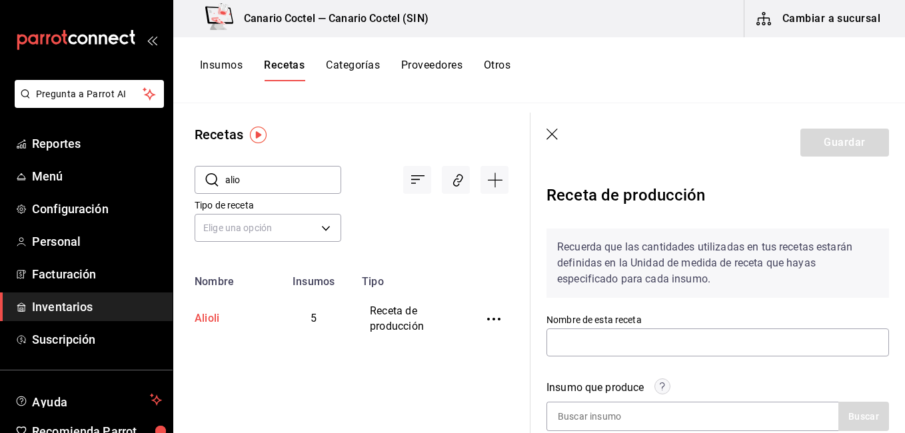
type input "Alioli"
type input "600"
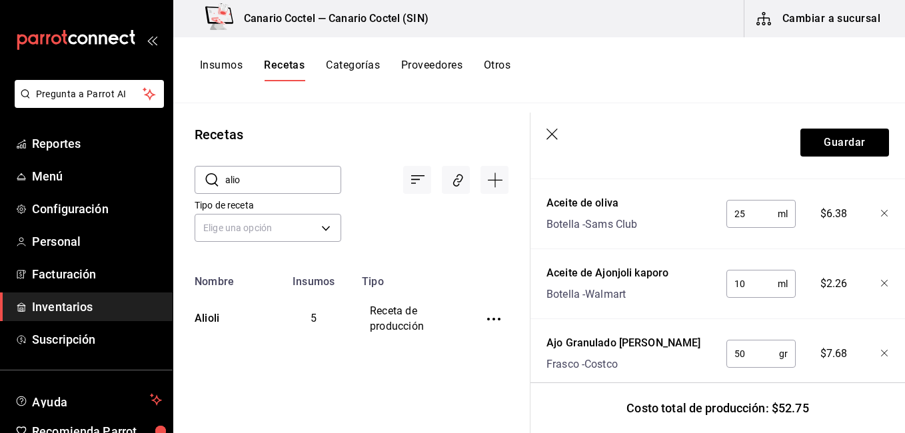
scroll to position [609, 0]
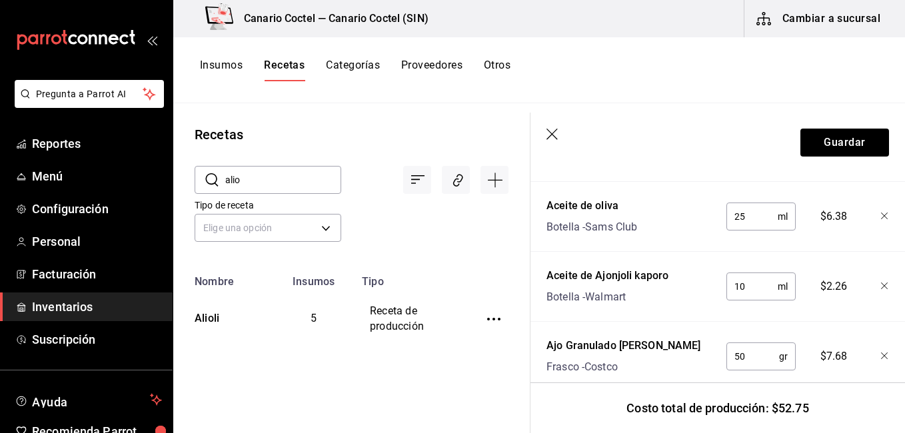
click at [691, 303] on div "Aceite de Ajonjoli kaporo Botella - Walmart" at bounding box center [628, 284] width 174 height 43
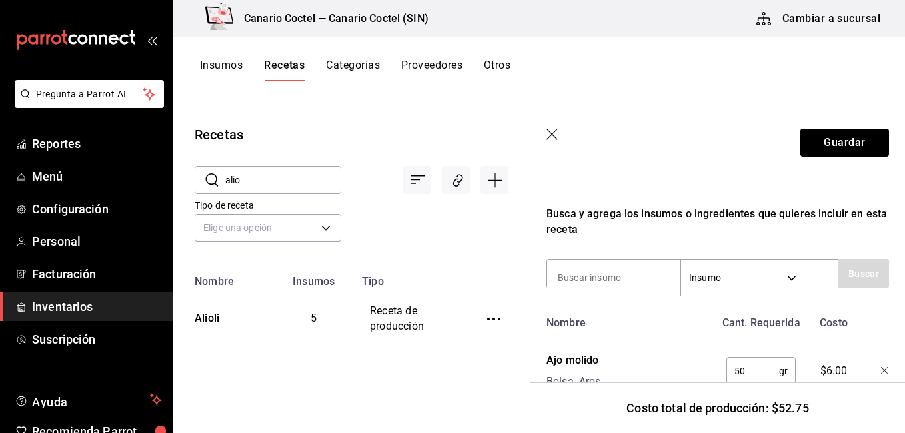
scroll to position [382, 0]
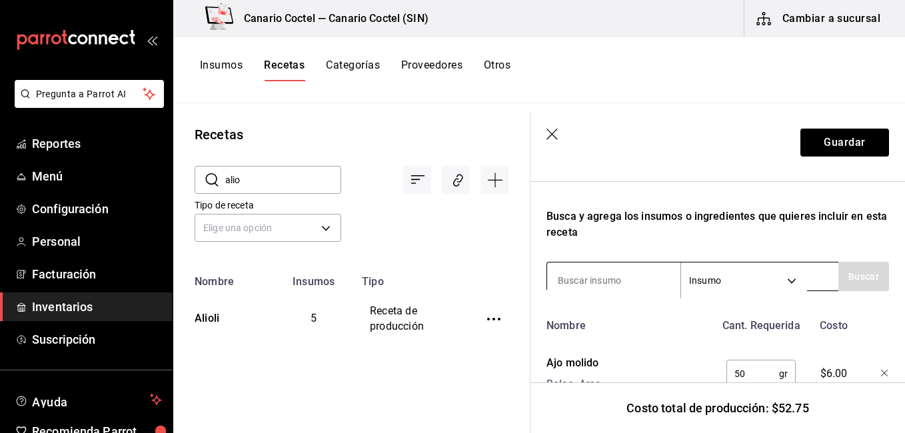
click at [650, 284] on input at bounding box center [613, 281] width 133 height 28
type input "cebolla"
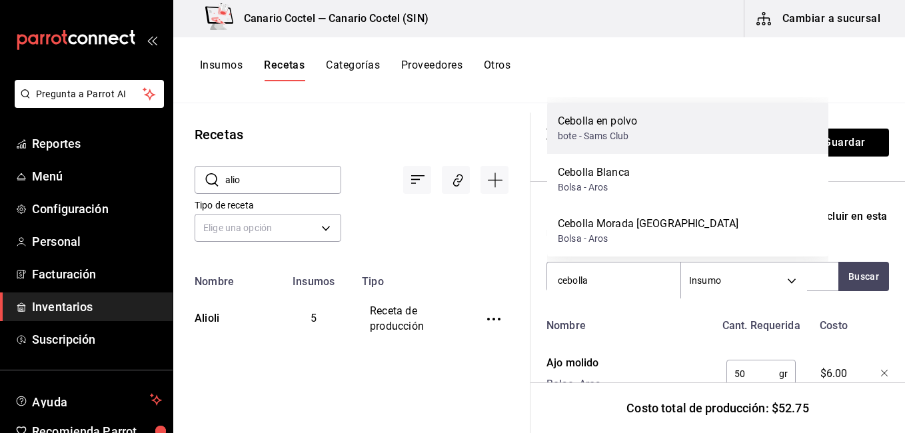
click at [658, 123] on div "Cebolla en polvo bote - Sams Club" at bounding box center [687, 128] width 281 height 51
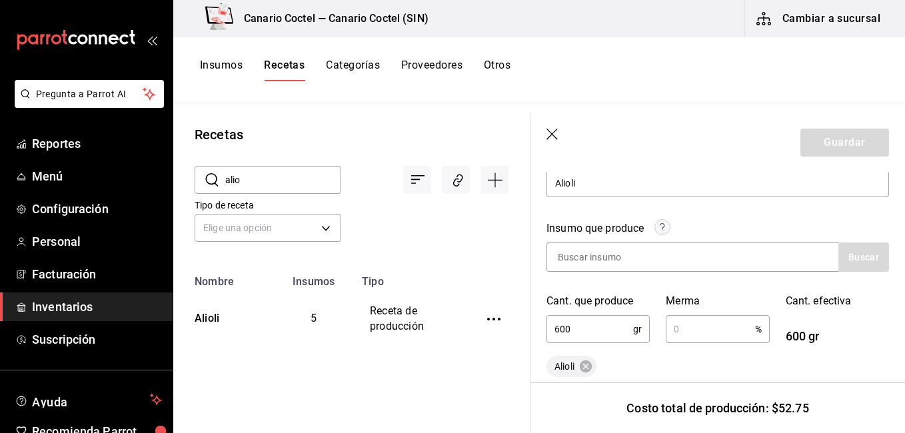
scroll to position [111, 0]
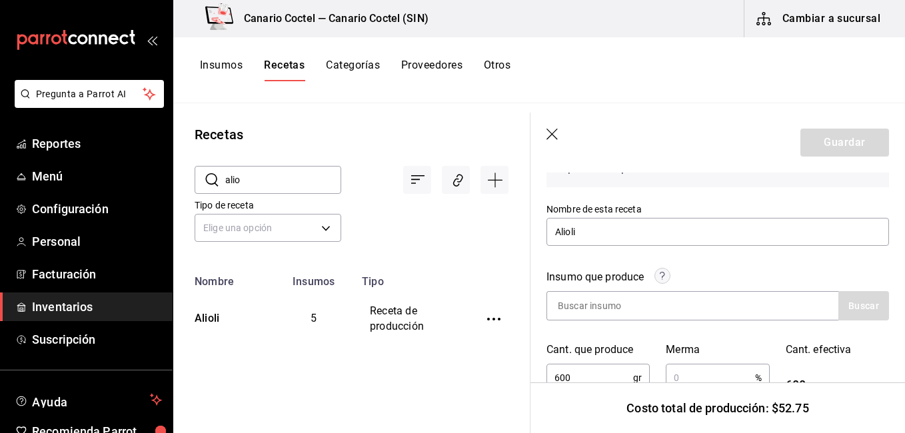
drag, startPoint x: 884, startPoint y: 209, endPoint x: 896, endPoint y: 210, distance: 12.7
click at [896, 210] on section "Guardar Receta de producción Recuerda que las cantidades utilizadas en tus rece…" at bounding box center [717, 273] width 374 height 321
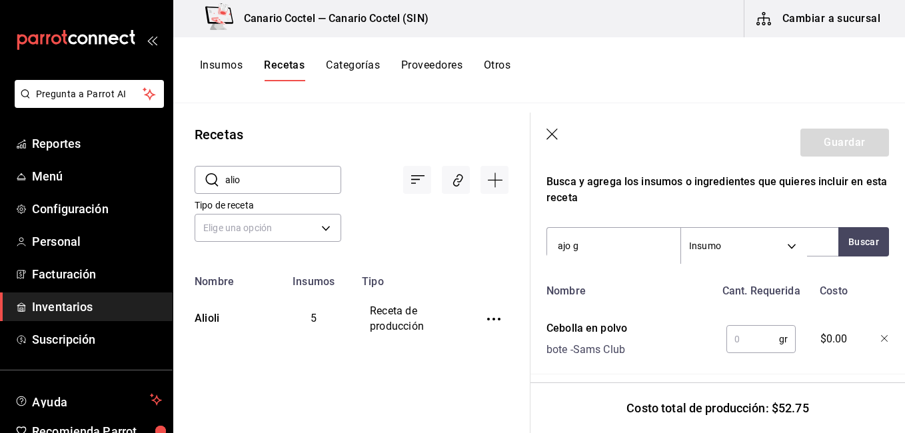
scroll to position [495, 0]
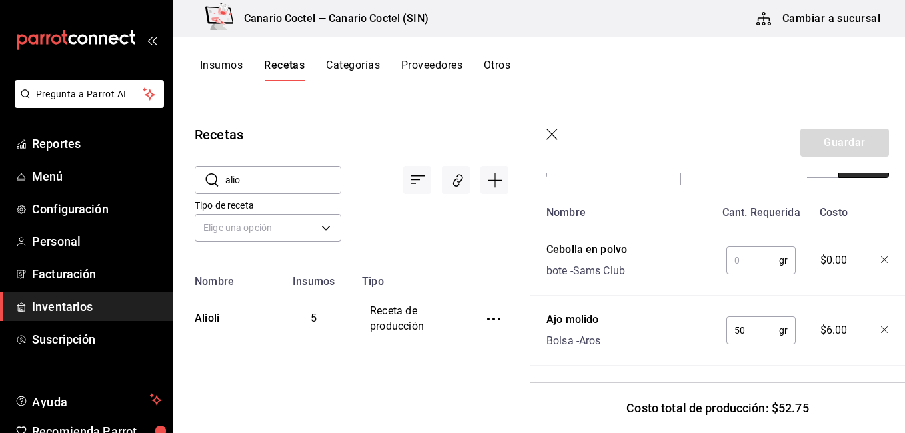
click at [856, 175] on button "Buscar" at bounding box center [863, 163] width 51 height 29
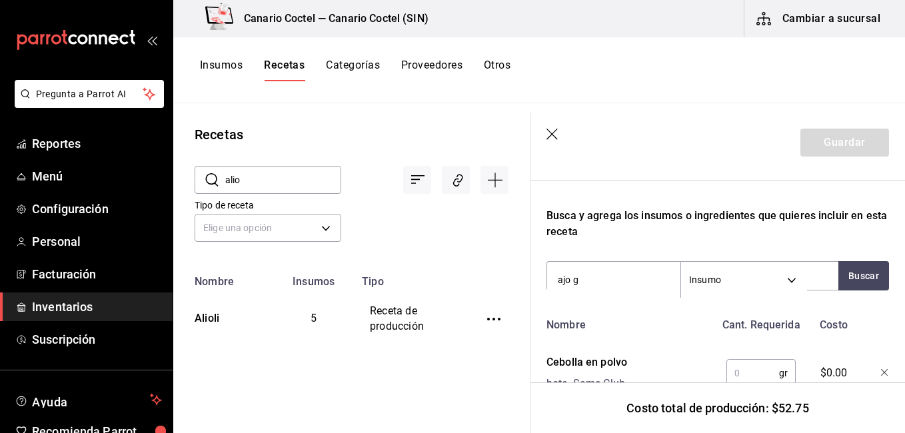
click at [854, 257] on div "Recuerda que las cantidades utilizadas en tus recetas estarán definidas en la U…" at bounding box center [717, 296] width 343 height 923
click at [852, 279] on button "Buscar" at bounding box center [863, 275] width 51 height 29
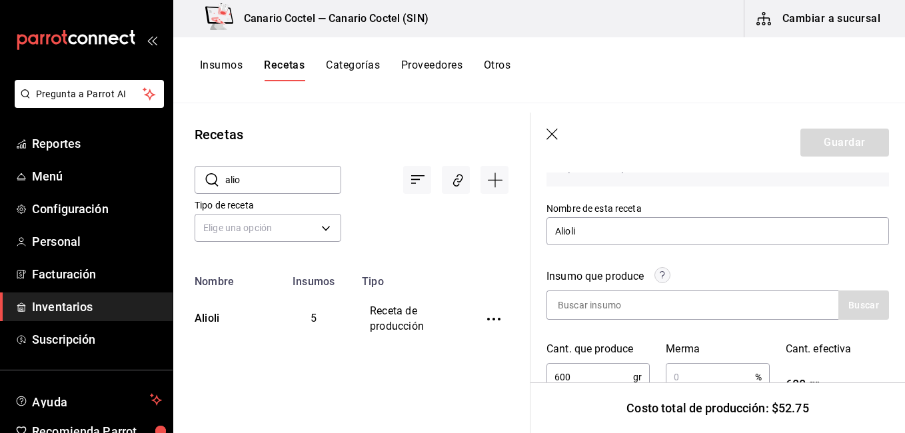
click at [852, 279] on div "Insumo que produce" at bounding box center [717, 280] width 343 height 22
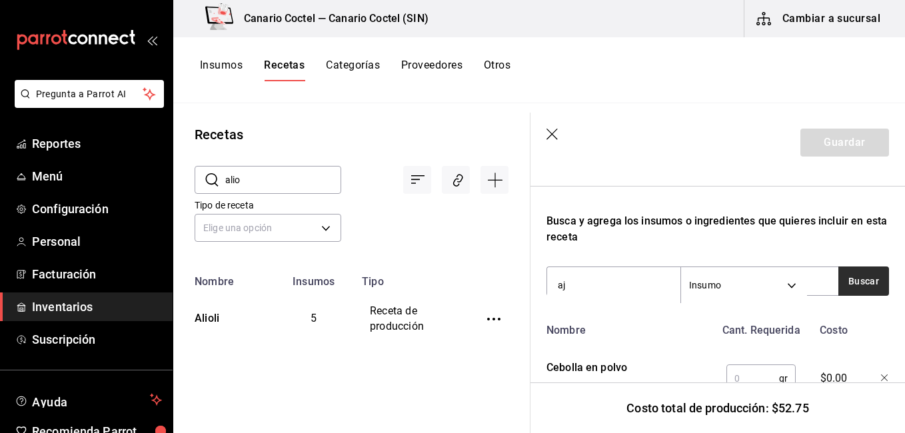
scroll to position [378, 0]
click at [852, 279] on button "Buscar" at bounding box center [863, 280] width 51 height 29
click at [860, 279] on icon "button" at bounding box center [863, 278] width 7 height 7
click at [601, 287] on input "aj" at bounding box center [613, 285] width 133 height 28
type input "a"
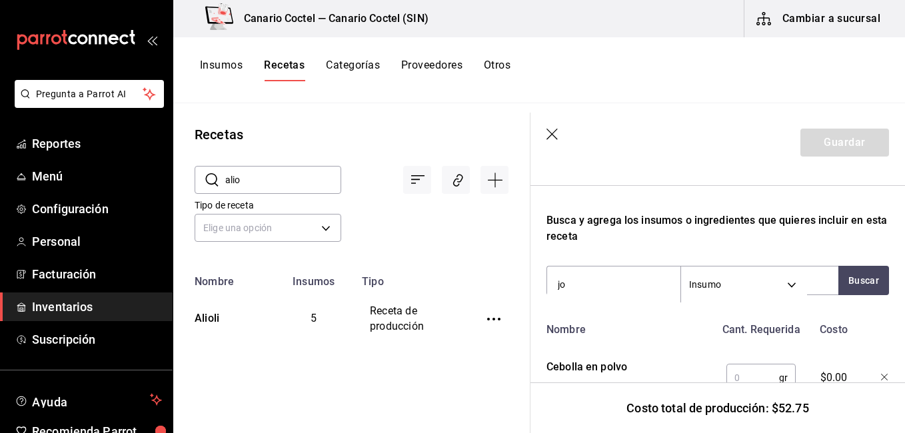
type input "o"
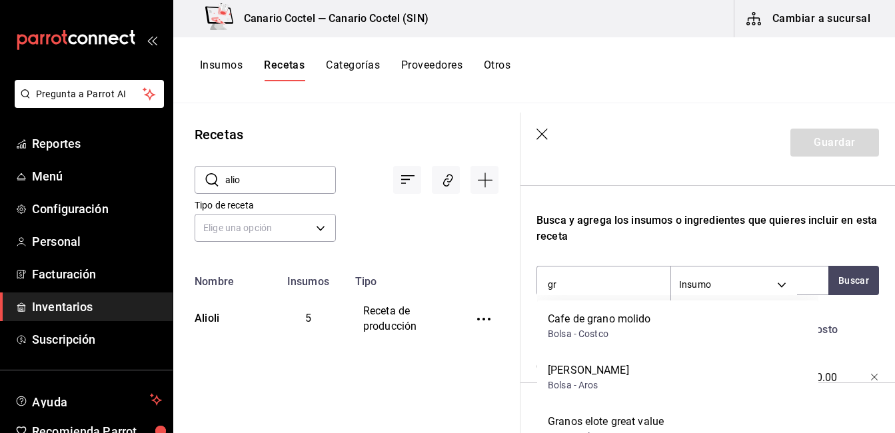
type input "g"
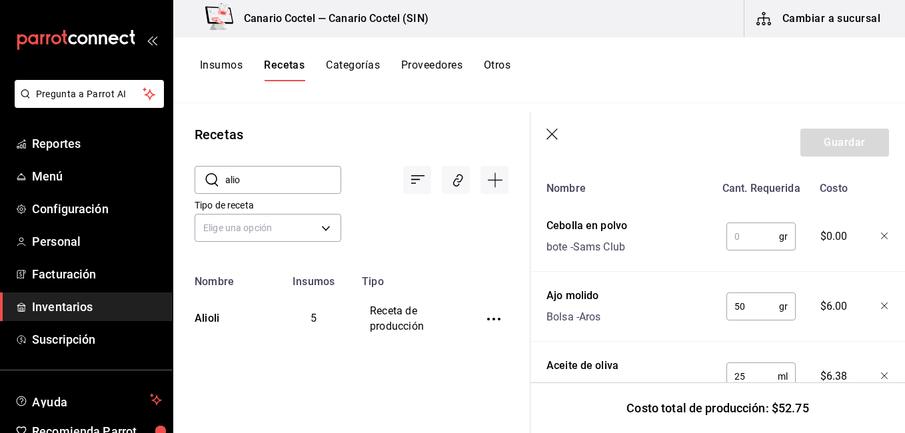
scroll to position [522, 0]
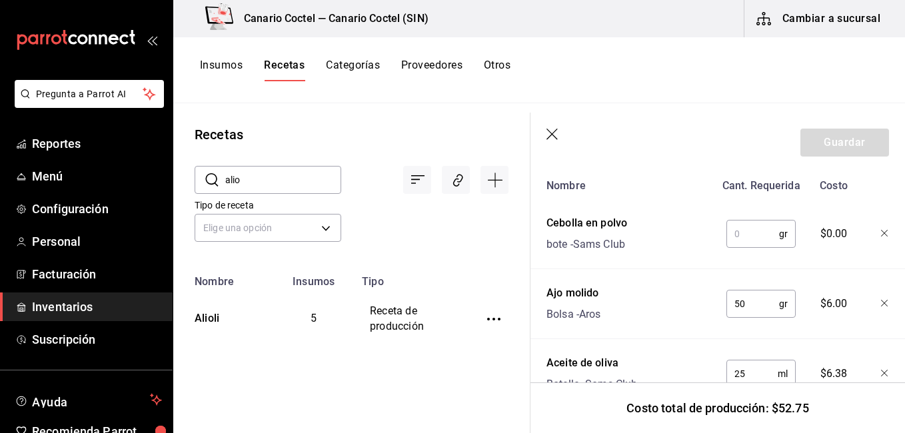
click at [736, 233] on input "text" at bounding box center [752, 234] width 53 height 27
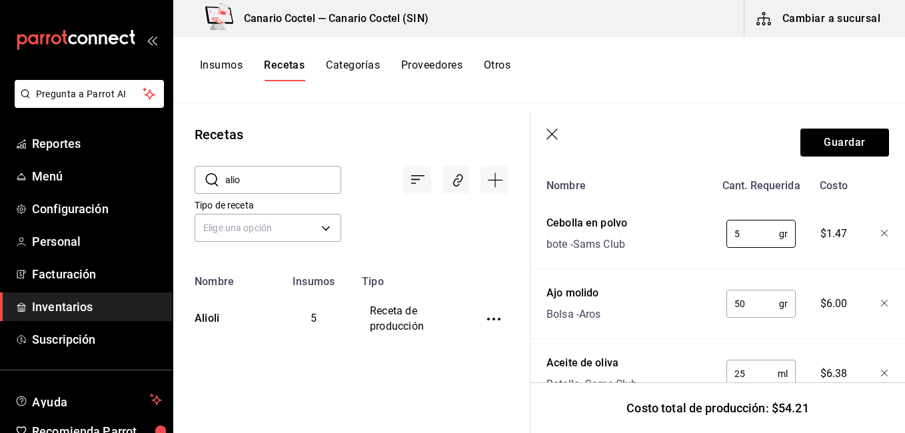
type input "5"
click at [837, 159] on header "Guardar" at bounding box center [717, 143] width 374 height 60
click at [837, 147] on button "Guardar" at bounding box center [844, 143] width 89 height 28
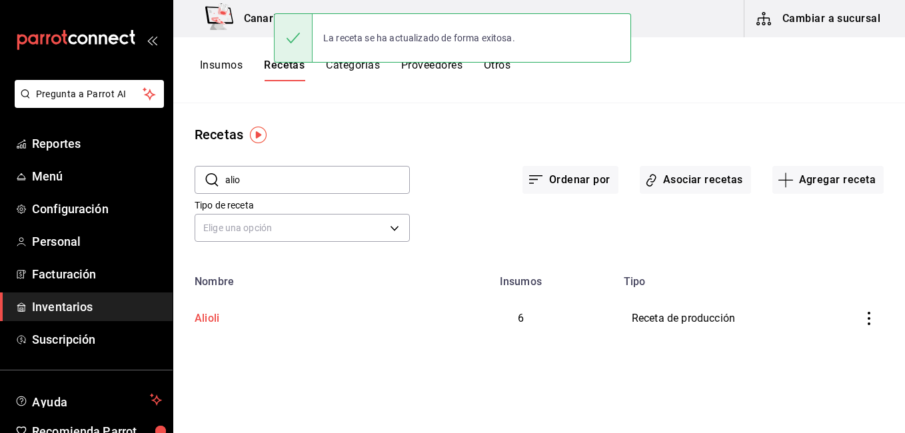
click at [296, 316] on div "Alioli" at bounding box center [299, 316] width 221 height 21
type input "Alioli"
type input "600"
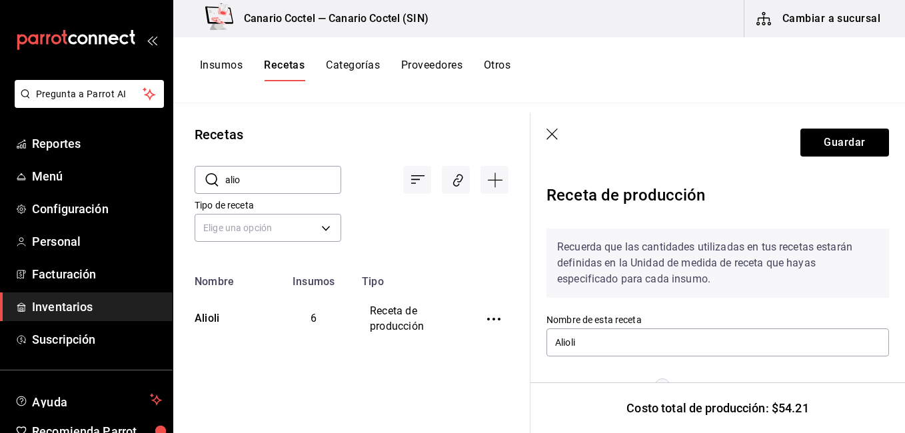
click at [552, 134] on icon "button" at bounding box center [551, 134] width 11 height 11
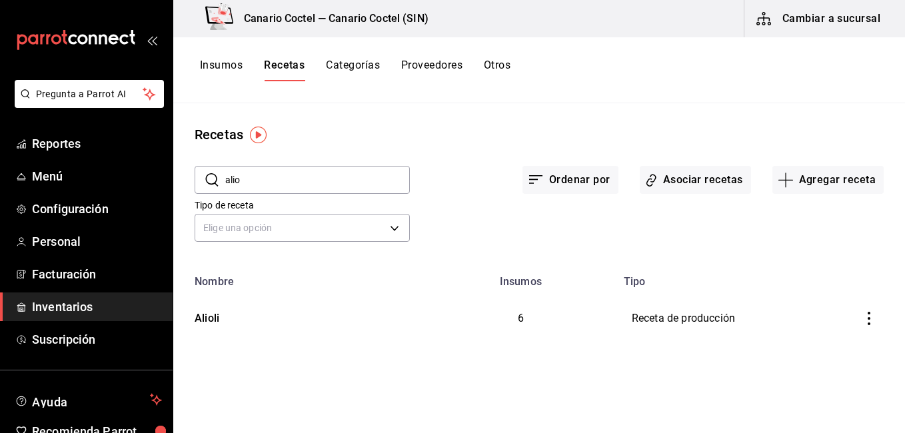
click at [262, 181] on input "alio" at bounding box center [317, 180] width 185 height 27
click at [97, 204] on span "Configuración" at bounding box center [97, 209] width 130 height 18
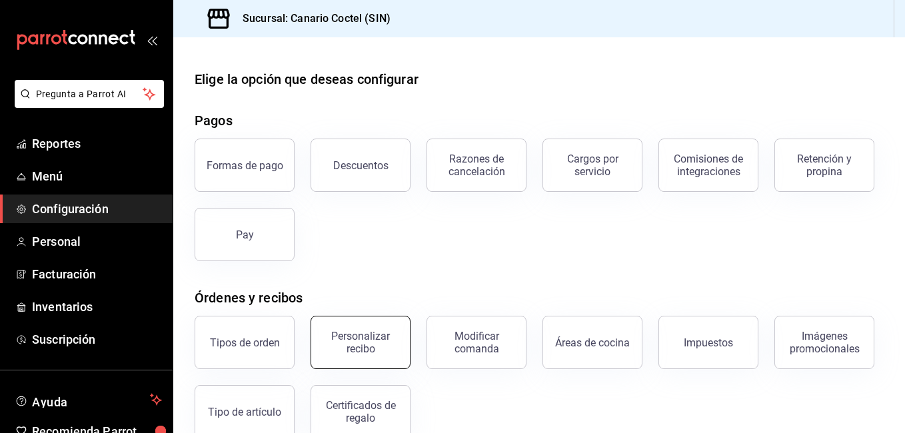
click at [364, 345] on div "Personalizar recibo" at bounding box center [360, 342] width 83 height 25
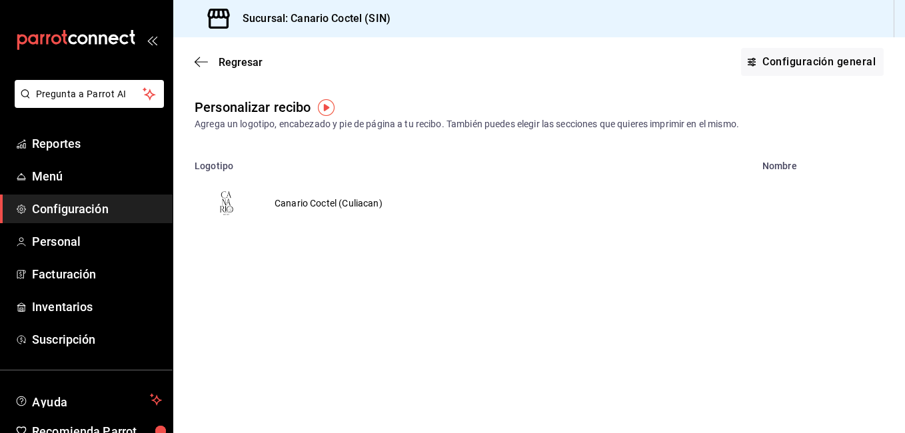
drag, startPoint x: 372, startPoint y: 211, endPoint x: 353, endPoint y: 189, distance: 30.2
click at [353, 189] on td "Canario Coctel (Culiacan)" at bounding box center [329, 203] width 140 height 64
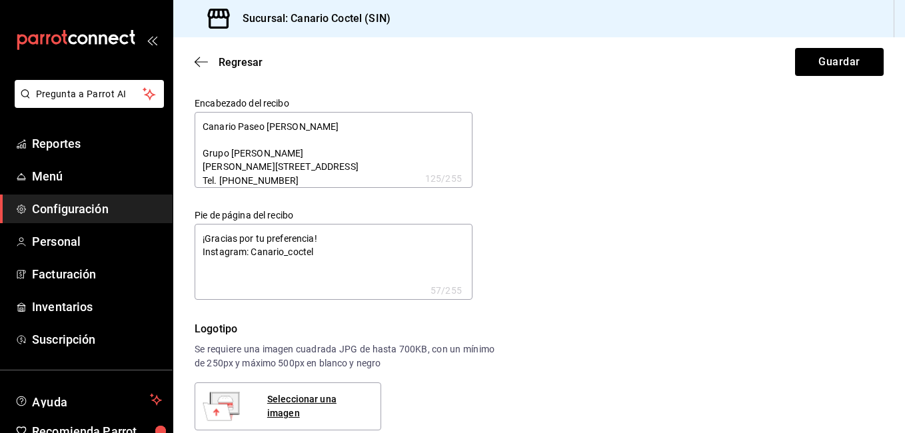
type textarea "x"
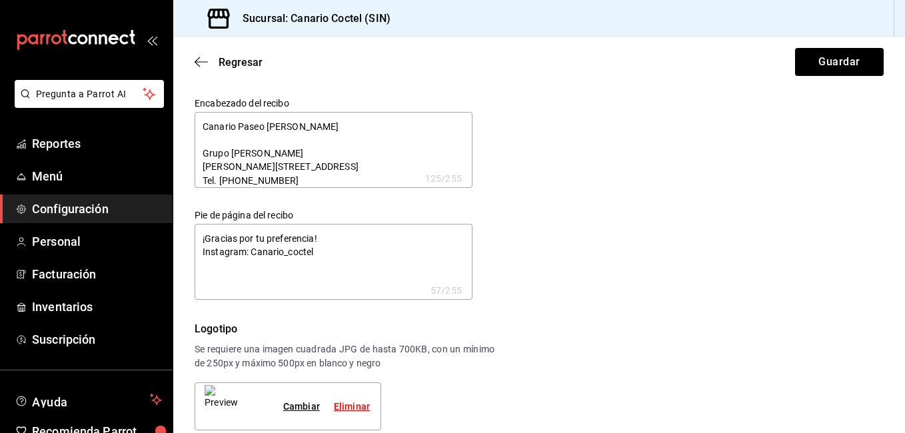
type textarea "¡Gracias por tu preferencia! Instagram: Canario_coctel"
type textarea "x"
type textarea "¡Gracias por tu preferencia! Instagram: Canario_coctel p"
type textarea "x"
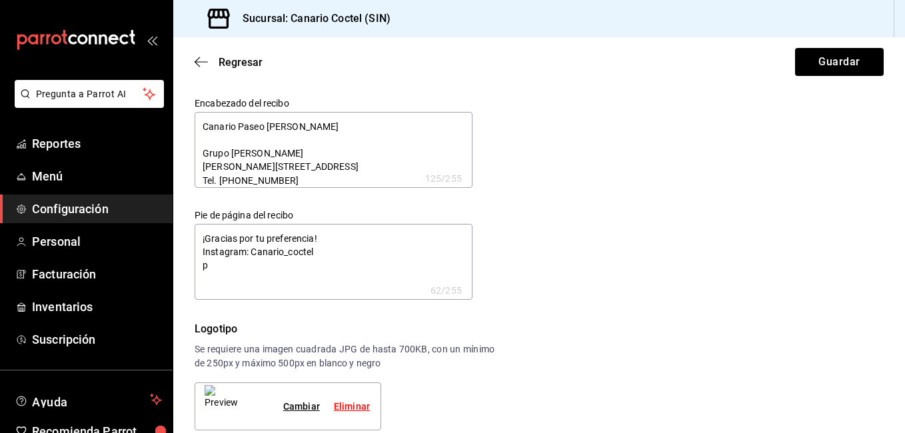
type textarea "x"
type textarea "¡Gracias por tu preferencia! Instagram: Canario_coctel"
type textarea "x"
type textarea "¡Gracias por tu preferencia! Instagram: Canario_coctel P"
type textarea "x"
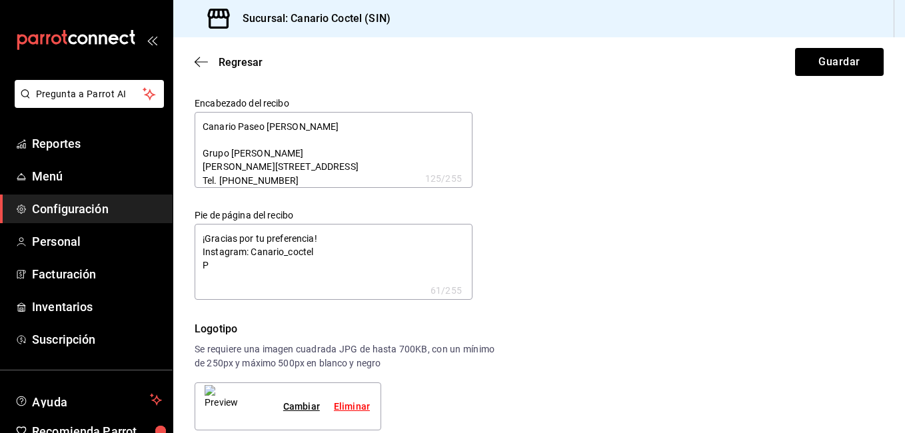
type textarea "x"
type textarea "¡Gracias por tu preferencia! Instagram: Canario_coctel Pa"
type textarea "x"
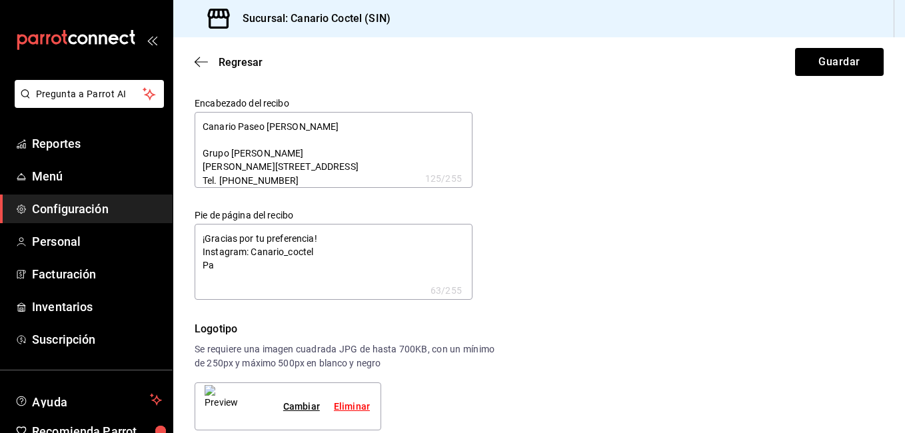
type textarea "¡Gracias por tu preferencia! Instagram: Canario_coctel Par"
type textarea "x"
type textarea "¡Gracias por tu preferencia! Instagram: Canario_coctel Para"
type textarea "x"
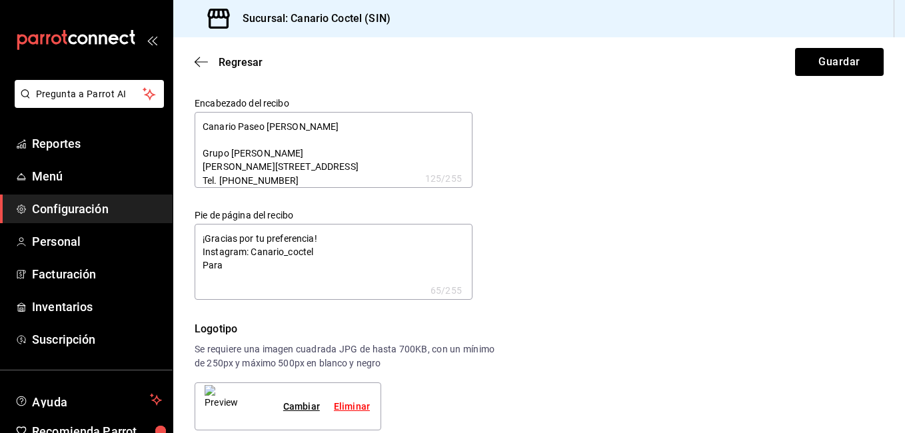
type textarea "x"
type textarea "¡Gracias por tu preferencia! Instagram: Canario_coctel Para"
type textarea "x"
type textarea "¡Gracias por tu preferencia! Instagram: Canario_coctel Para L"
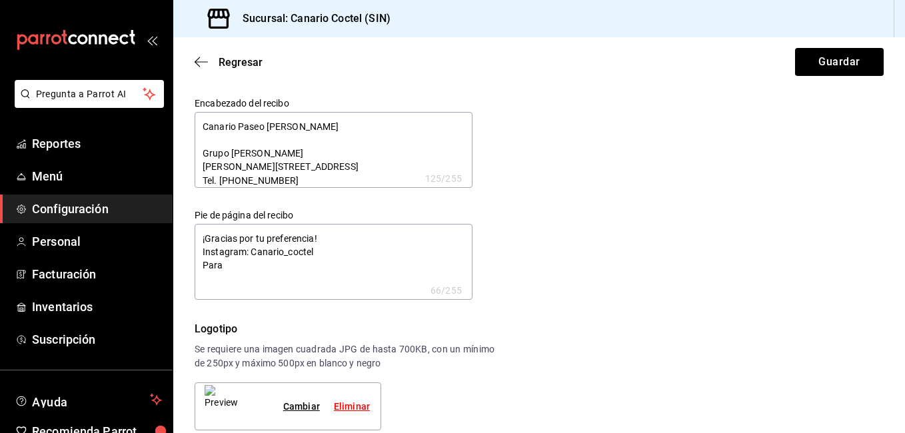
type textarea "x"
type textarea "¡Gracias por tu preferencia! Instagram: Canario_coctel Para Ll"
type textarea "x"
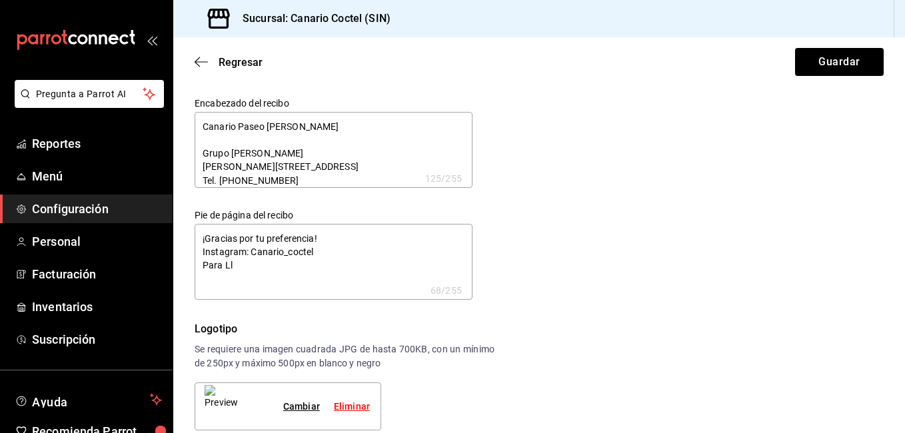
type textarea "¡Gracias por tu preferencia! Instagram: Canario_coctel Para Lle"
type textarea "x"
type textarea "¡Gracias por tu preferencia! Instagram: Canario_coctel Para Llev"
type textarea "x"
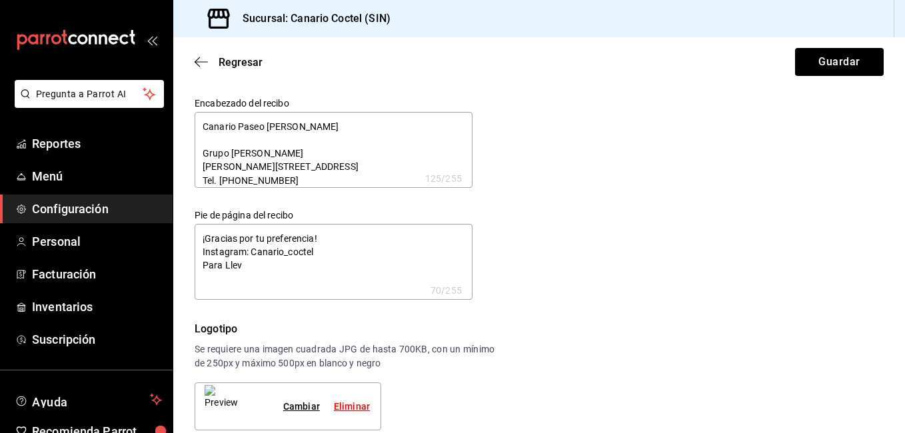
type textarea "x"
type textarea "¡Gracias por tu preferencia! Instagram: Canario_coctel Para Lleva"
type textarea "x"
type textarea "¡Gracias por tu preferencia! Instagram: Canario_coctel Para Llevar"
type textarea "x"
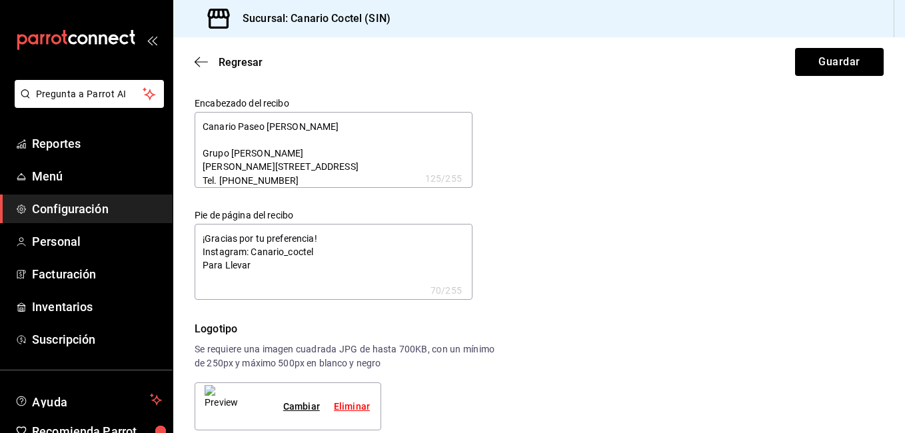
type textarea "x"
type textarea "¡Gracias por tu preferencia! Instagram: Canario_coctel Para Llevar"
type textarea "x"
click at [839, 63] on button "Guardar" at bounding box center [839, 62] width 89 height 28
type textarea "x"
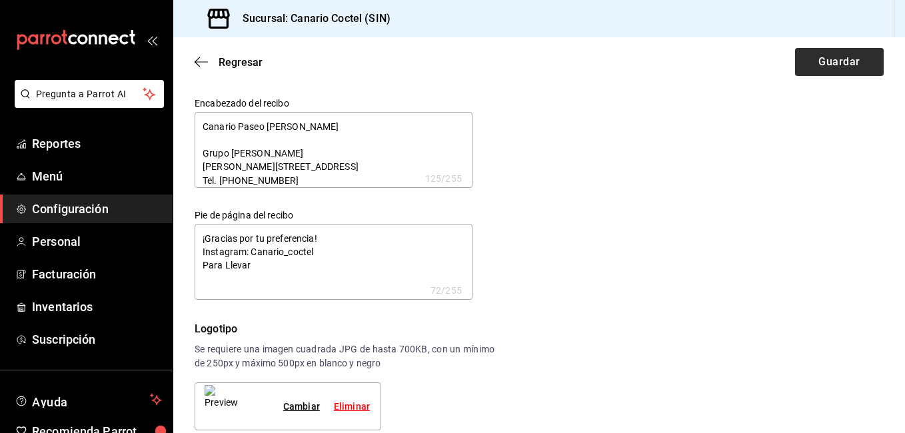
type textarea "x"
